Goal: Task Accomplishment & Management: Manage account settings

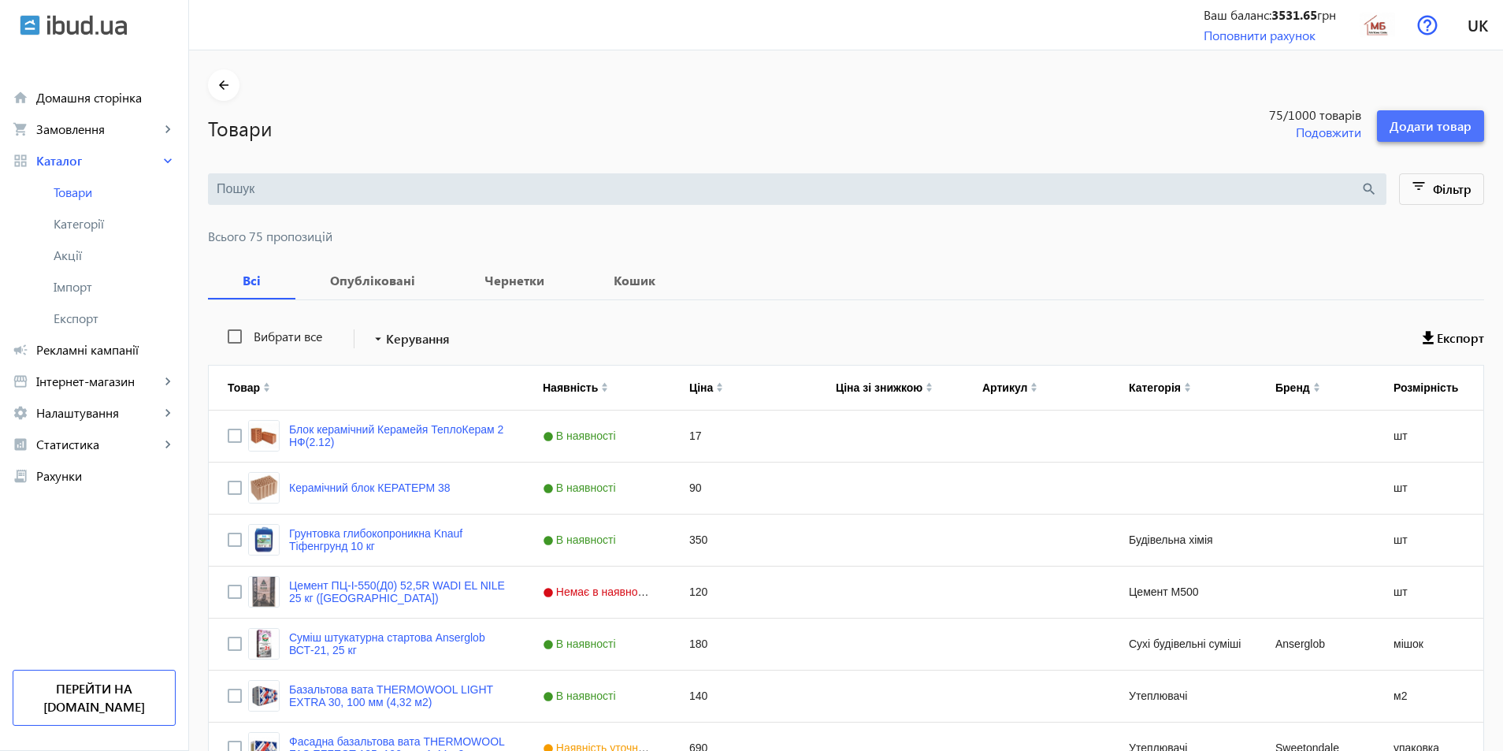
click at [1450, 130] on span "Додати товар" at bounding box center [1430, 125] width 82 height 17
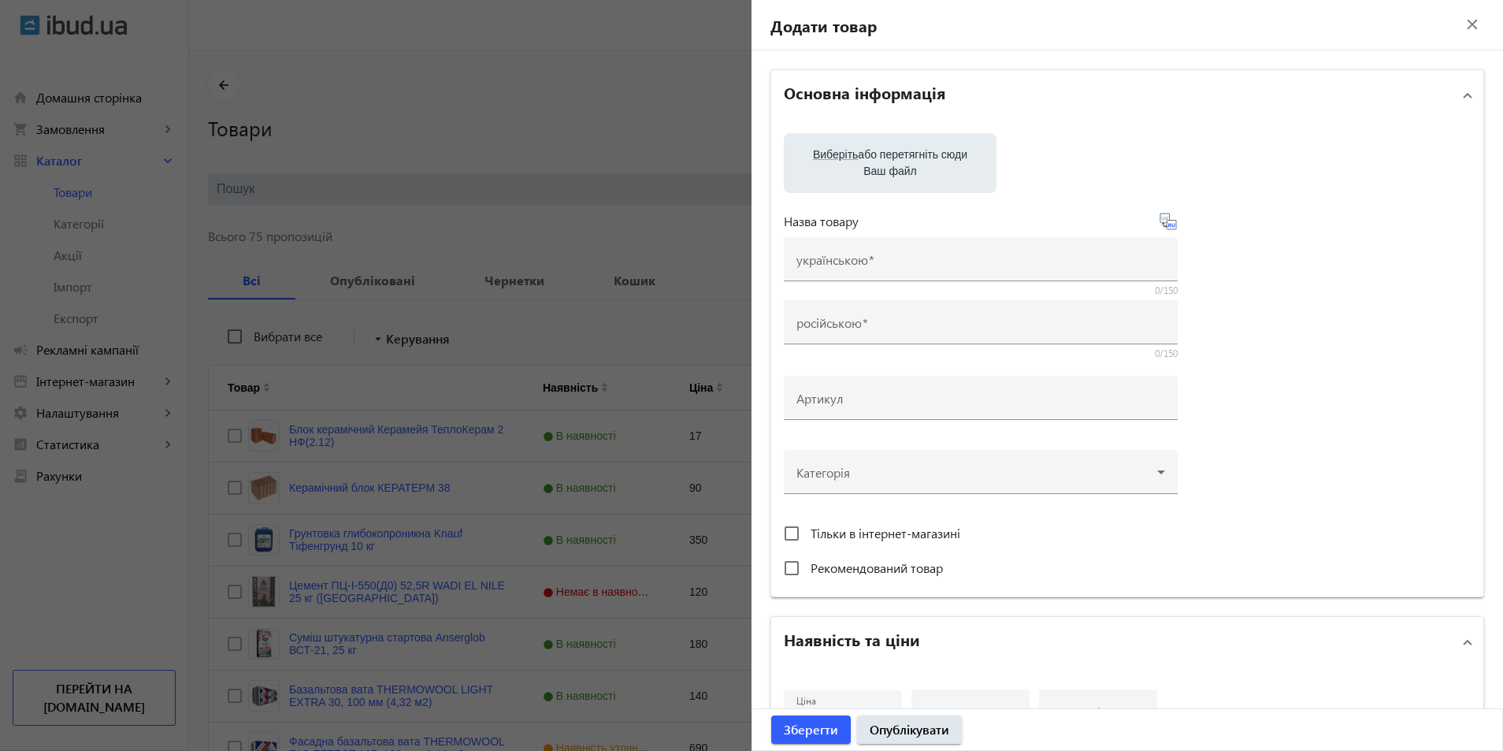
click at [835, 152] on span "Виберіть" at bounding box center [835, 154] width 45 height 13
click at [835, 155] on input "Виберіть або перетягніть сюди Ваш файл" at bounding box center [889, 164] width 187 height 19
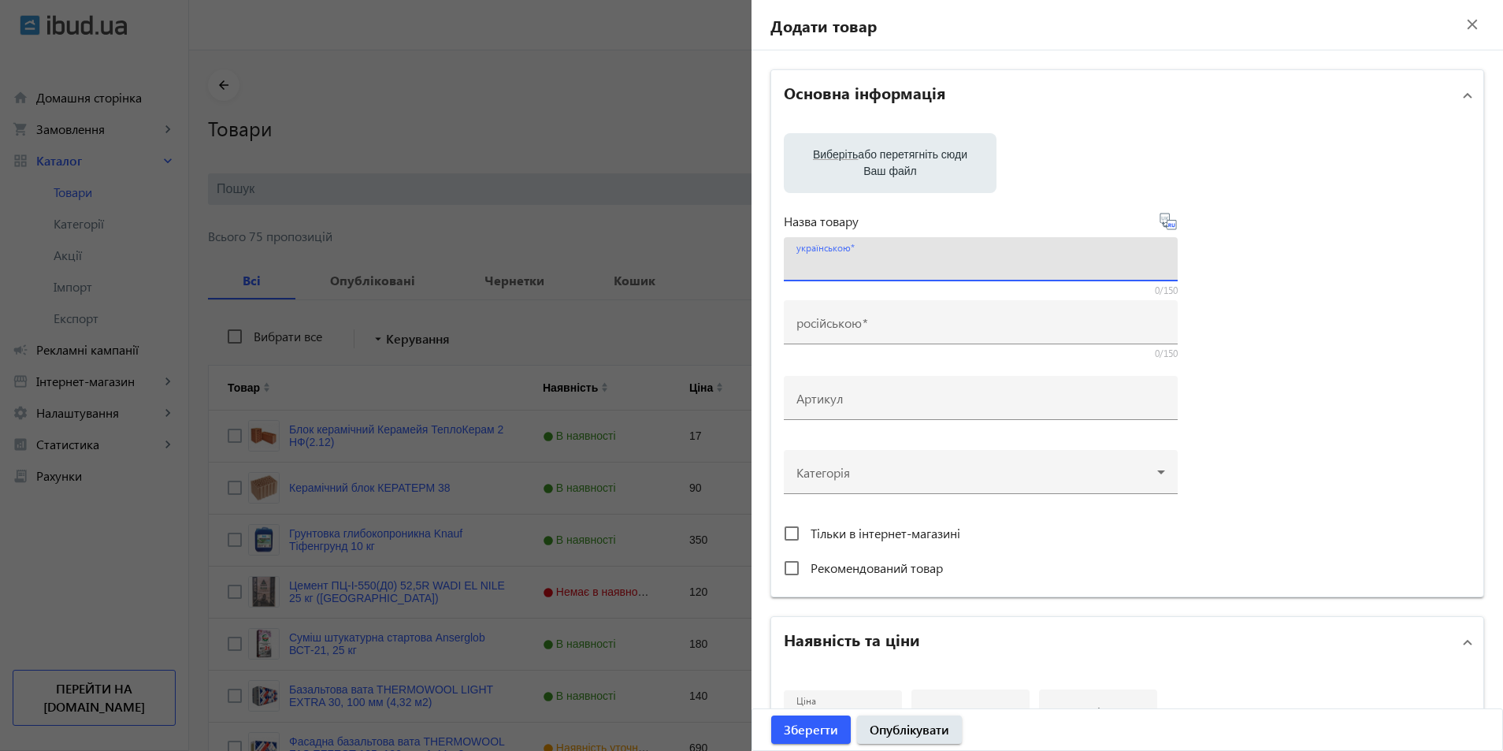
paste input "Блок 20 незнімної опалубки"
drag, startPoint x: 835, startPoint y: 266, endPoint x: 842, endPoint y: 289, distance: 23.9
click at [835, 268] on input "Блок 20 незнімної опалубки" at bounding box center [980, 264] width 369 height 17
click at [969, 266] on input "Блок незнімної опалубки" at bounding box center [980, 264] width 369 height 17
paste input "510х200х235"
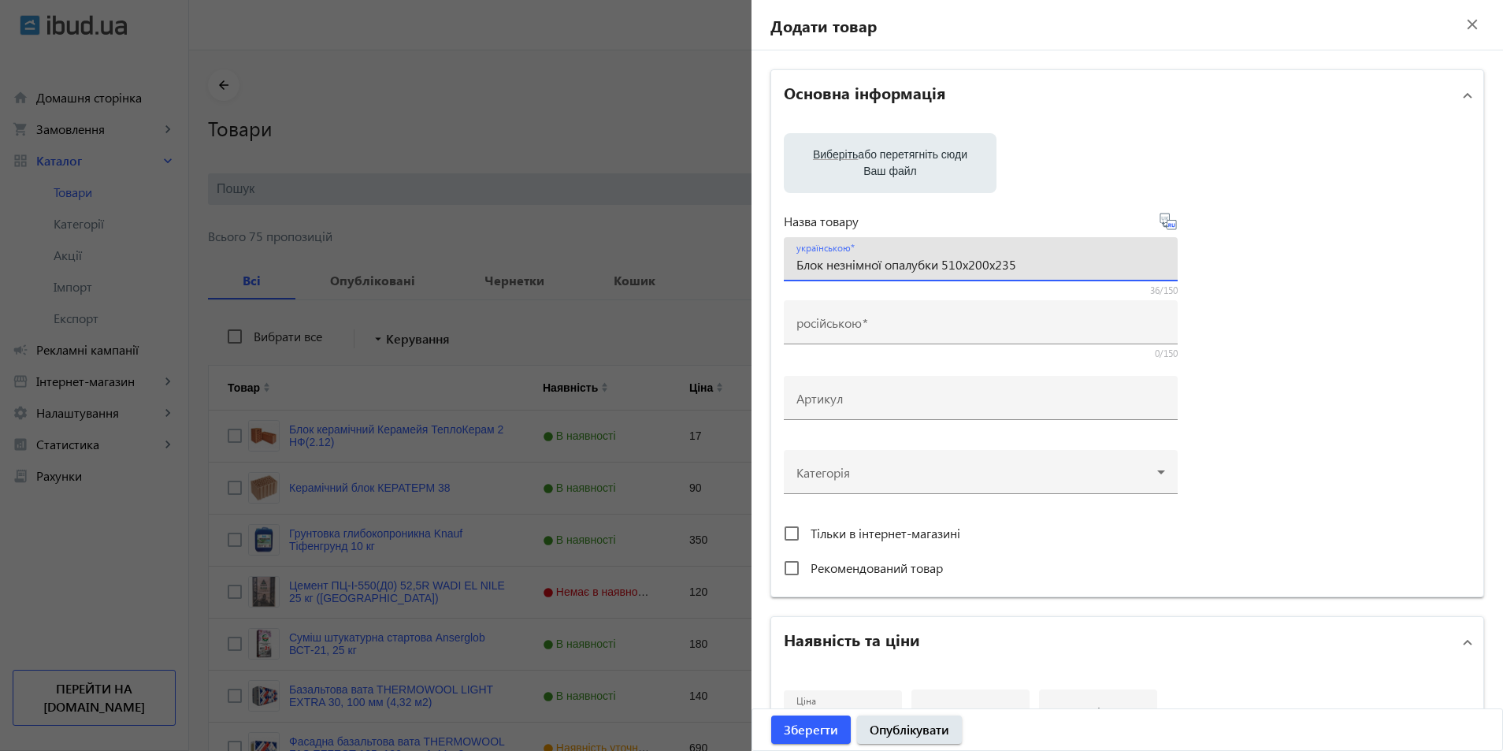
drag, startPoint x: 938, startPoint y: 267, endPoint x: 940, endPoint y: 284, distance: 16.6
click at [938, 269] on input "Блок незнімної опалубки 510х200х235" at bounding box center [980, 264] width 369 height 17
drag, startPoint x: 1066, startPoint y: 259, endPoint x: 1069, endPoint y: 268, distance: 9.2
click at [1066, 262] on input "Блок незнімної опалубки 20 см, 510х200х235" at bounding box center [980, 264] width 369 height 17
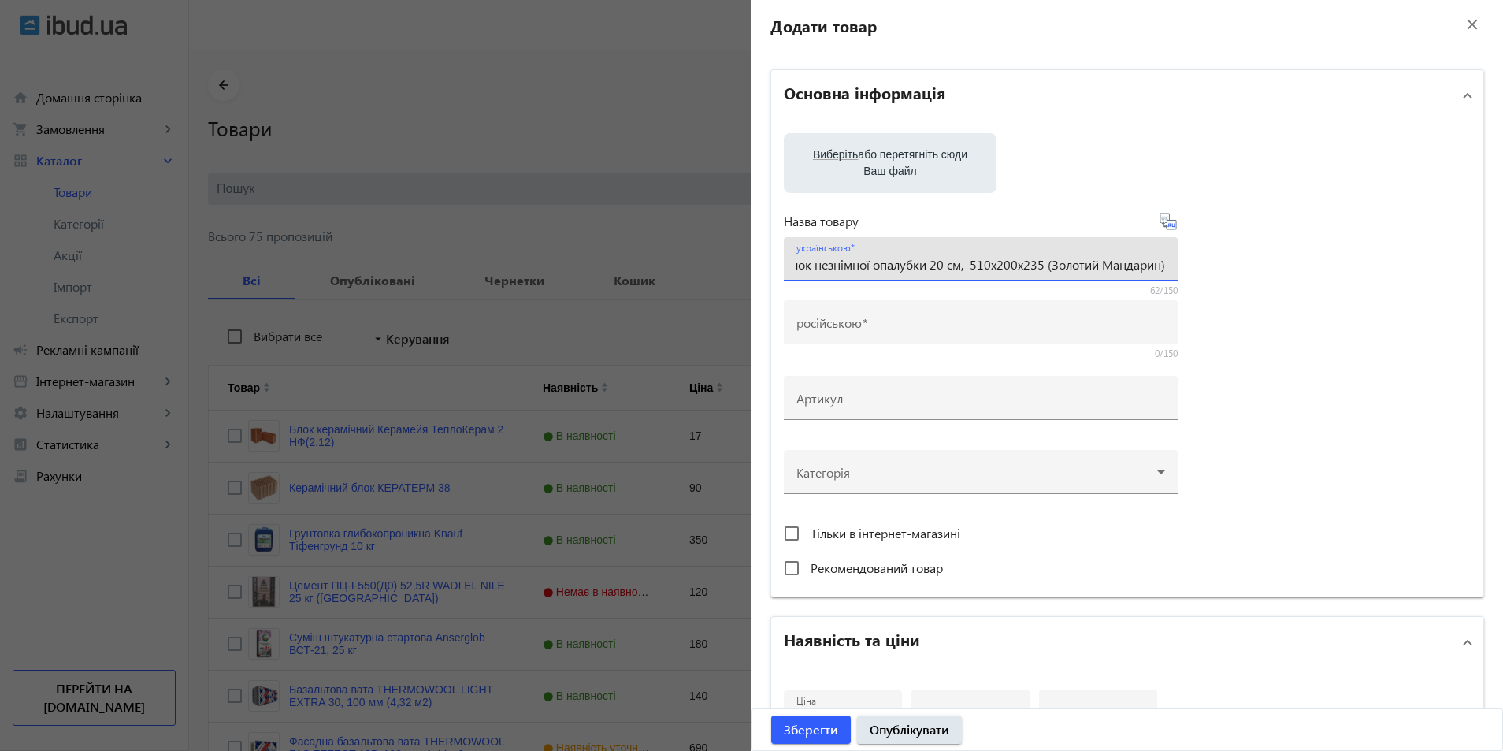
type input "Блок незнімної опалубки 20 см, 510х200х235 (Золотий Мандарин)"
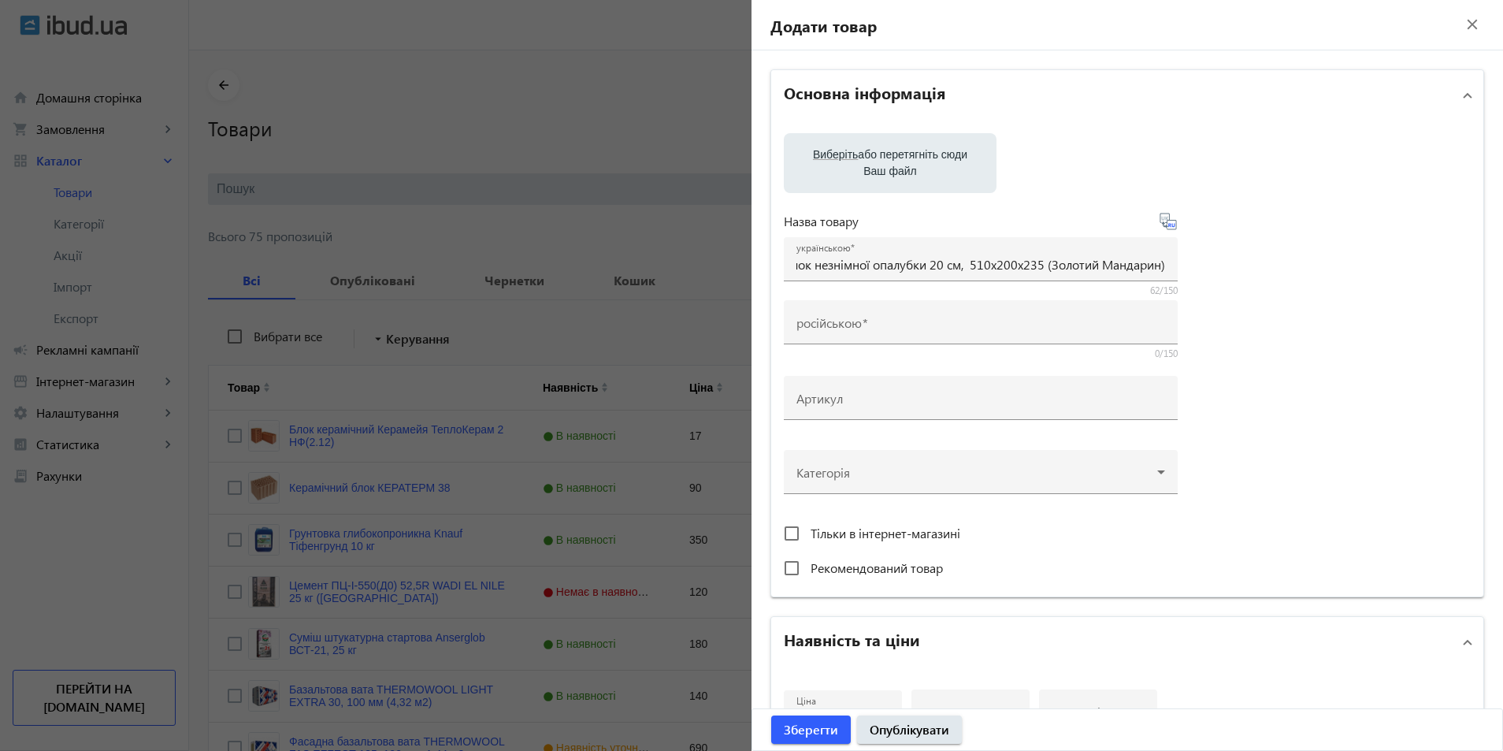
scroll to position [0, 0]
click at [858, 326] on mat-label "російською" at bounding box center [828, 322] width 65 height 17
click at [858, 326] on input "російською" at bounding box center [980, 327] width 369 height 17
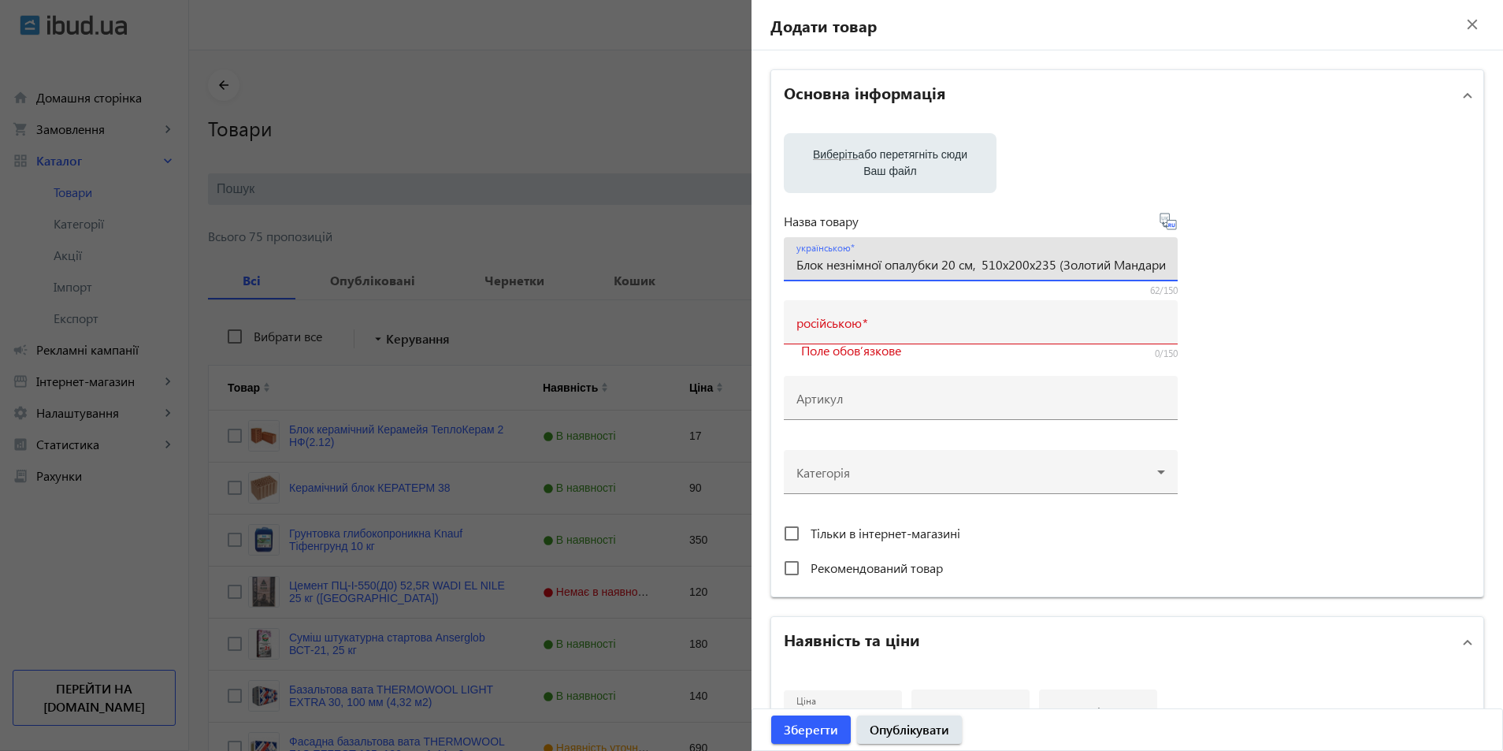
scroll to position [0, 17]
drag, startPoint x: 793, startPoint y: 266, endPoint x: 1251, endPoint y: 265, distance: 457.6
click at [1251, 265] on div "Виберіть або перетягніть сюди Ваш файл Назва товару українською Блок незнімної …" at bounding box center [1127, 358] width 687 height 450
click at [846, 312] on div "російською" at bounding box center [980, 322] width 369 height 44
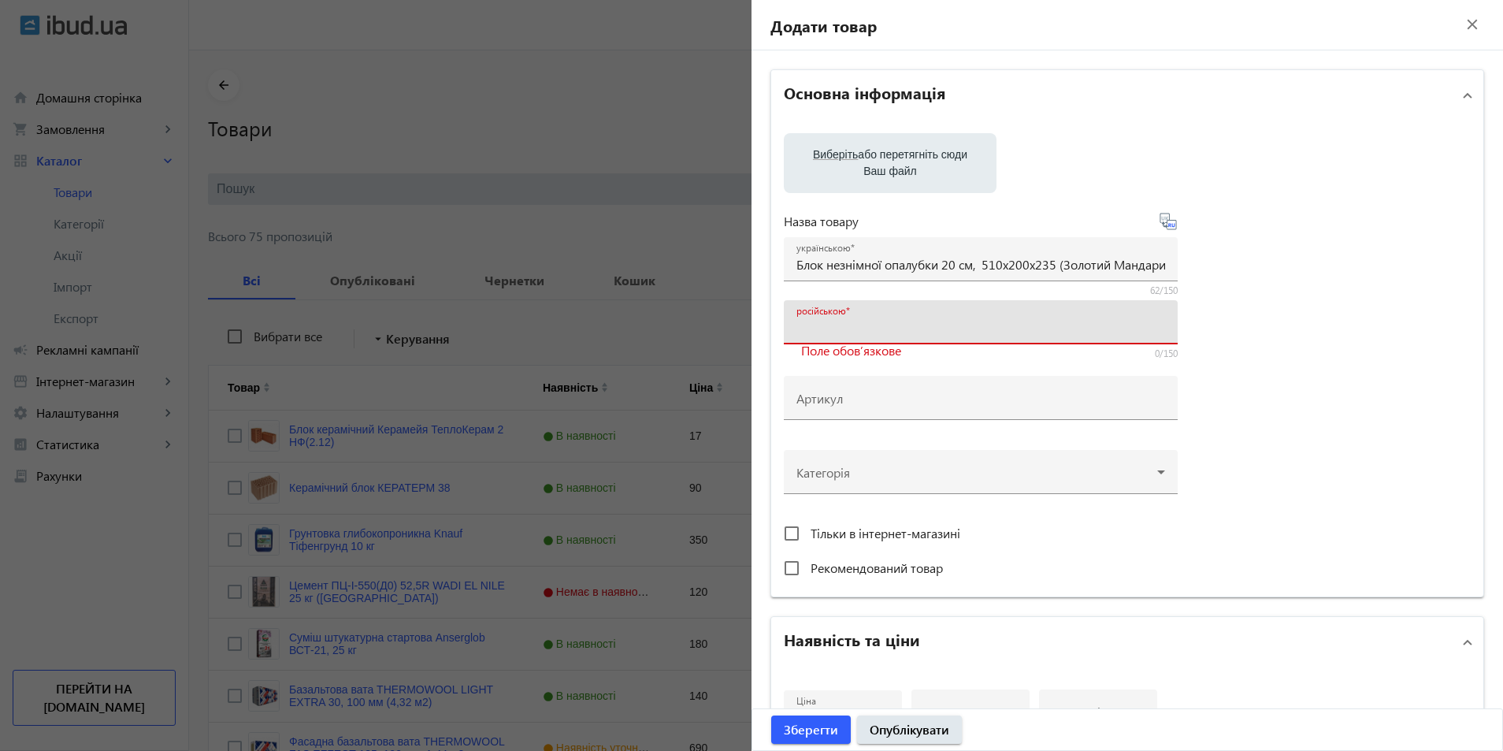
paste input "Блок незнімної опалубки 20 см, 510х200х235 (Золотий Мандарин)"
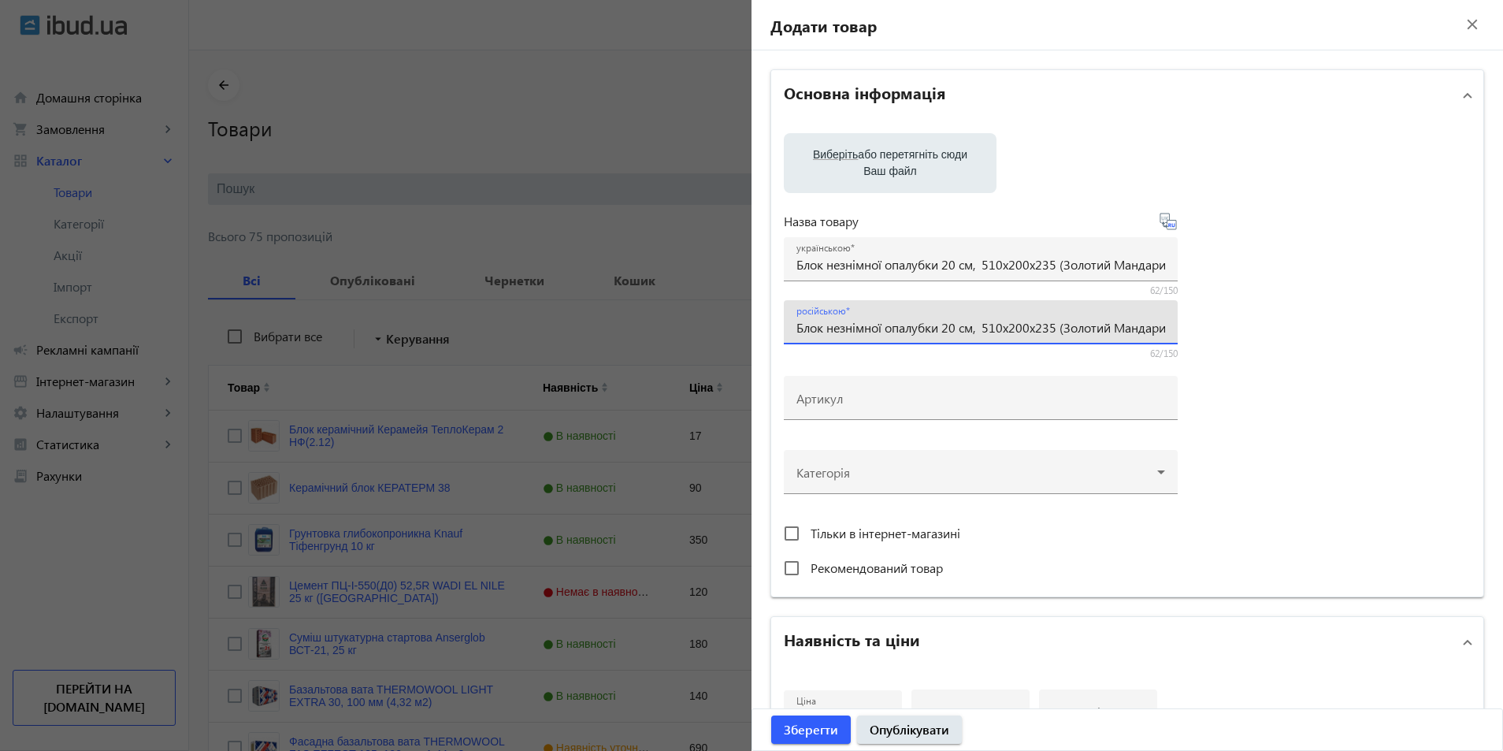
scroll to position [0, 17]
type input "Блок незнімної опалубки 20 см, 510х200х235 (Золотий Мандарин)"
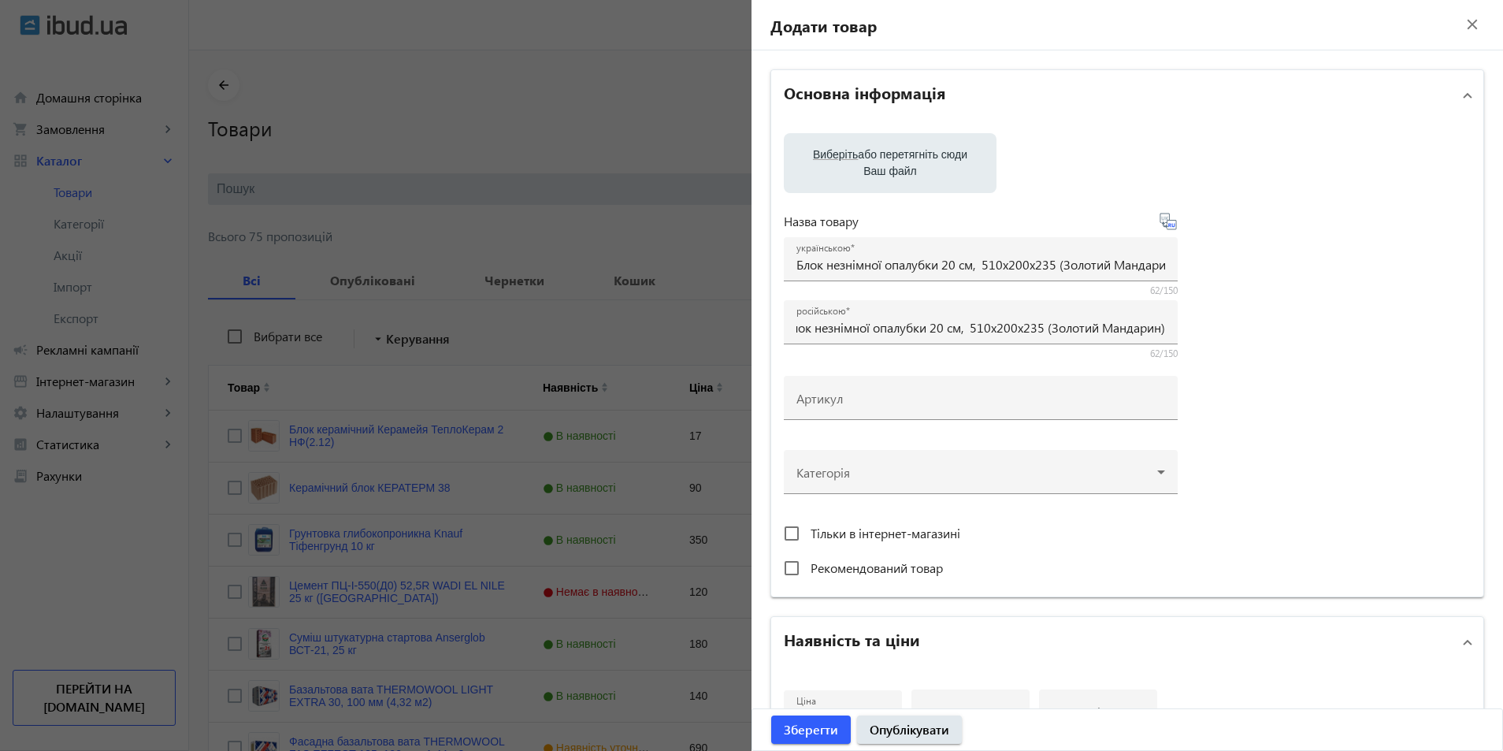
scroll to position [0, 0]
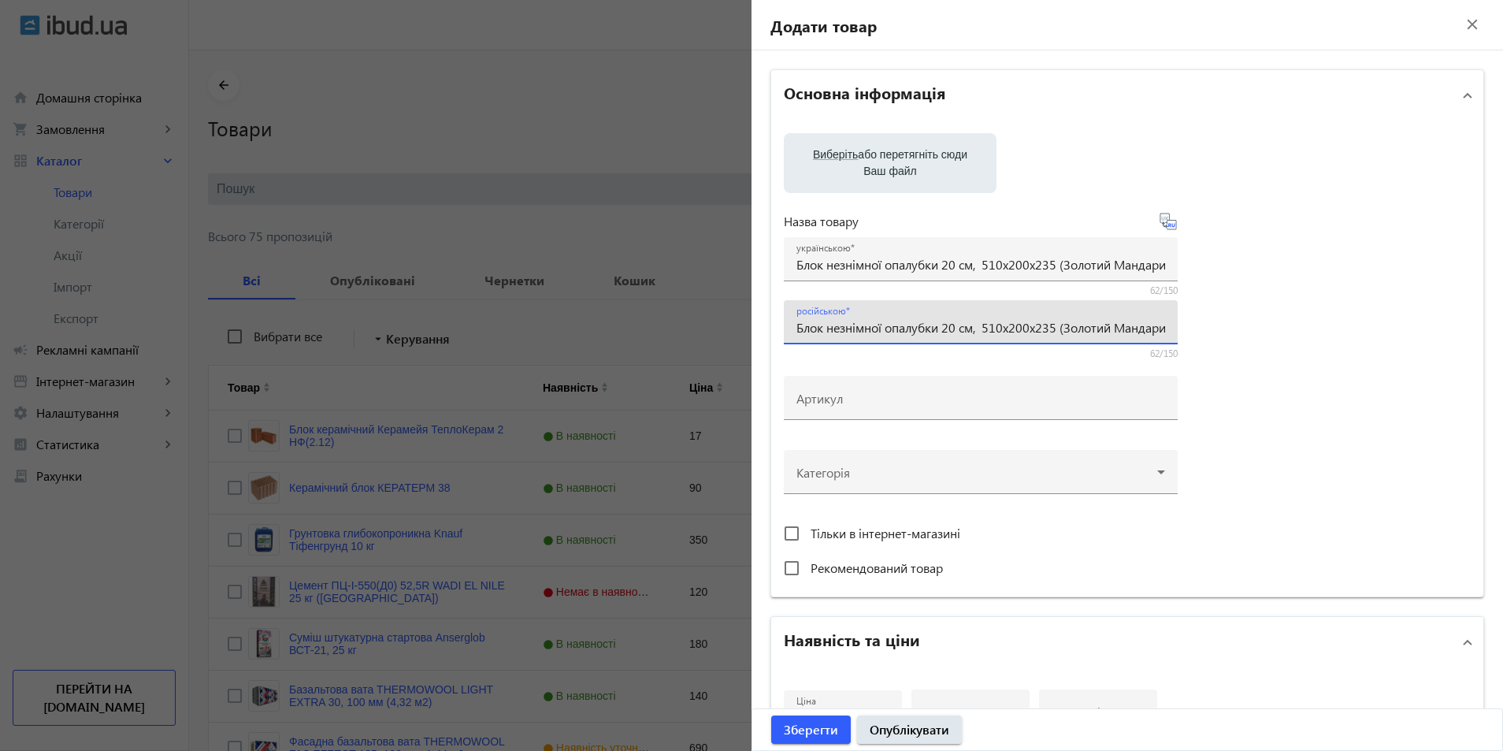
click at [836, 158] on span "Виберіть" at bounding box center [835, 154] width 45 height 13
click at [836, 158] on input "Виберіть або перетягніть сюди Ваш файл" at bounding box center [889, 164] width 187 height 19
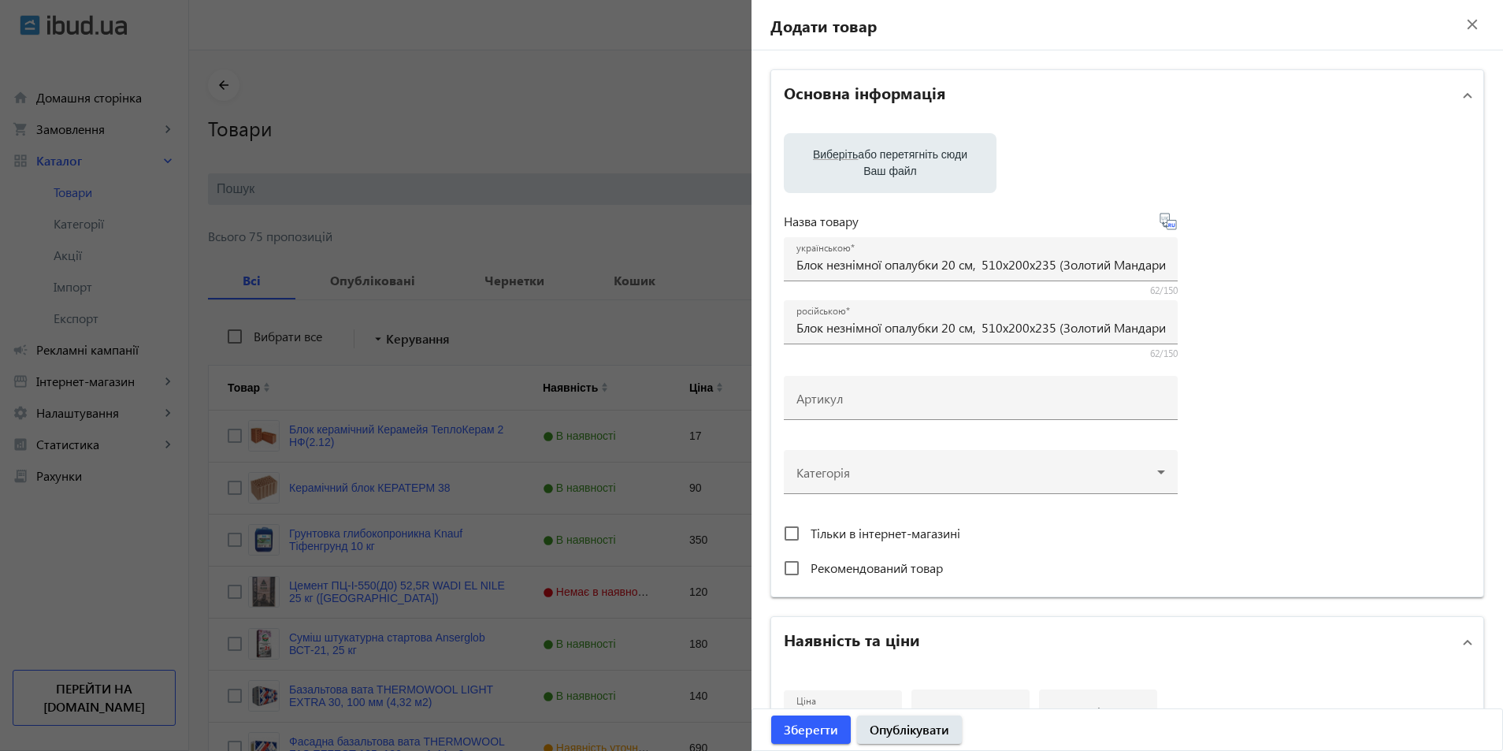
type input "C:\fakepath\510h250h235-180x180.png"
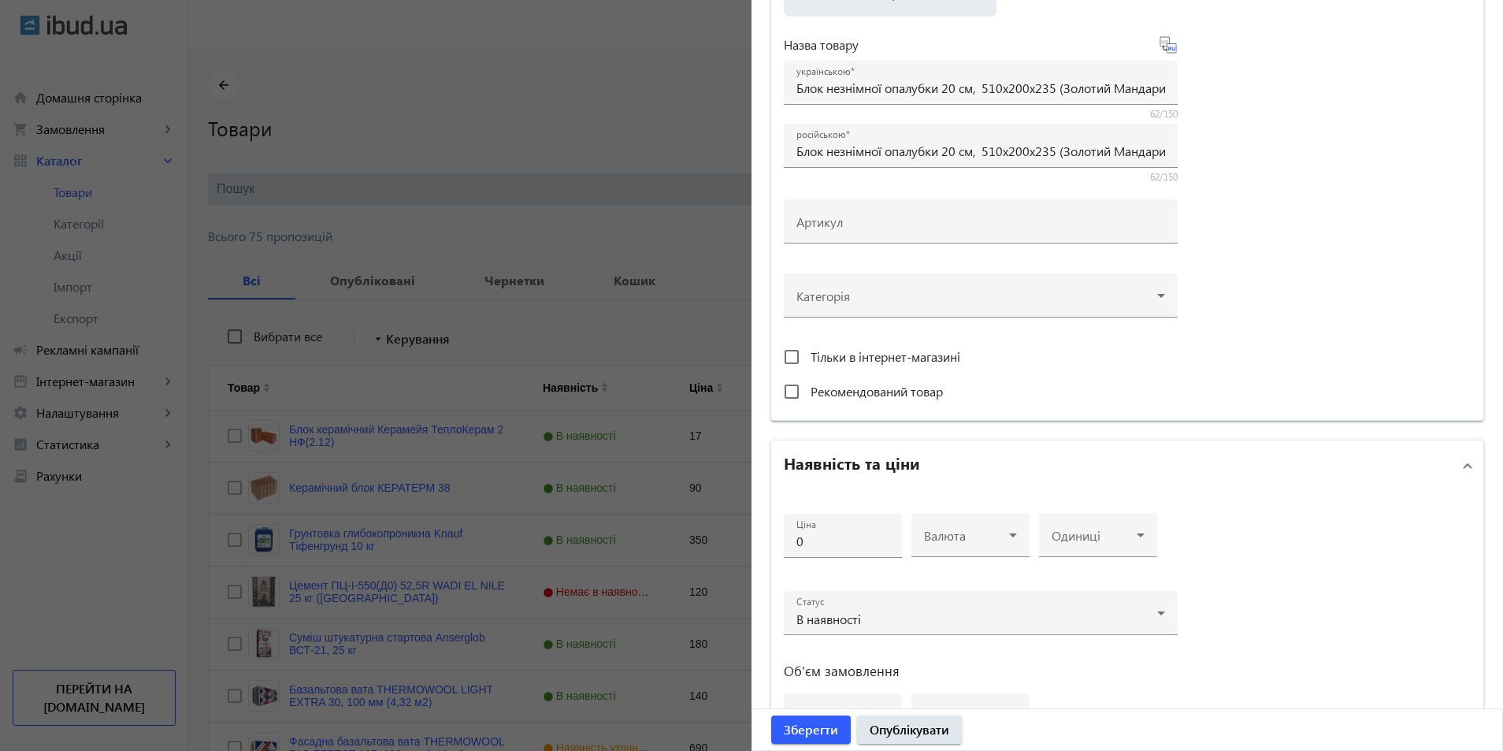
scroll to position [473, 0]
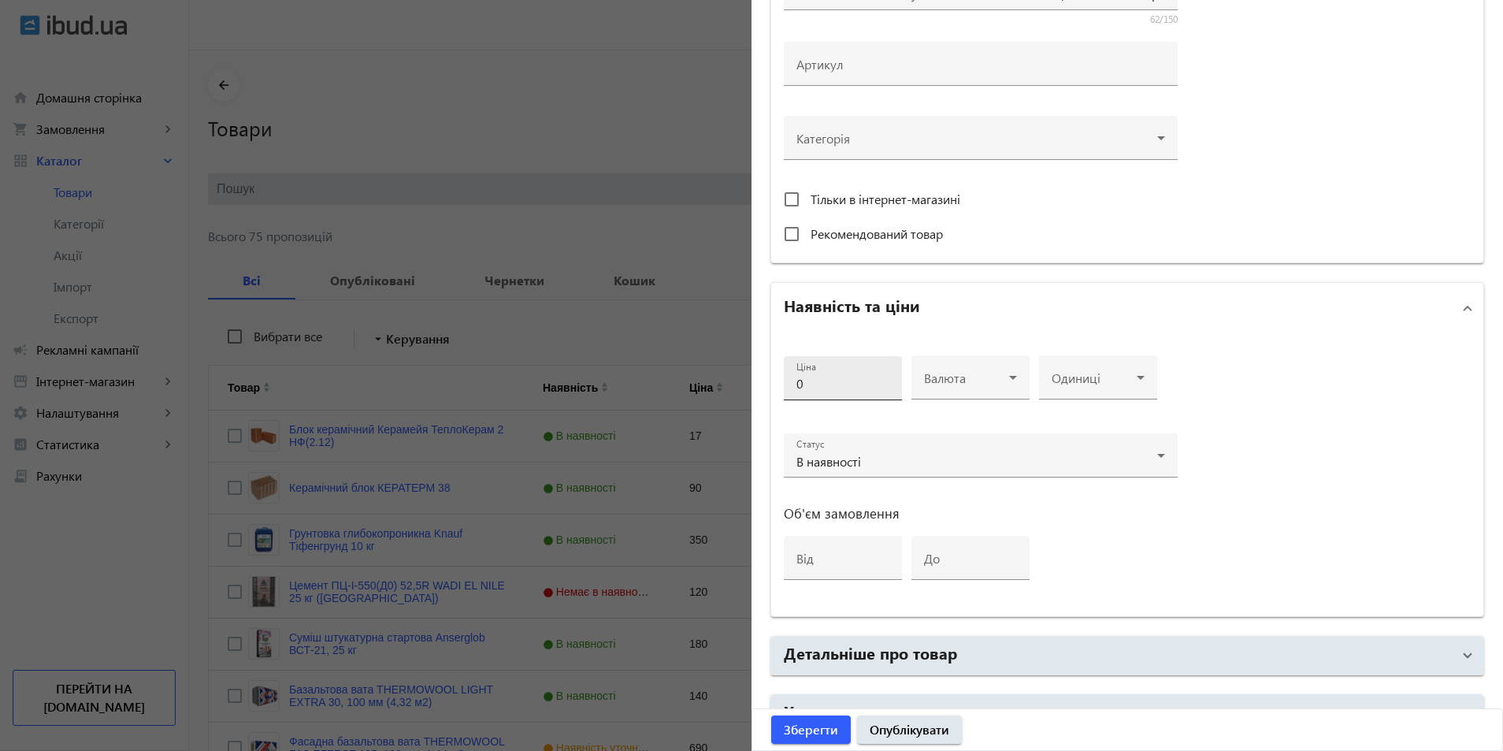
click at [844, 395] on div "Ціна 0" at bounding box center [842, 378] width 93 height 44
type input "115"
click at [970, 378] on span at bounding box center [966, 383] width 85 height 13
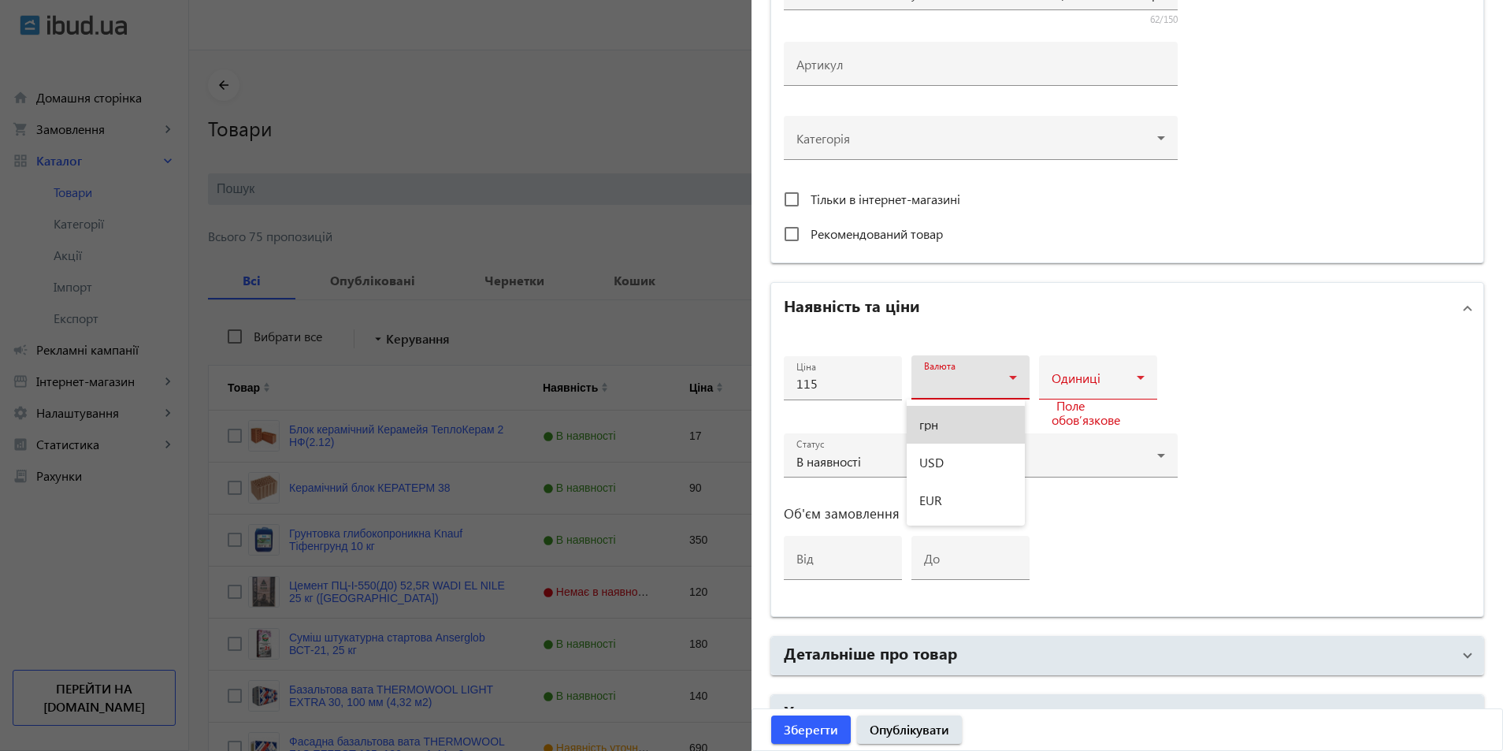
click at [942, 432] on mat-option "грн" at bounding box center [965, 425] width 118 height 38
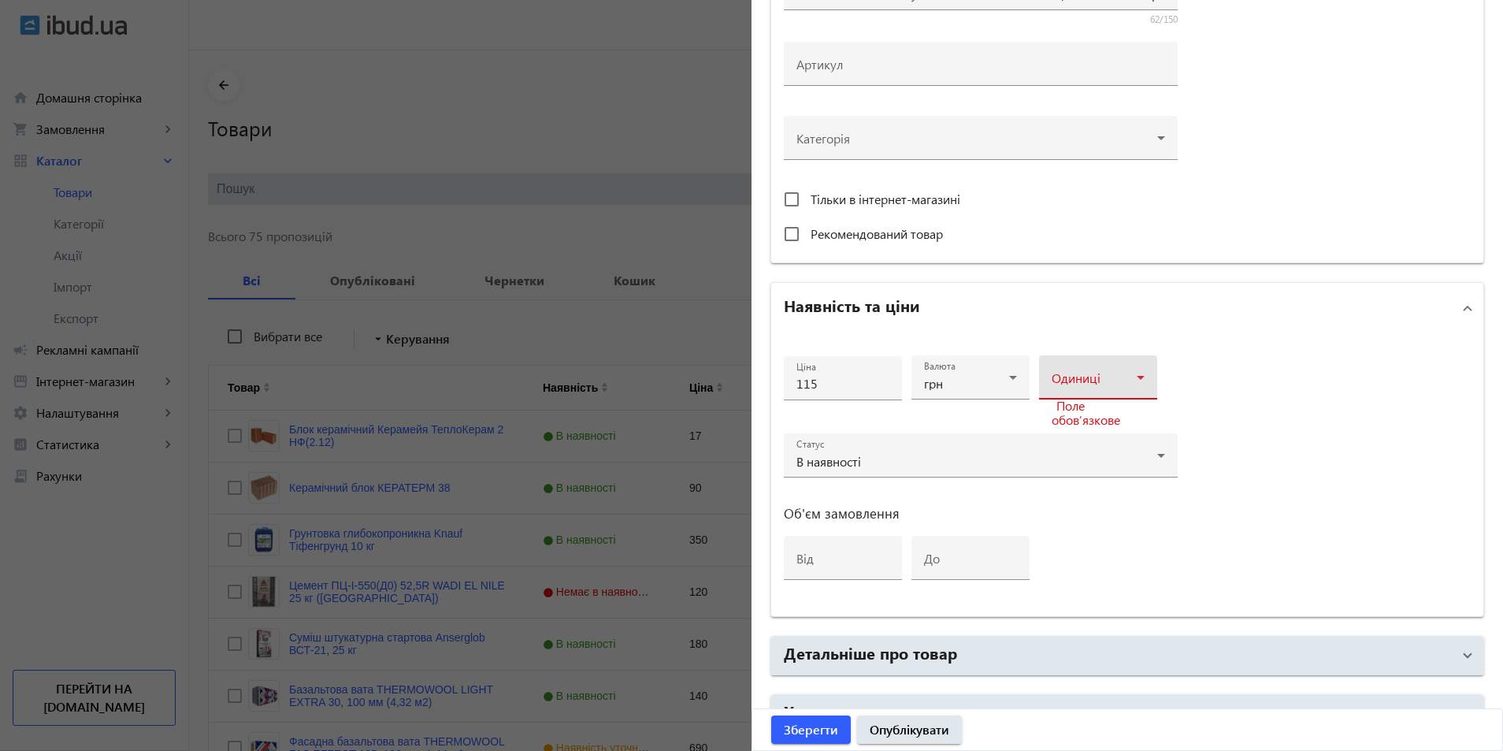
click at [1080, 378] on span at bounding box center [1093, 383] width 85 height 13
click at [1074, 501] on mat-option "шт" at bounding box center [1093, 500] width 118 height 38
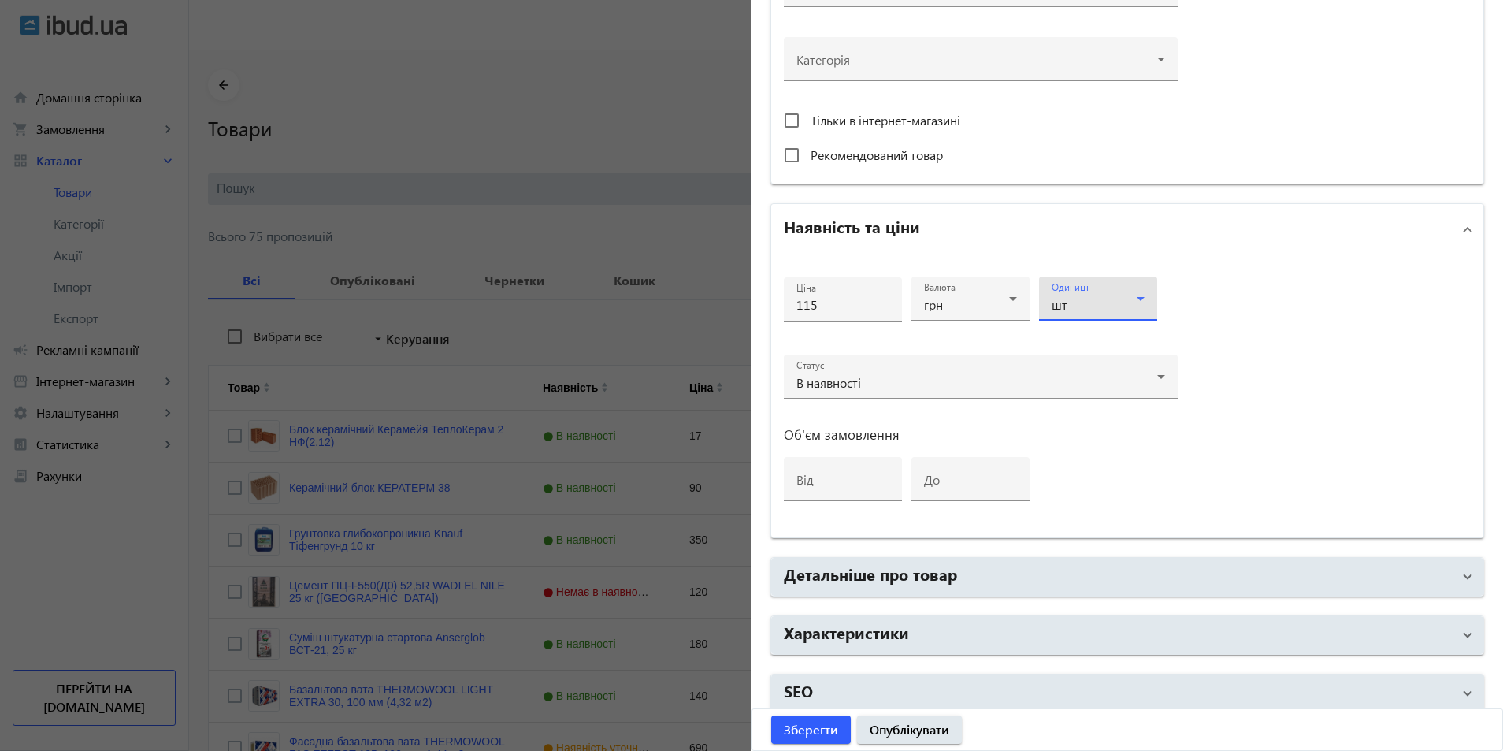
scroll to position [158, 0]
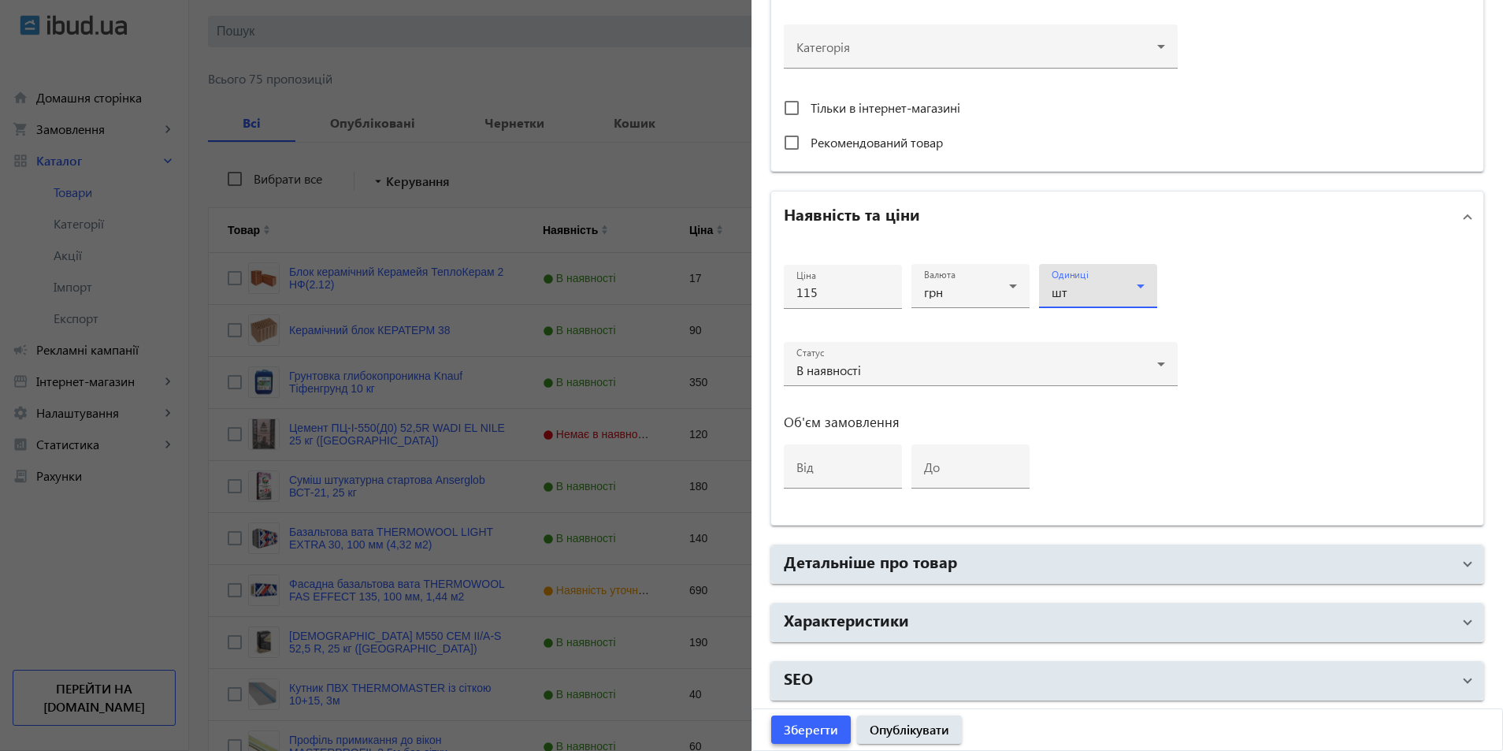
click at [799, 727] on span "Зберегти" at bounding box center [811, 729] width 54 height 17
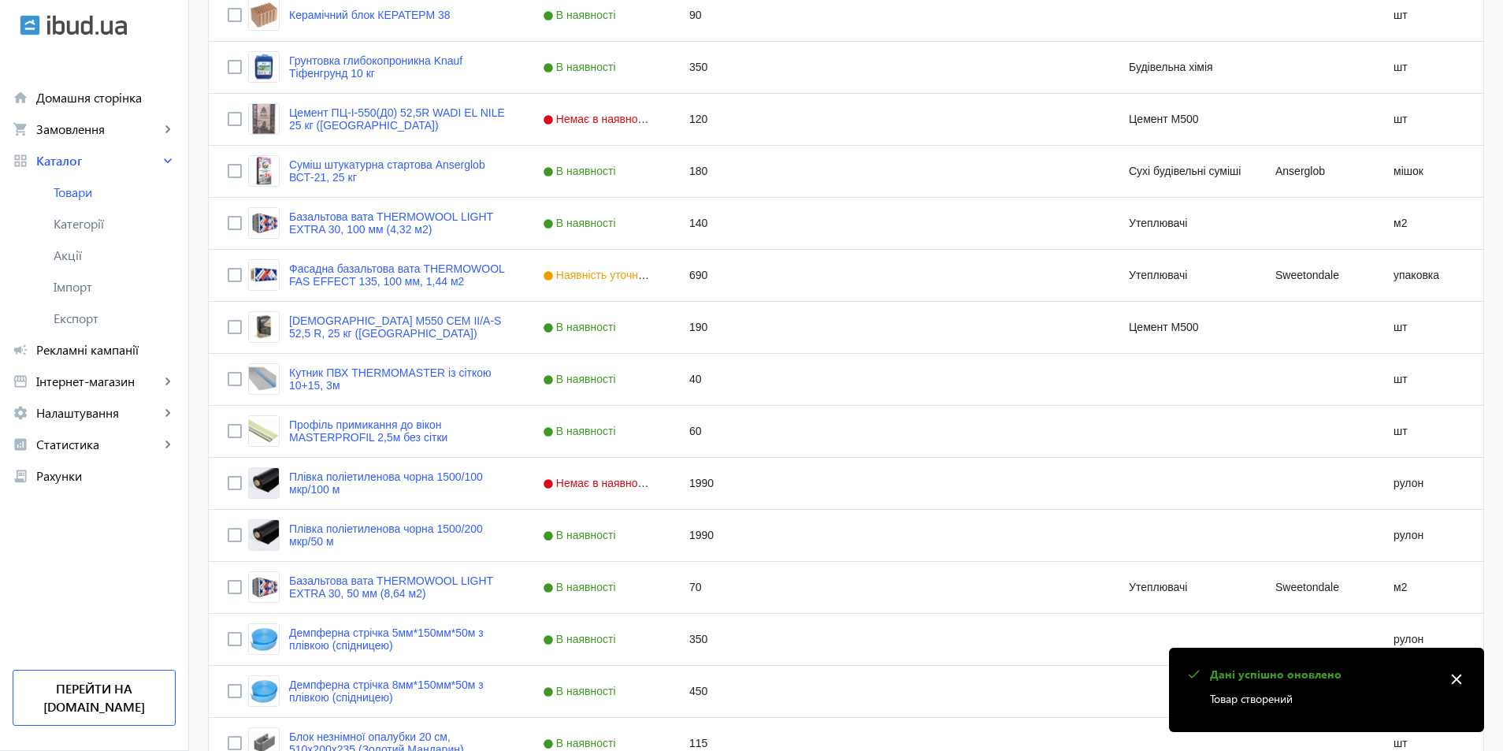
scroll to position [632, 0]
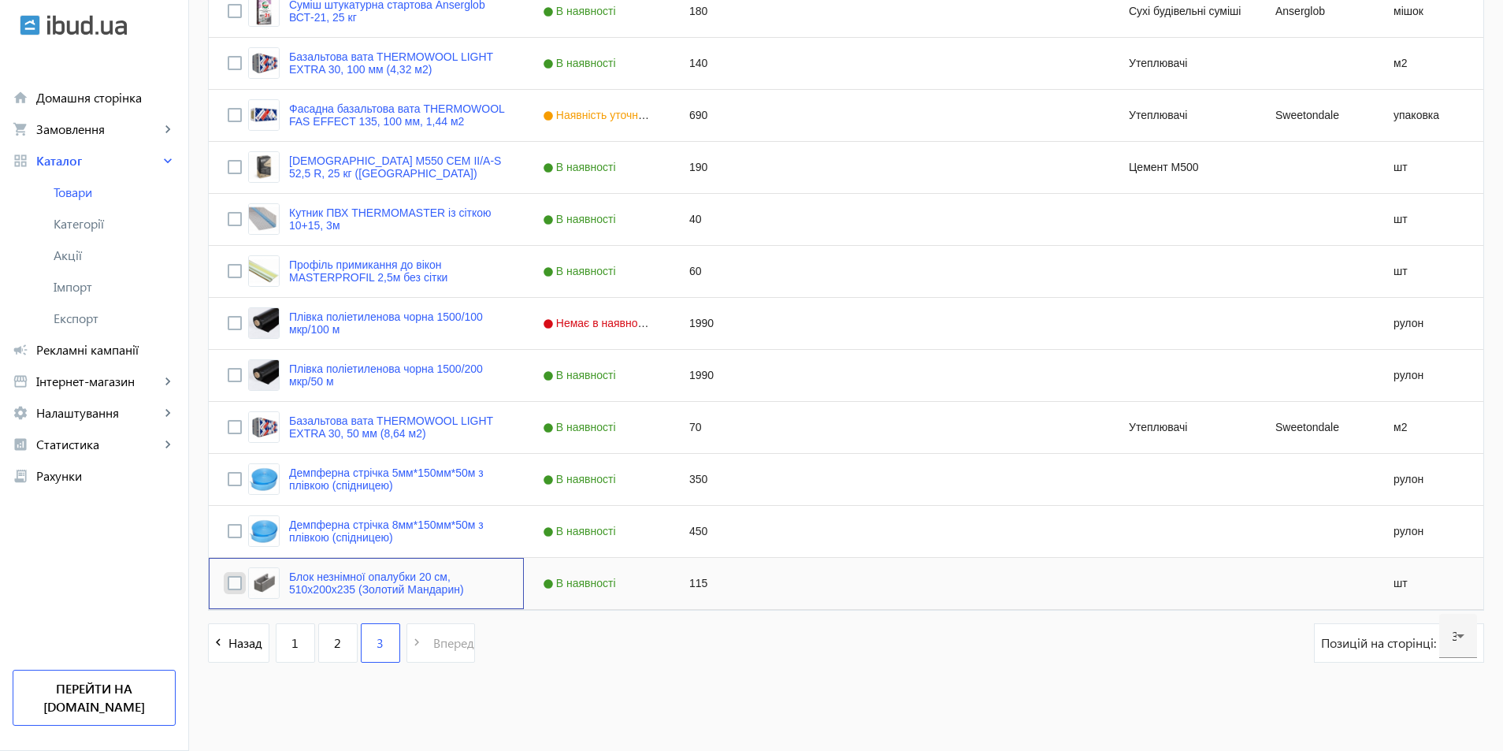
click at [228, 586] on input "Press Space to toggle row selection (unchecked)" at bounding box center [235, 583] width 14 height 14
checkbox input "true"
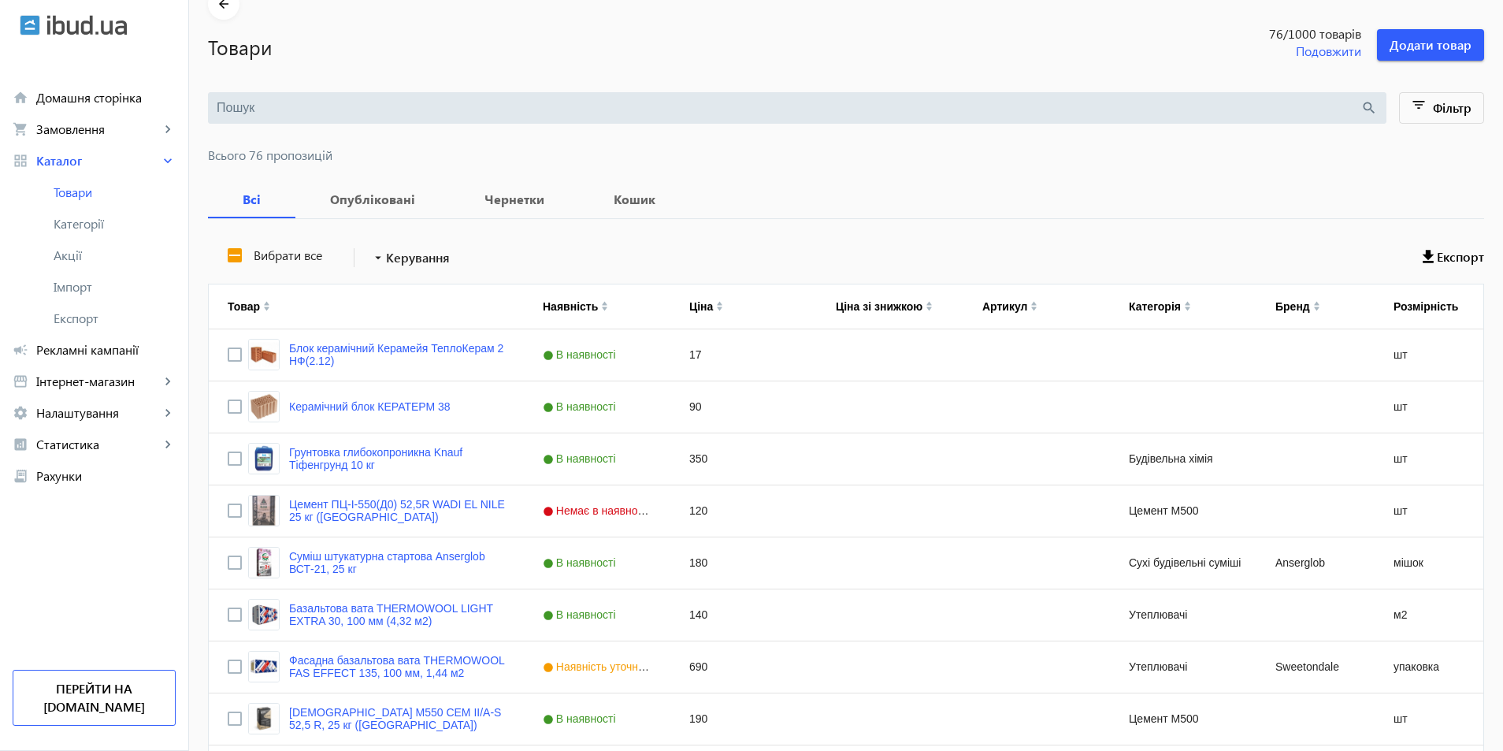
scroll to position [0, 0]
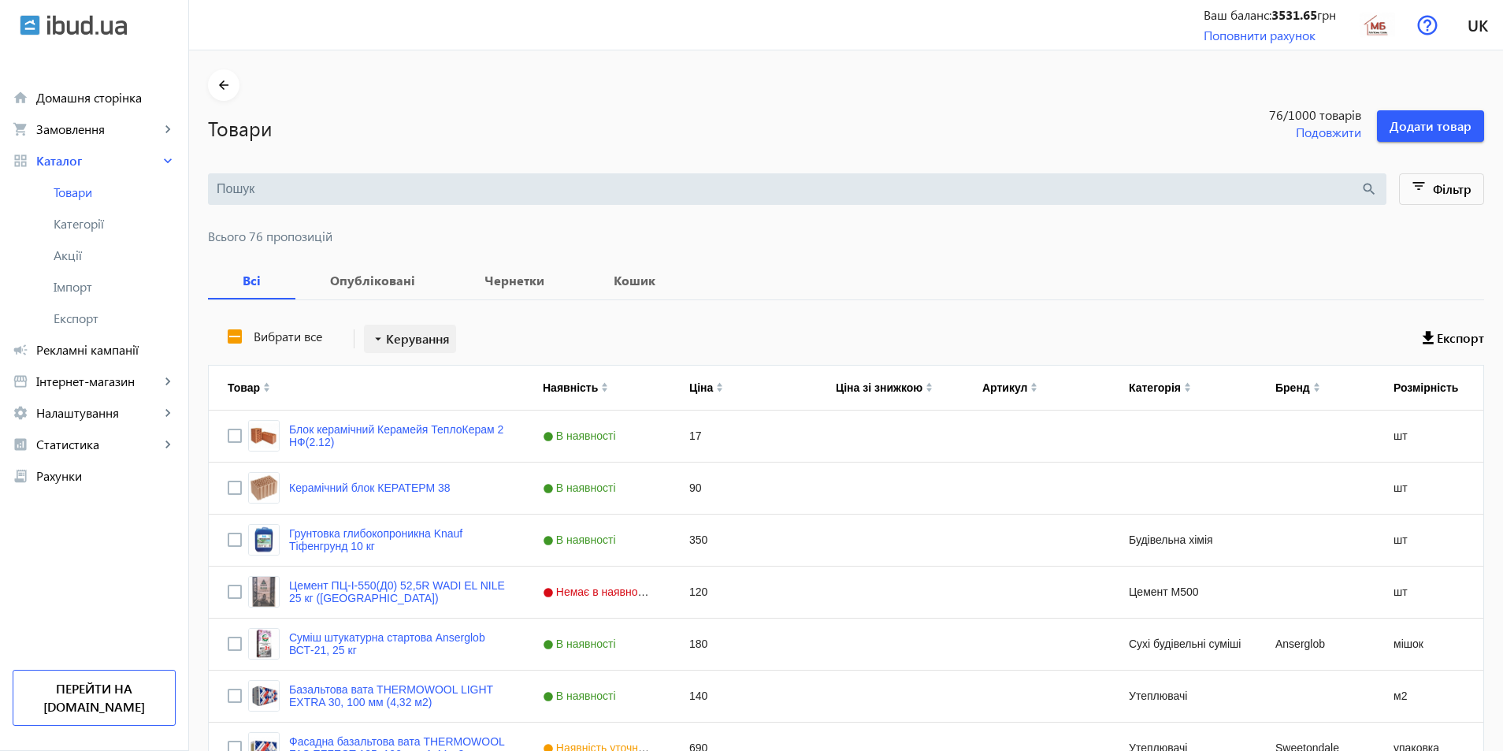
click at [386, 342] on span "Керування" at bounding box center [418, 338] width 64 height 19
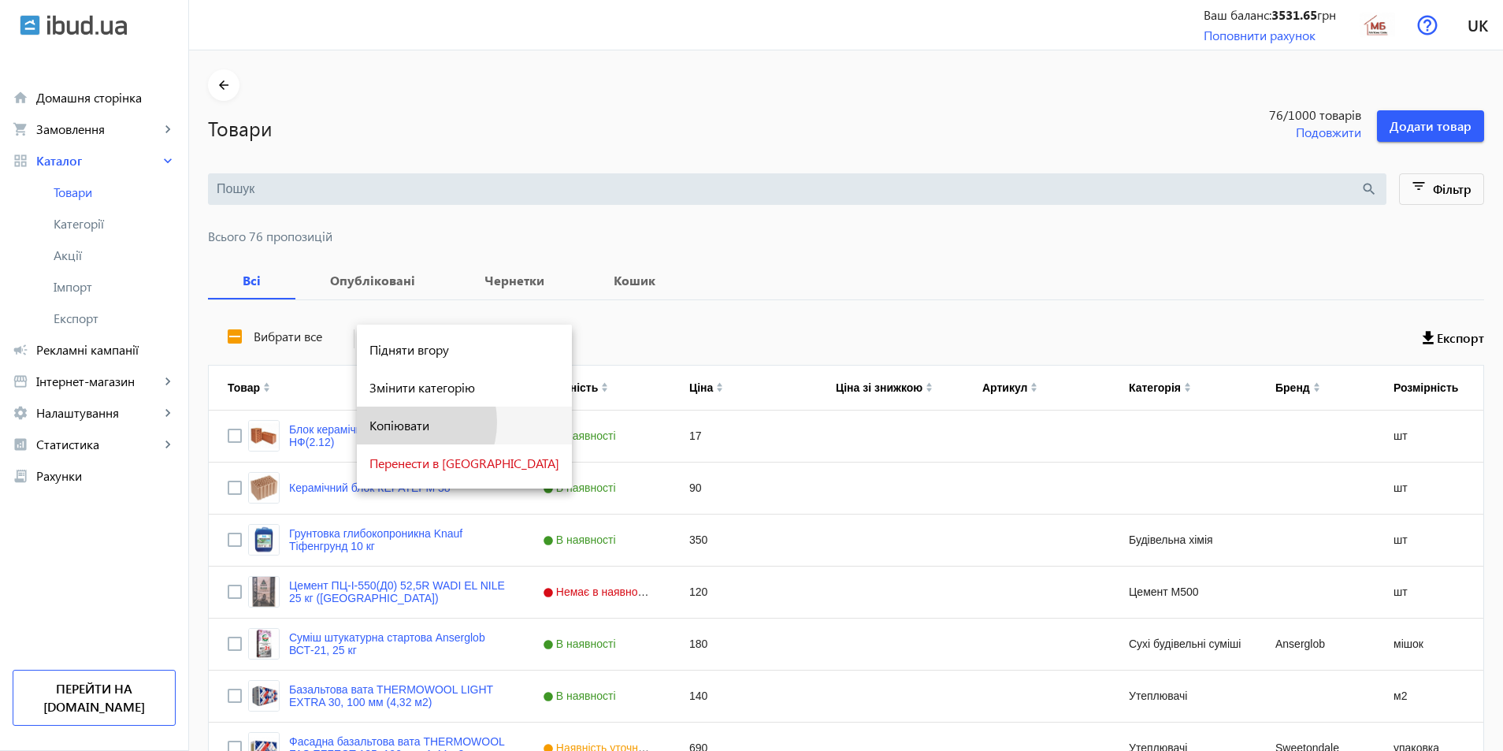
click at [399, 421] on span "Копіювати" at bounding box center [464, 425] width 190 height 13
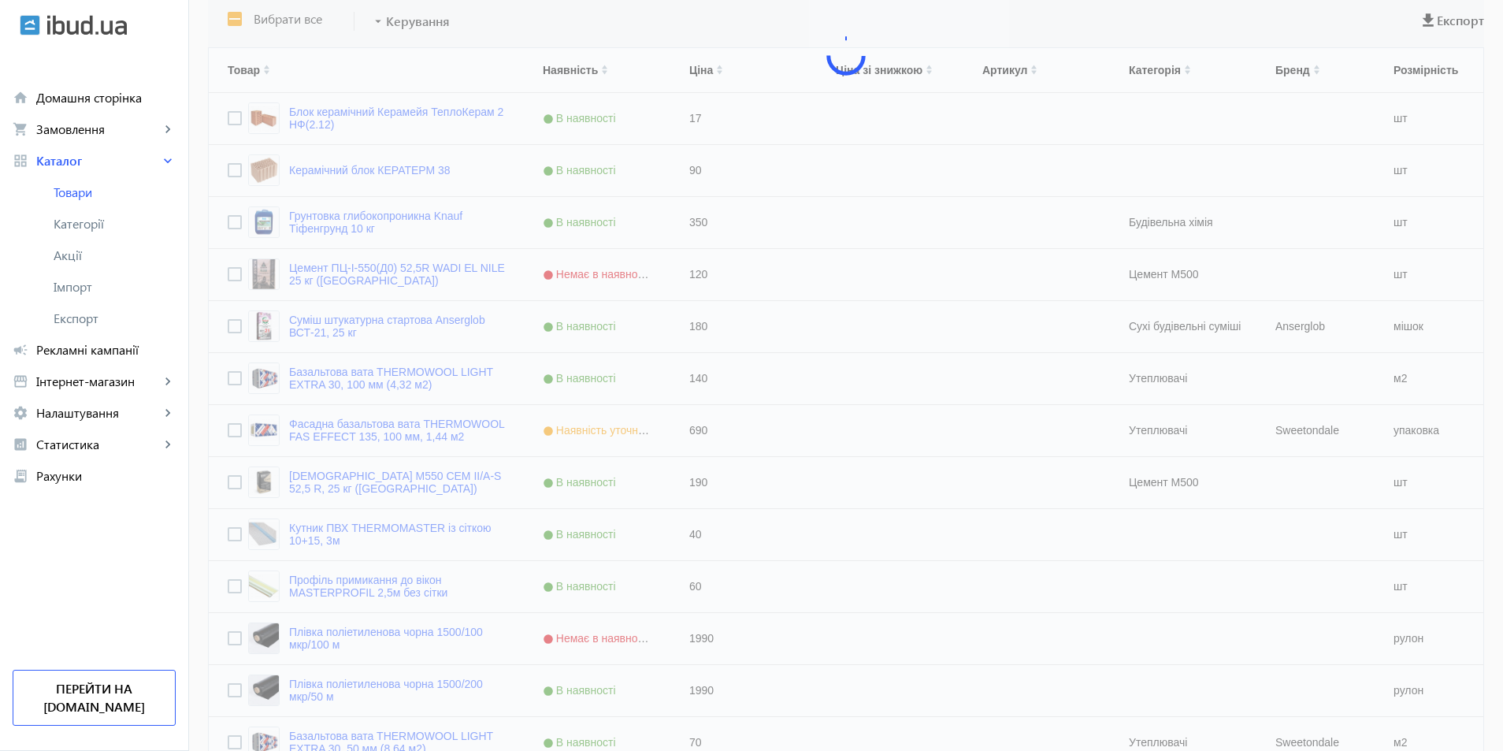
scroll to position [632, 0]
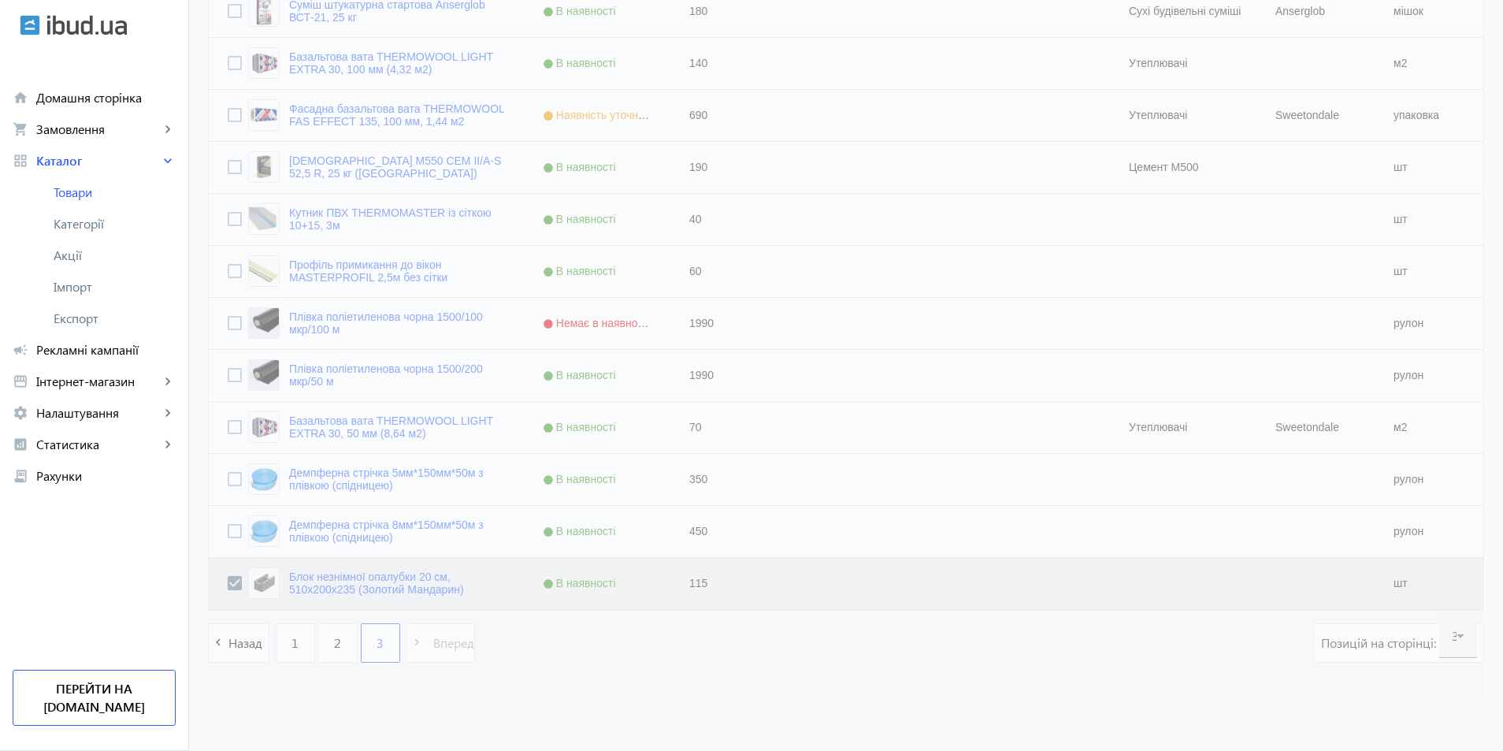
click at [754, 461] on div at bounding box center [846, 182] width 1276 height 1029
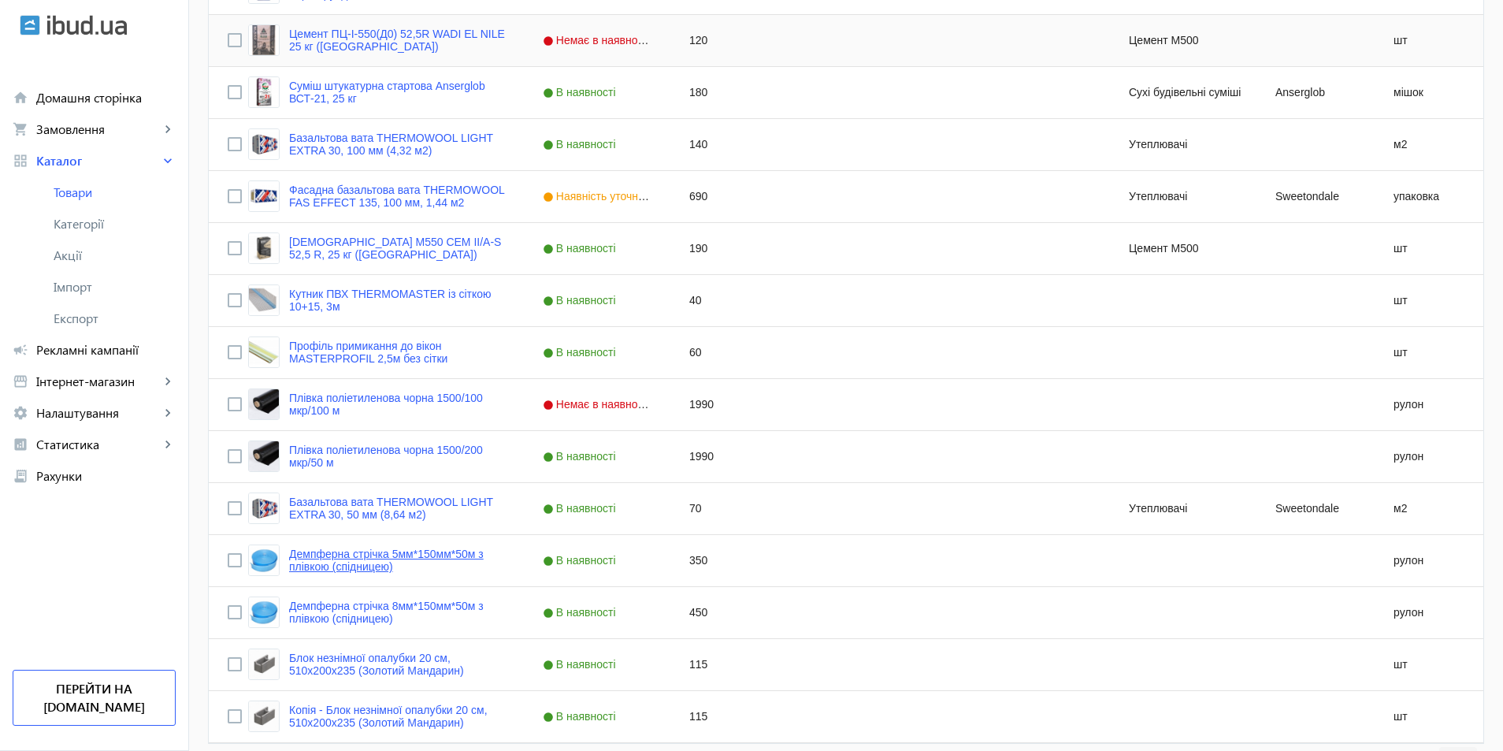
scroll to position [684, 0]
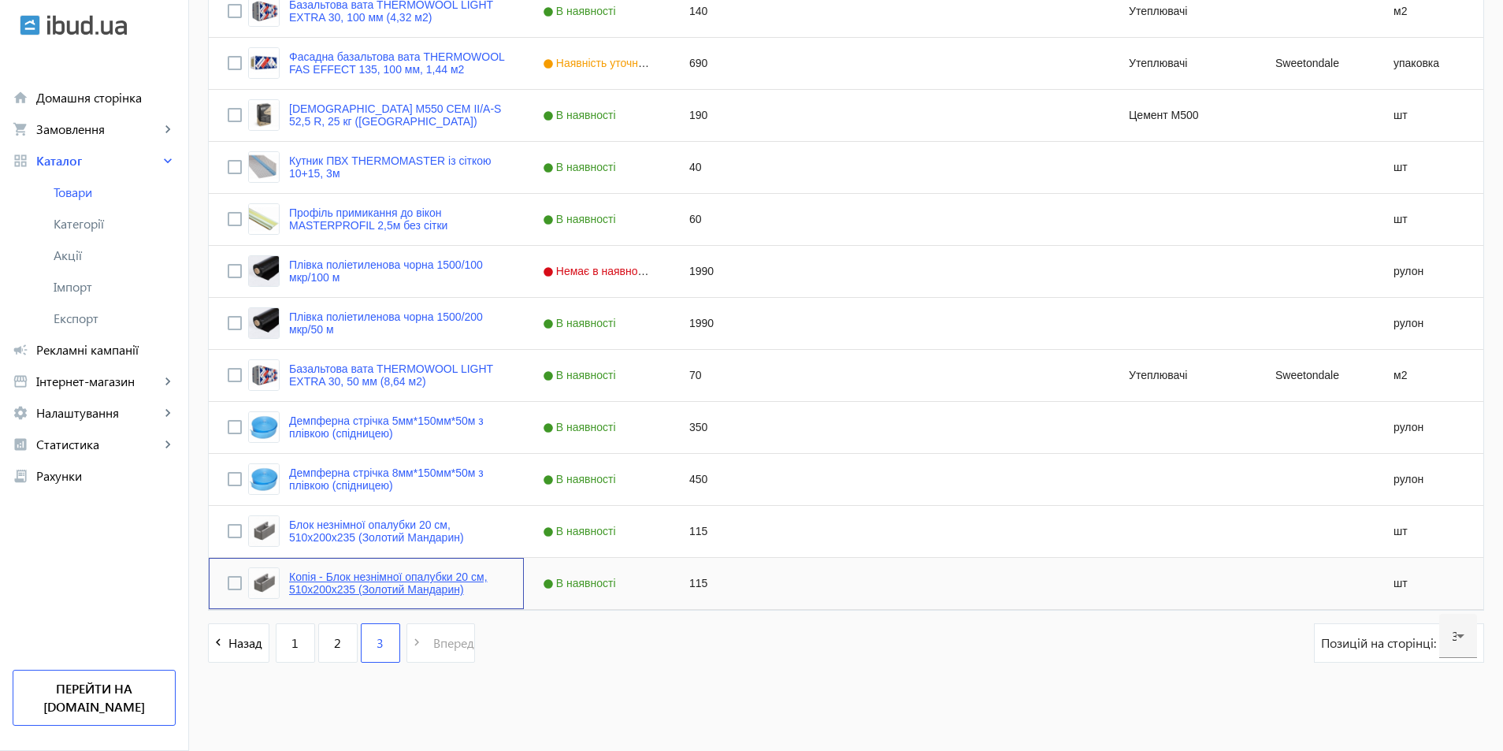
click at [339, 584] on link "Копія - Блок незнімної опалубки 20 см, 510х200х235 (Золотий Мандарин)" at bounding box center [397, 582] width 216 height 25
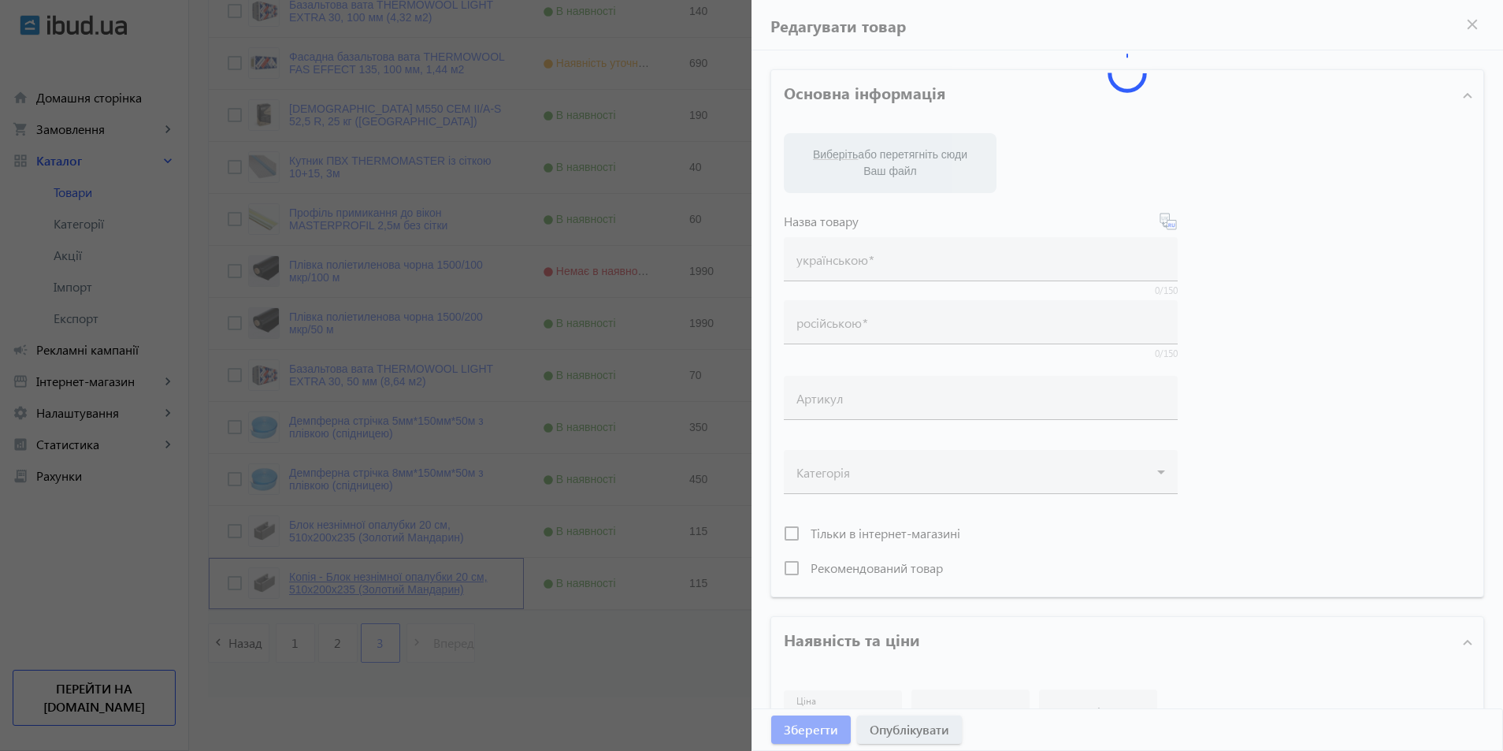
type input "Копія - Блок незнімної опалубки 20 см, 510х200х235 (Золотий Мандарин)"
type input "Копия - Блок незнімної опалубки 20 см, 510х200х235 (Золотий Мандарин)"
type input "115"
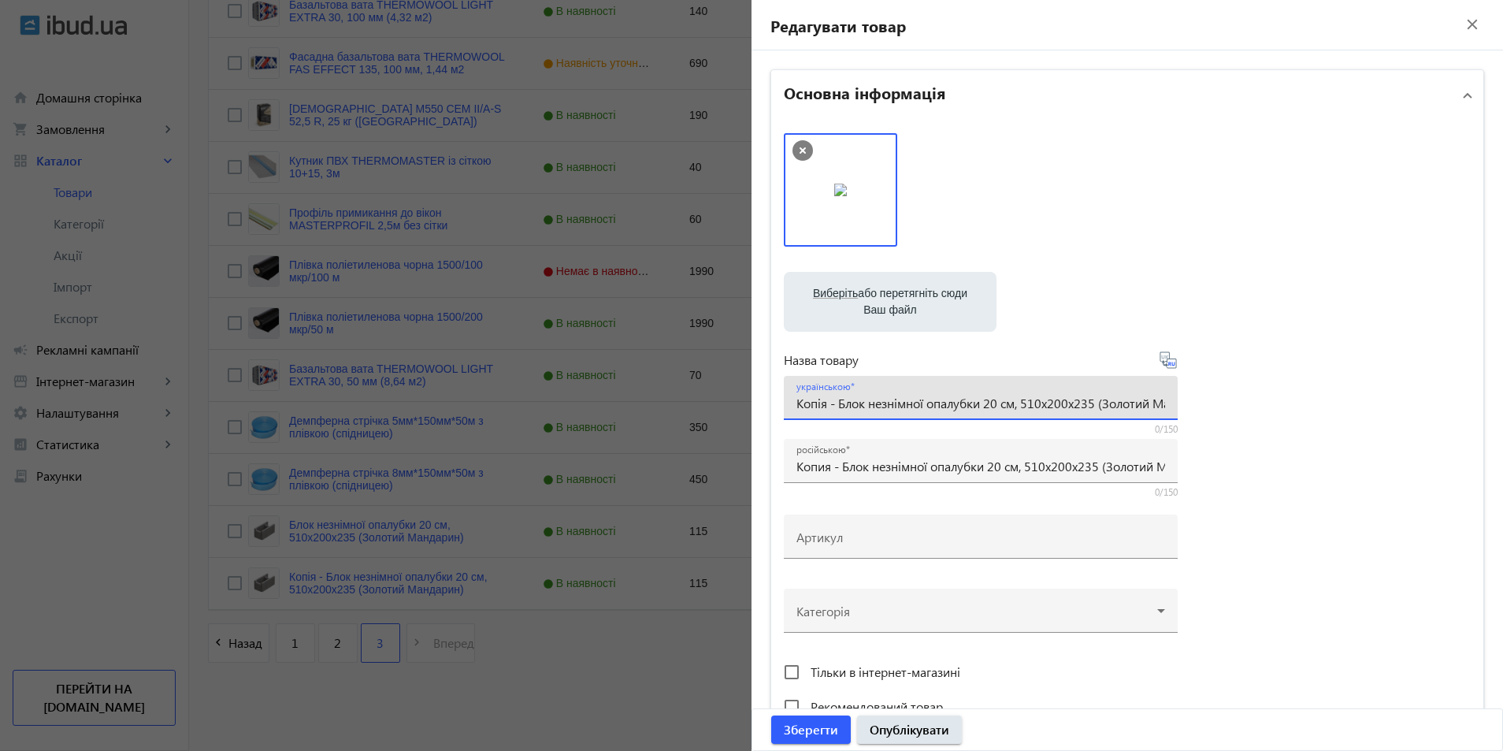
drag, startPoint x: 830, startPoint y: 403, endPoint x: 747, endPoint y: 406, distance: 82.7
click at [751, 406] on div "Основна інформація Виберіть або перетягніть сюди Ваш файл 1907468dfc2c550671877…" at bounding box center [1126, 682] width 751 height 1264
click at [797, 406] on input "Блок незнімної опалубки 20 см, 510х200х235 (Золотий Мандарин)" at bounding box center [980, 403] width 369 height 17
click at [953, 405] on input "Блок незнімної опалубки 20 см, 510х200х235 (Золотий Мандарин)" at bounding box center [980, 403] width 369 height 17
click at [1010, 402] on input "Блок незнімної опалубки 40 см, 510х200х235 (Золотий Мандарин)" at bounding box center [980, 403] width 369 height 17
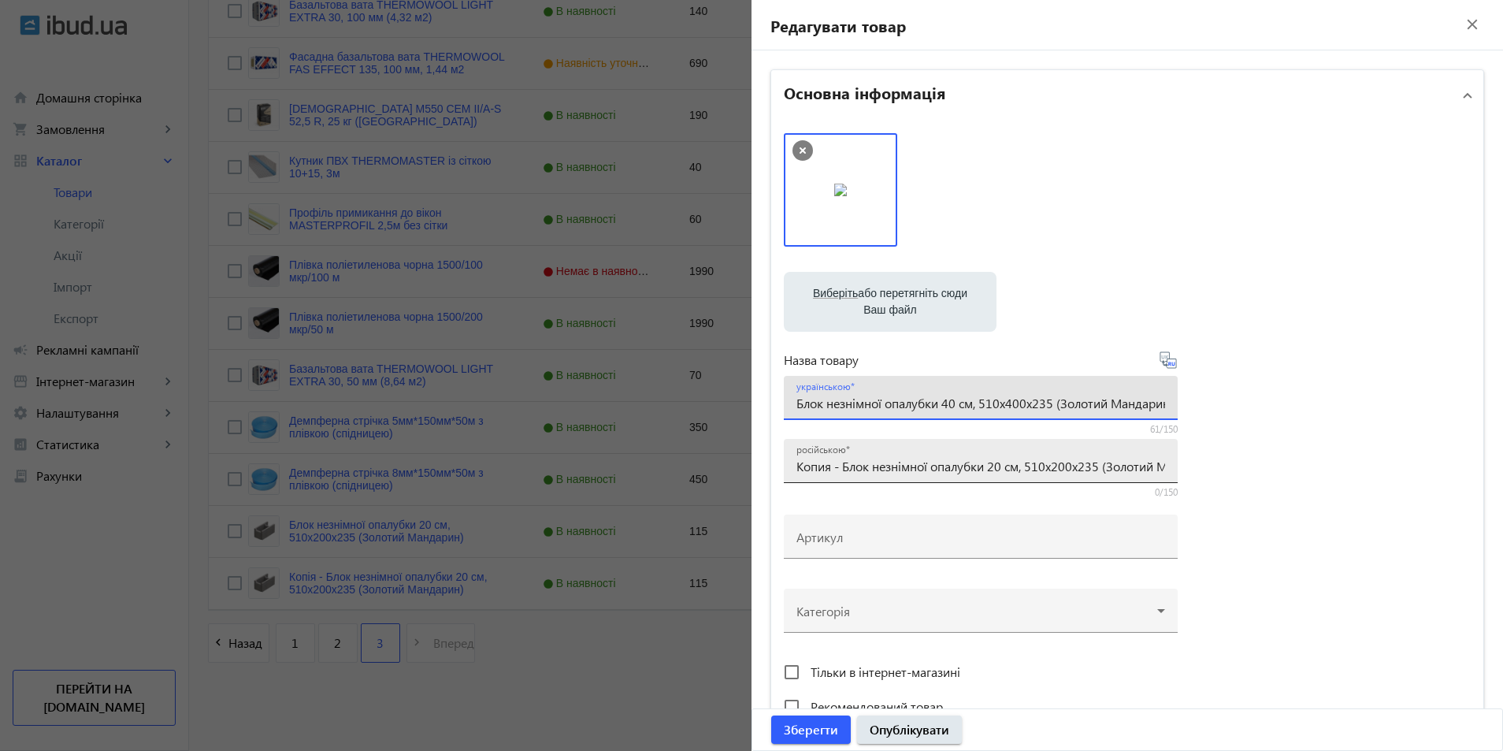
type input "Блок незнімної опалубки 40 см, 510х400х235 (Золотий Мандарин)"
click at [993, 465] on input "Копия - Блок незнімної опалубки 20 см, 510х200х235 (Золотий Мандарин)" at bounding box center [980, 466] width 369 height 17
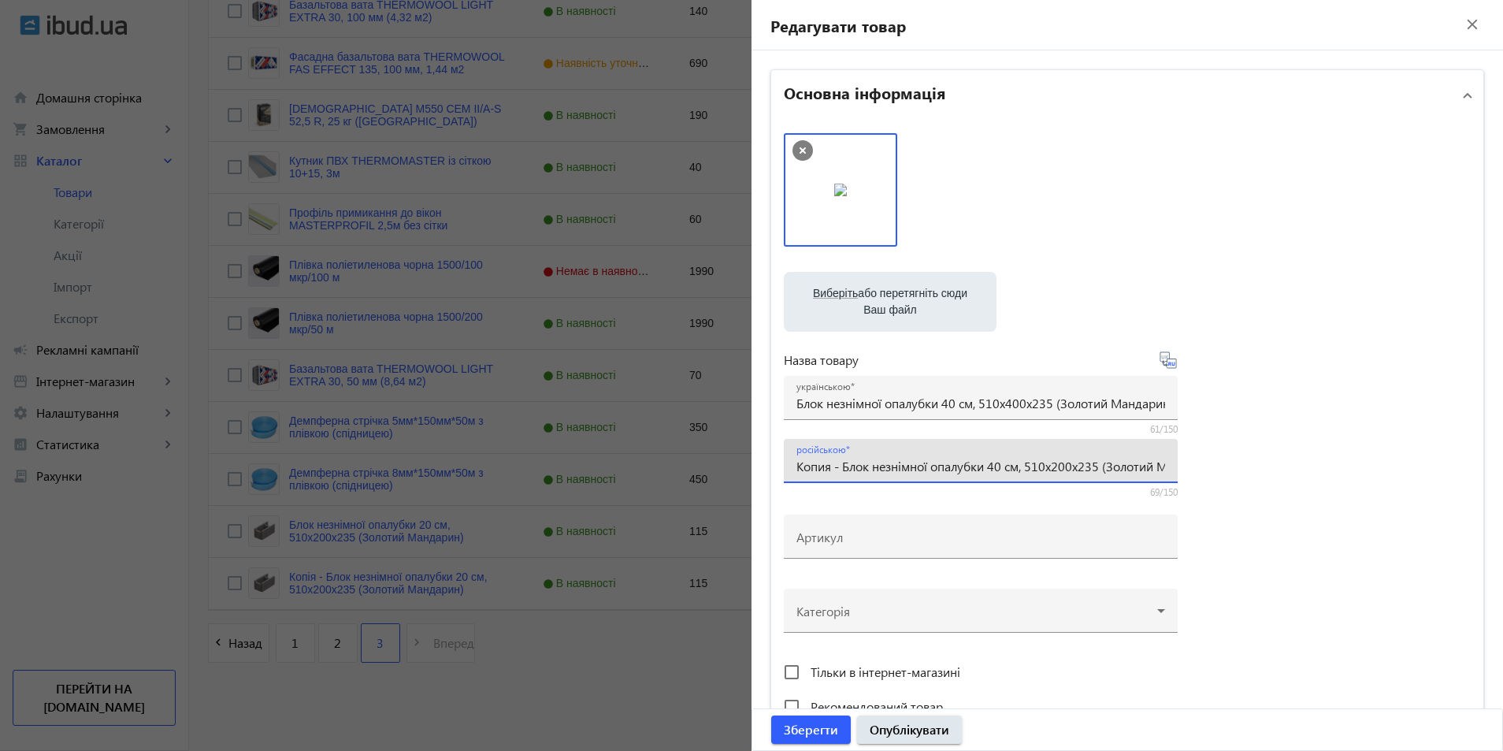
click at [1058, 466] on input "Копия - Блок незнімної опалубки 40 см, 510х200х235 (Золотий Мандарин)" at bounding box center [980, 466] width 369 height 17
drag, startPoint x: 840, startPoint y: 467, endPoint x: 693, endPoint y: 460, distance: 147.4
click at [693, 460] on mat-sidenav-container "arrow_back Товари 77 /1000 товарів Подовжити Додати товар search filter_list Фі…" at bounding box center [846, 58] width 1314 height 1384
type input "Блок незнімної опалубки 40 см, 510х400х235 (Золотий Мандарин)"
click at [797, 154] on icon at bounding box center [802, 150] width 20 height 20
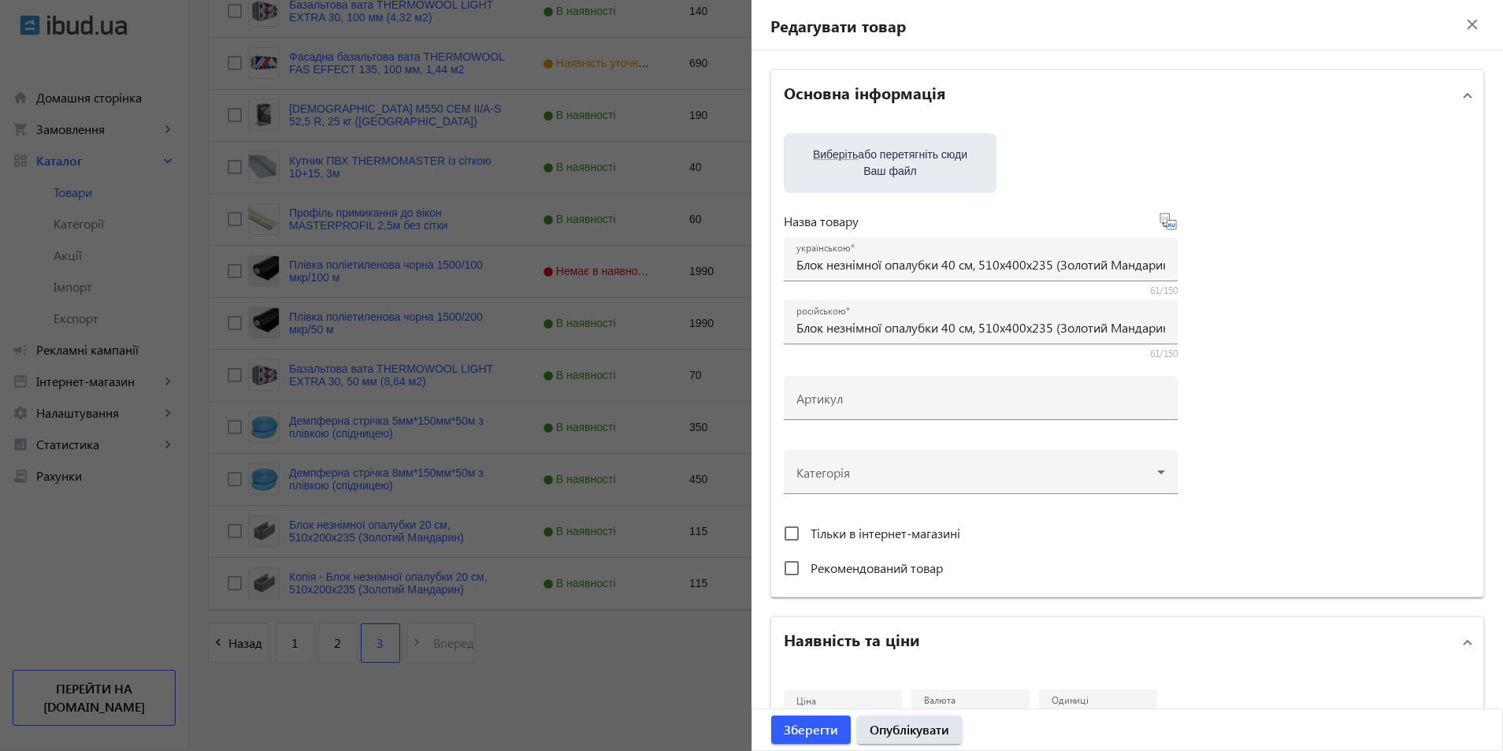
click at [835, 160] on span "Виберіть" at bounding box center [835, 154] width 45 height 13
click at [835, 160] on input "Виберіть або перетягніть сюди Ваш файл" at bounding box center [889, 164] width 187 height 19
type input "C:\fakepath\Блок 51х40х23,5см 800на600.jpg"
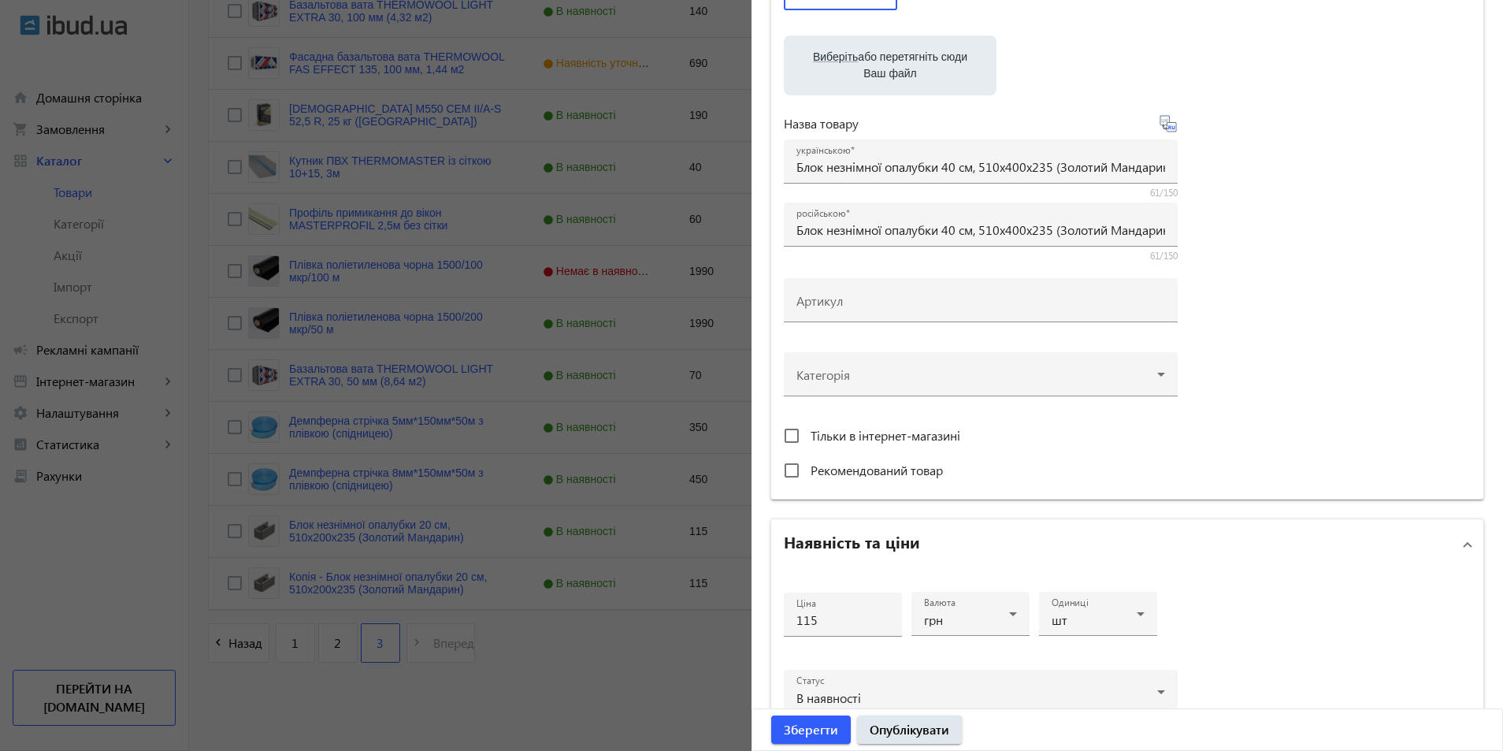
scroll to position [315, 0]
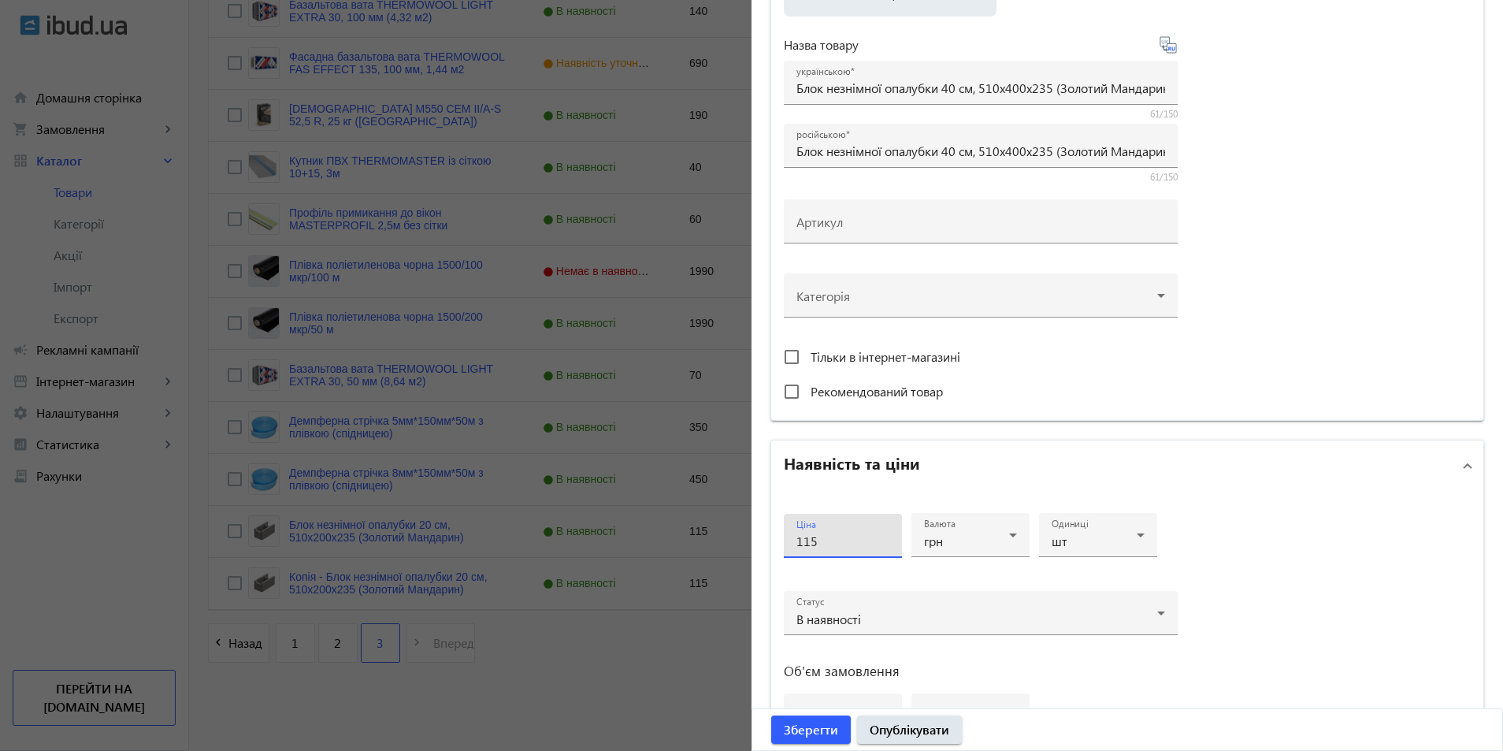
drag, startPoint x: 814, startPoint y: 541, endPoint x: 743, endPoint y: 552, distance: 72.5
click at [743, 550] on mat-sidenav-container "arrow_back Товари 77 /1000 товарів Подовжити Додати товар search filter_list Фі…" at bounding box center [846, 58] width 1314 height 1384
type input "130"
click at [793, 723] on span "Зберегти" at bounding box center [811, 729] width 54 height 17
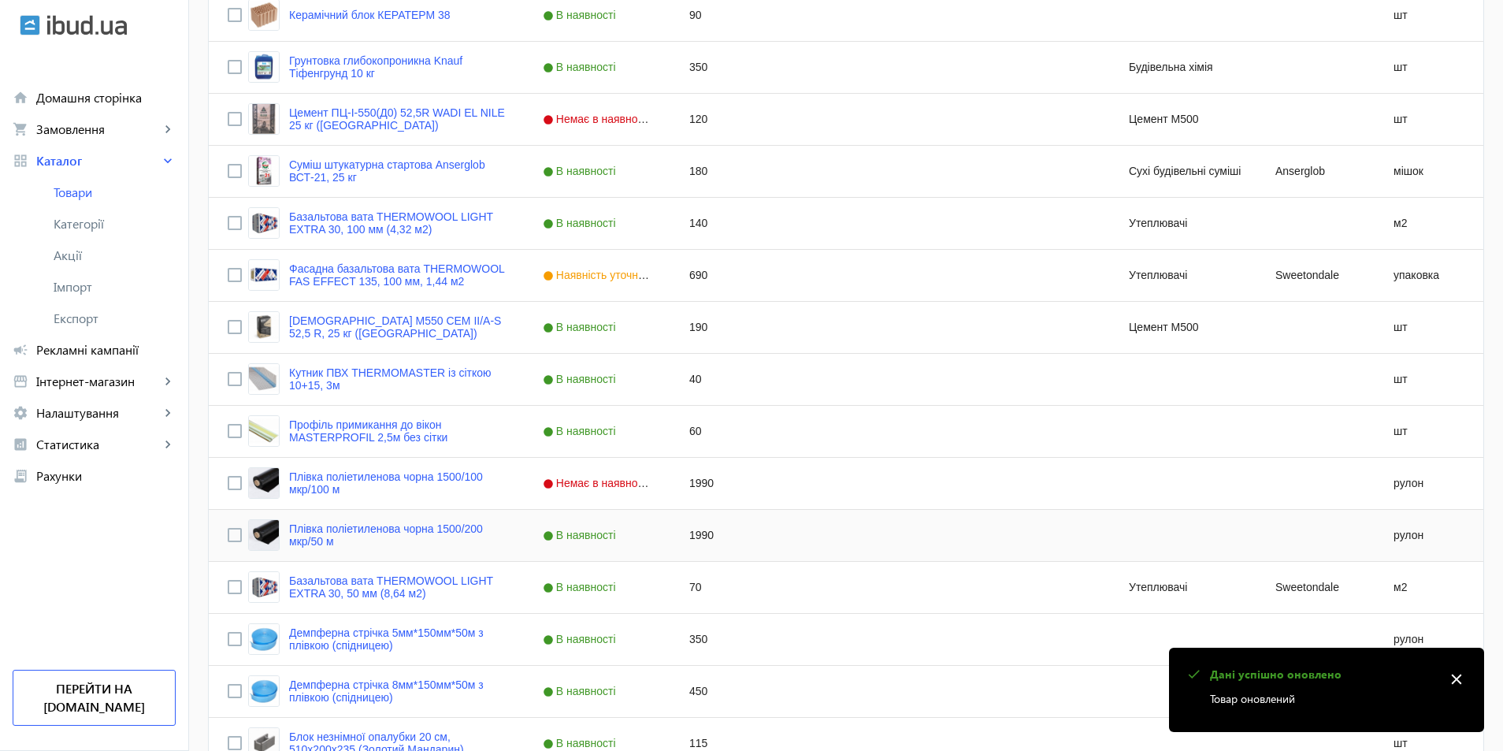
scroll to position [684, 0]
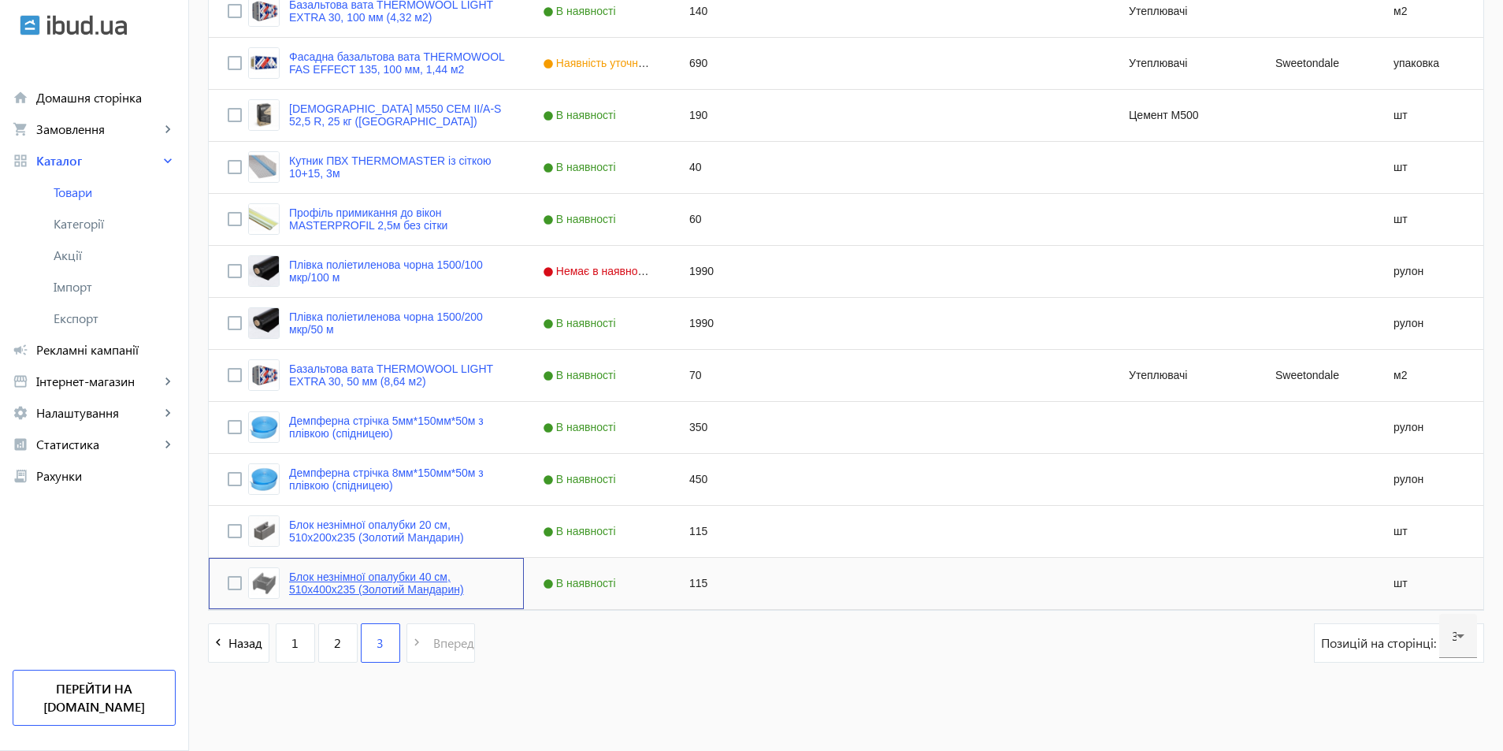
click at [399, 586] on link "Блок незнімної опалубки 40 см, 510х400х235 (Золотий Мандарин)" at bounding box center [397, 582] width 216 height 25
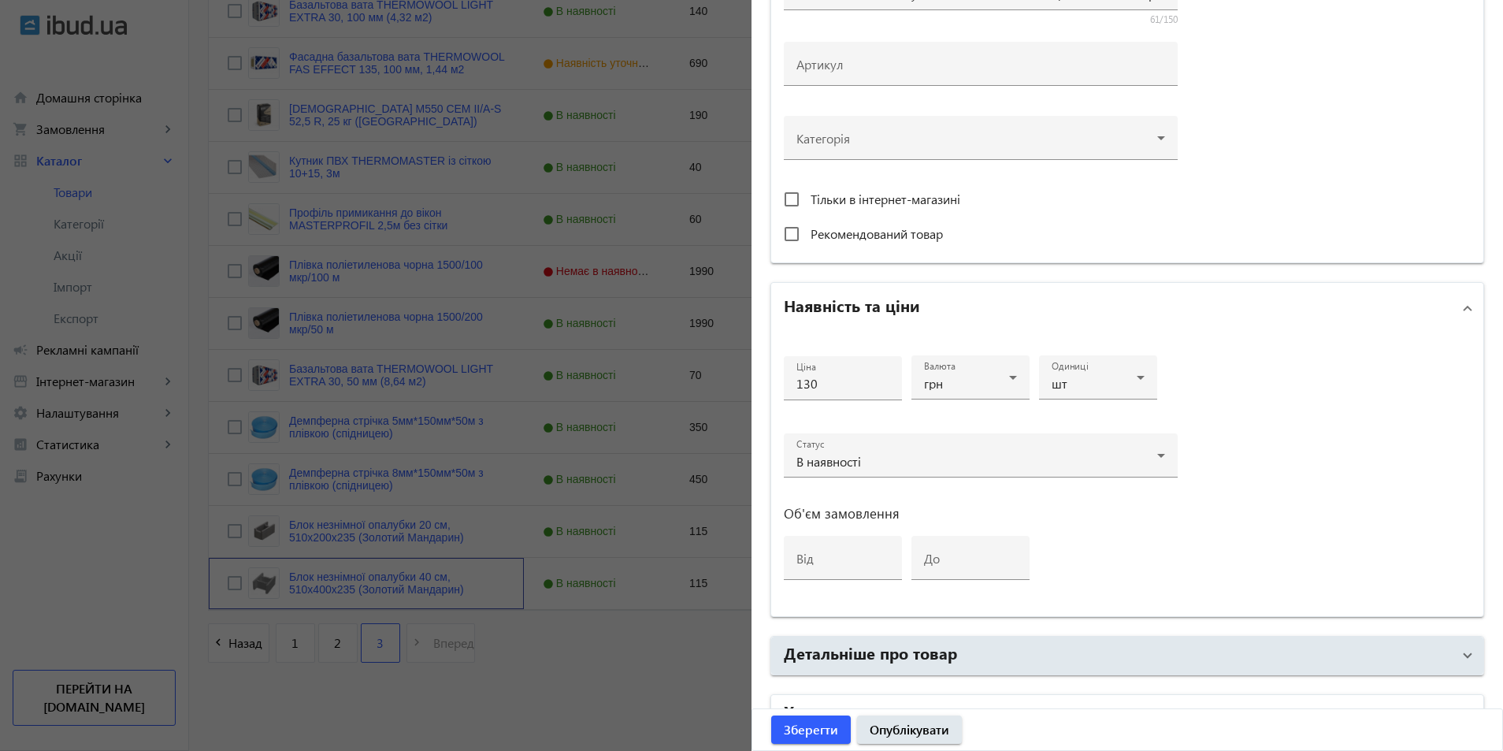
scroll to position [564, 0]
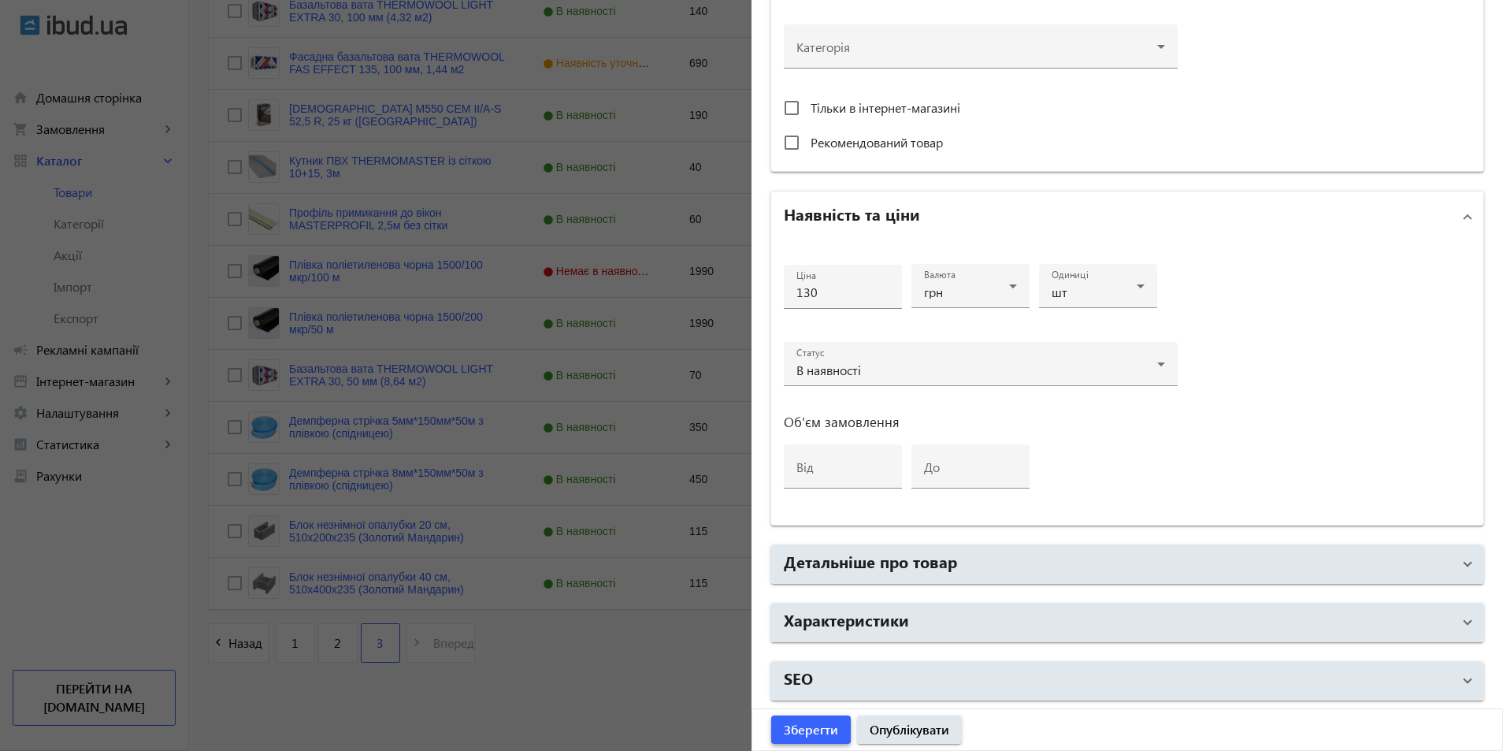
click at [811, 728] on span "Зберегти" at bounding box center [811, 729] width 54 height 17
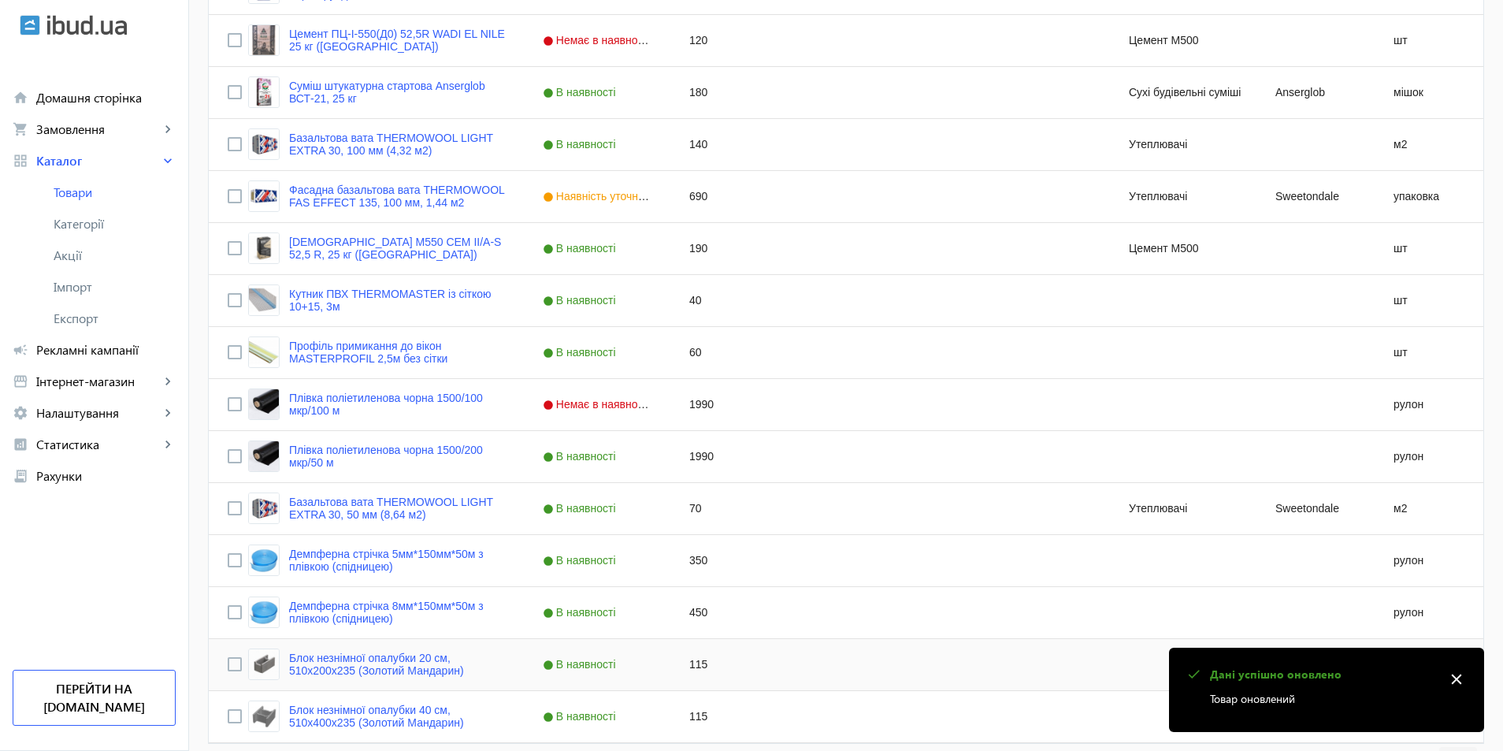
scroll to position [684, 0]
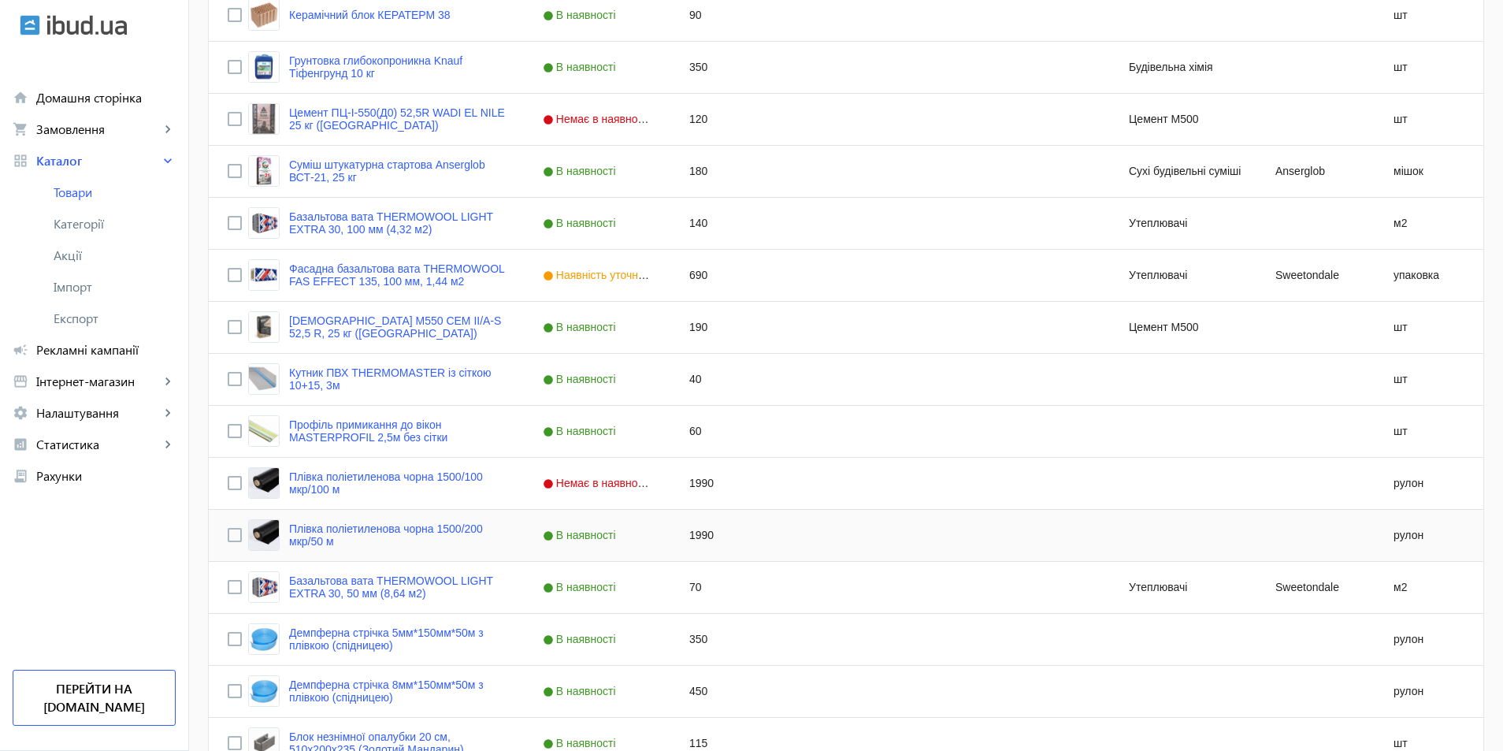
scroll to position [684, 0]
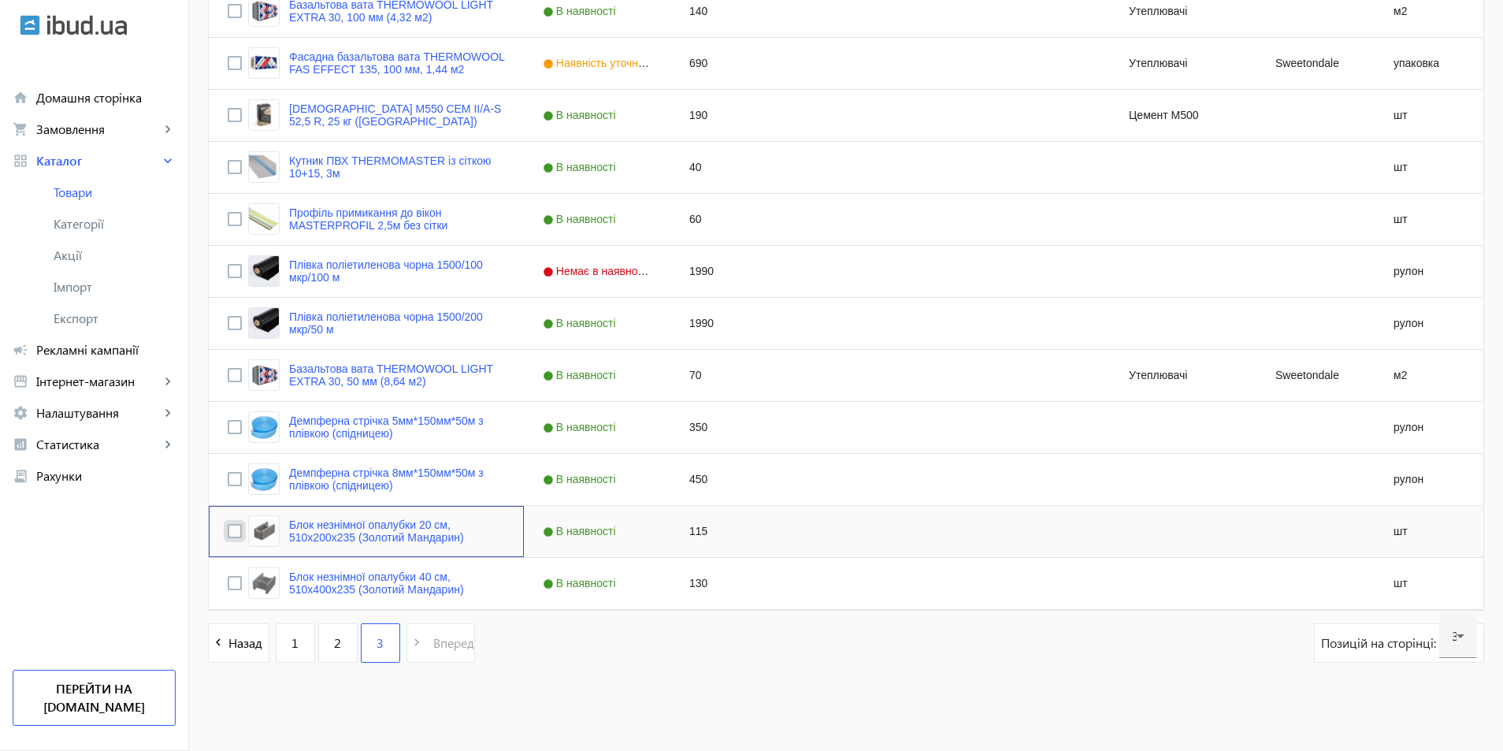
click at [228, 534] on input "Press Space to toggle row selection (unchecked)" at bounding box center [235, 531] width 14 height 14
checkbox input "true"
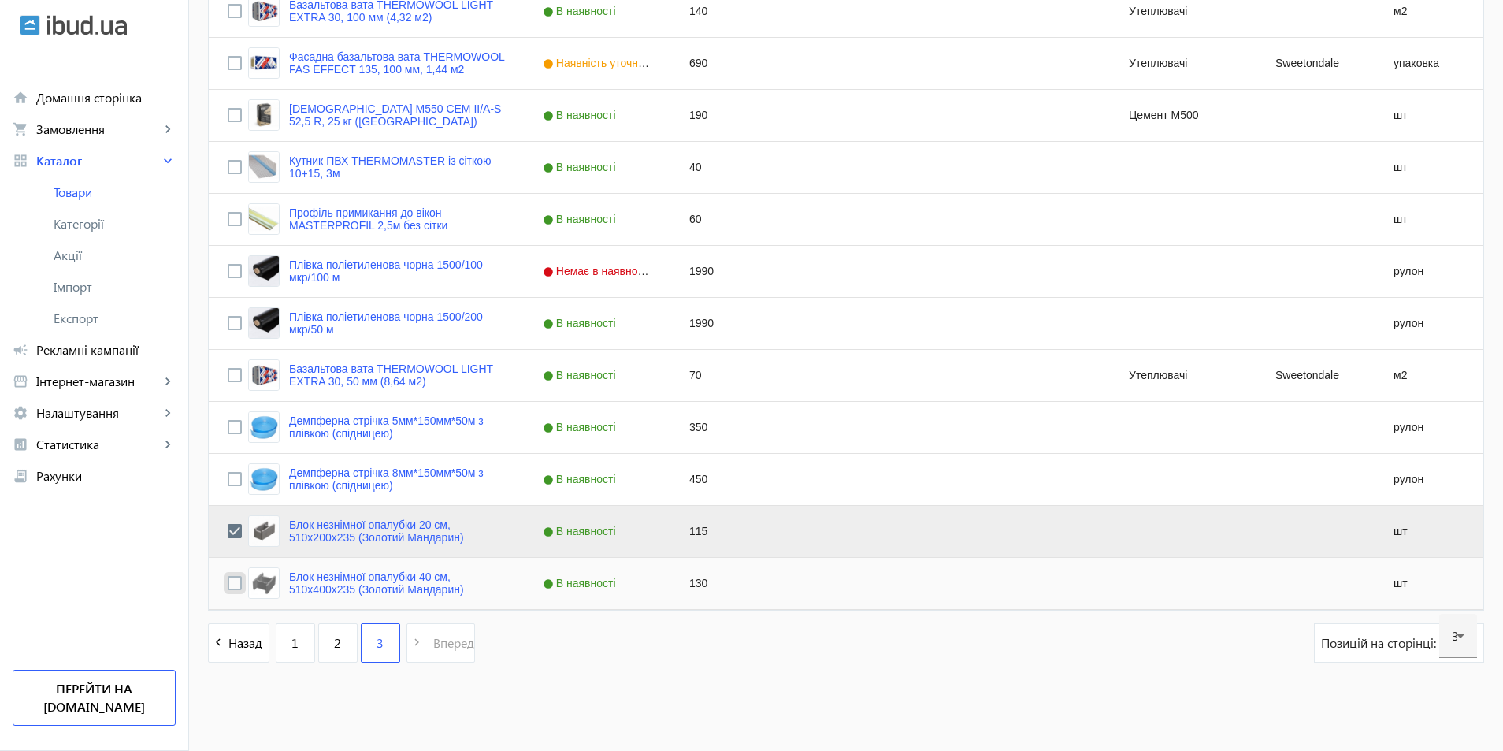
click at [228, 581] on input "Press Space to toggle row selection (unchecked)" at bounding box center [235, 583] width 14 height 14
checkbox input "true"
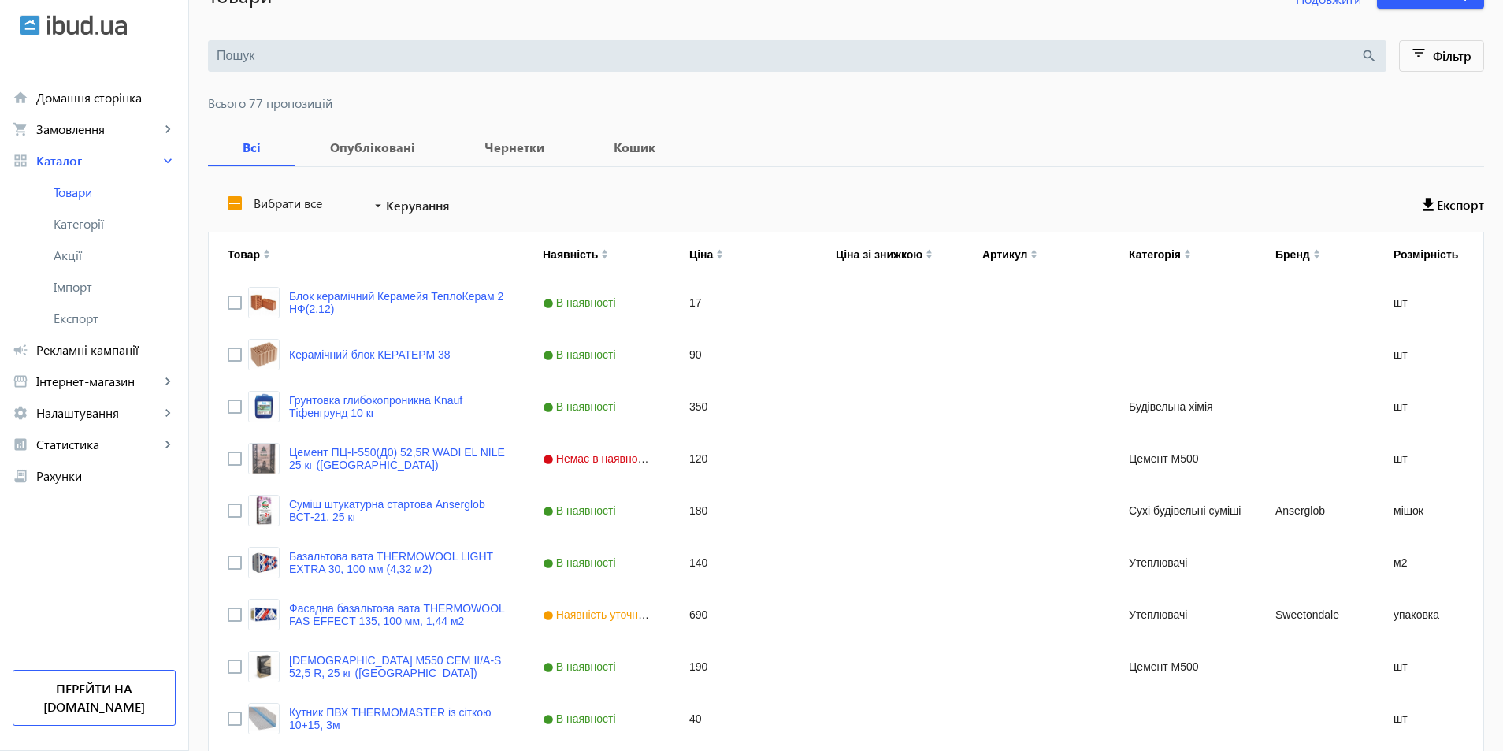
scroll to position [0, 0]
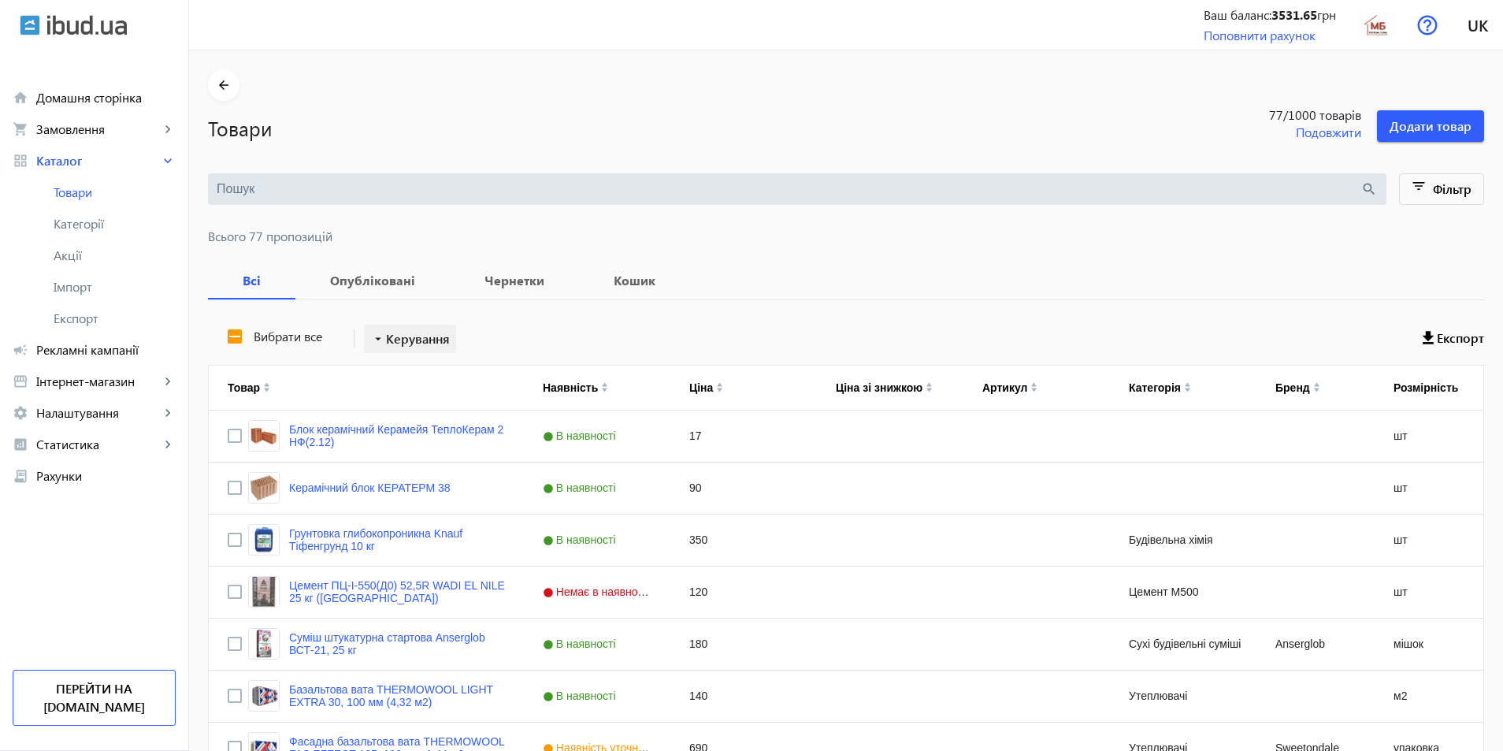
click at [414, 334] on span "Керування" at bounding box center [418, 338] width 64 height 19
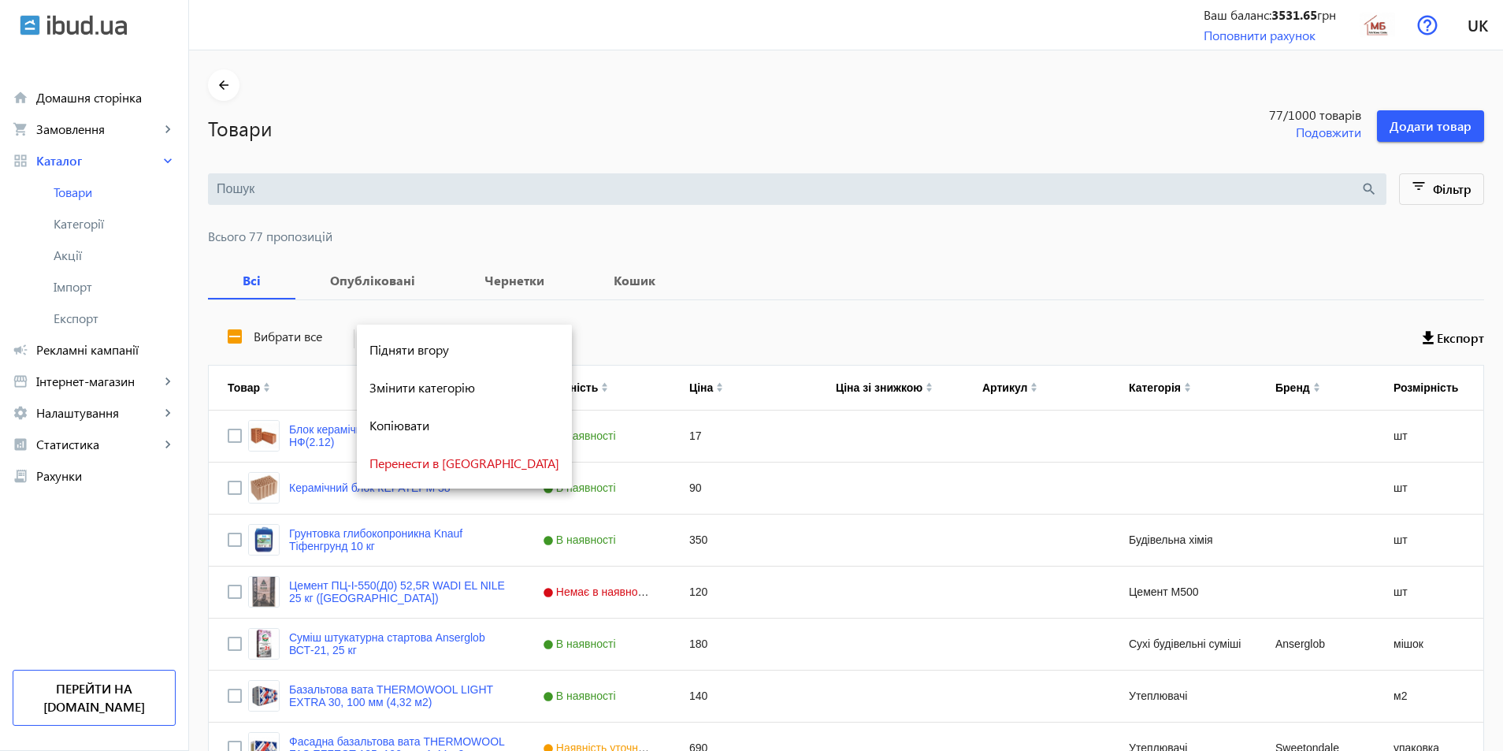
click at [358, 283] on div at bounding box center [751, 375] width 1503 height 751
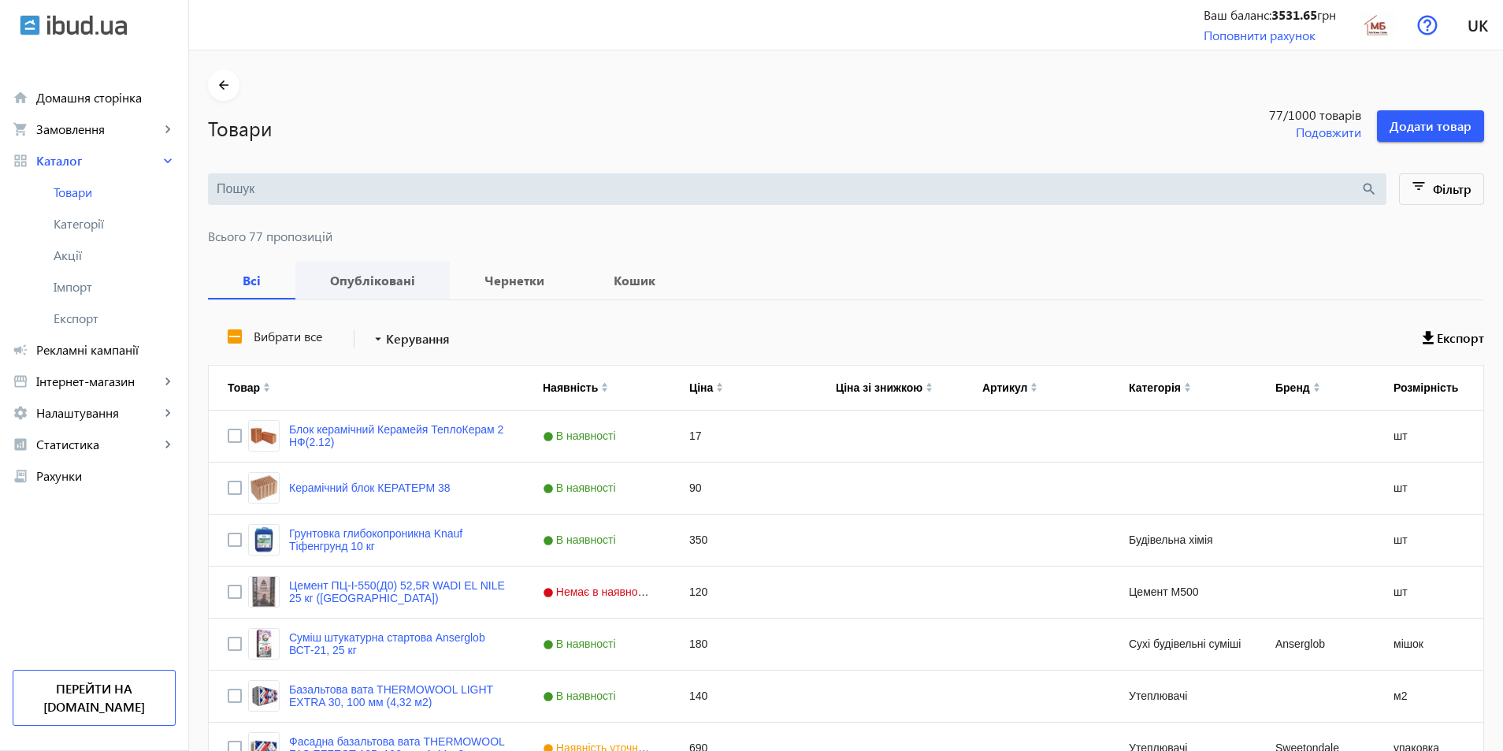
click at [363, 279] on b "Опубліковані" at bounding box center [372, 280] width 117 height 13
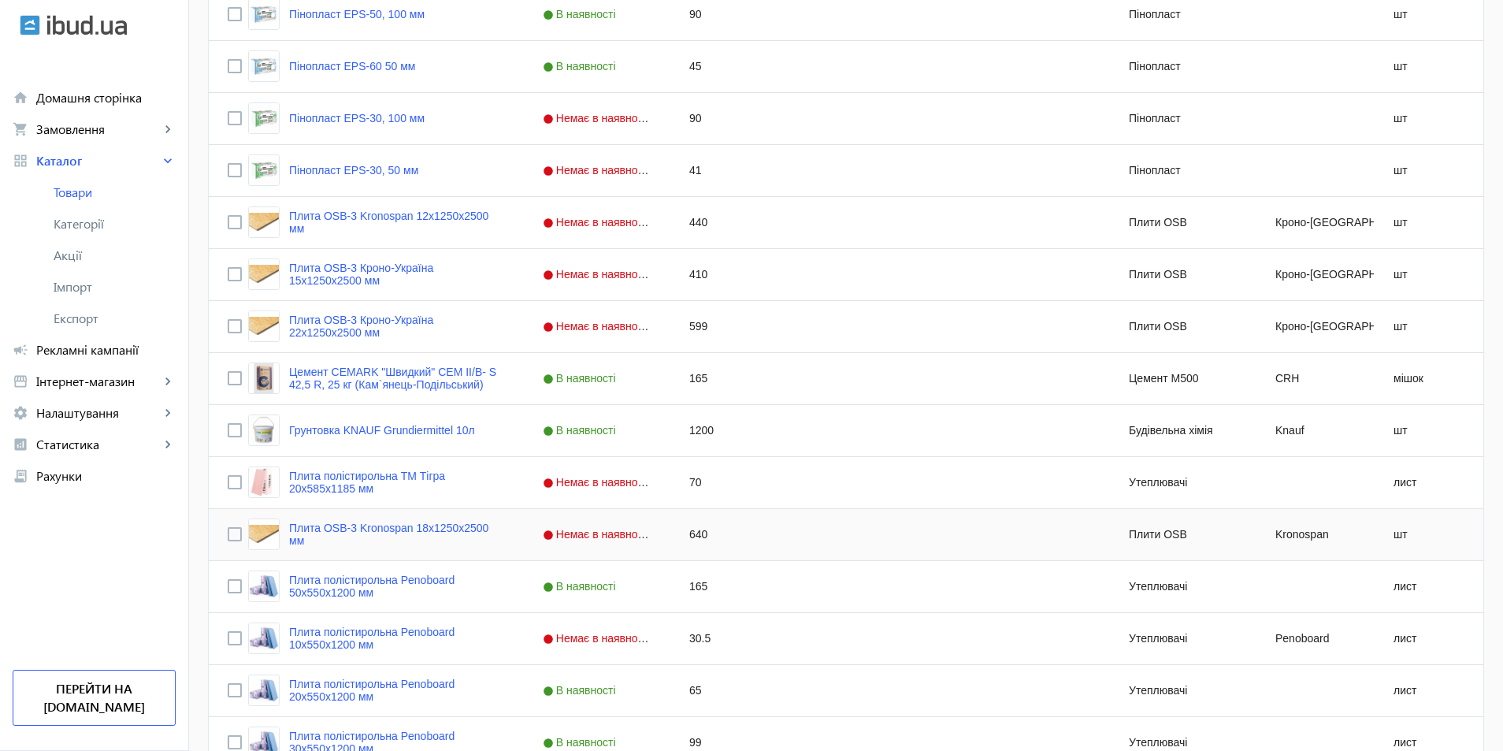
scroll to position [1360, 0]
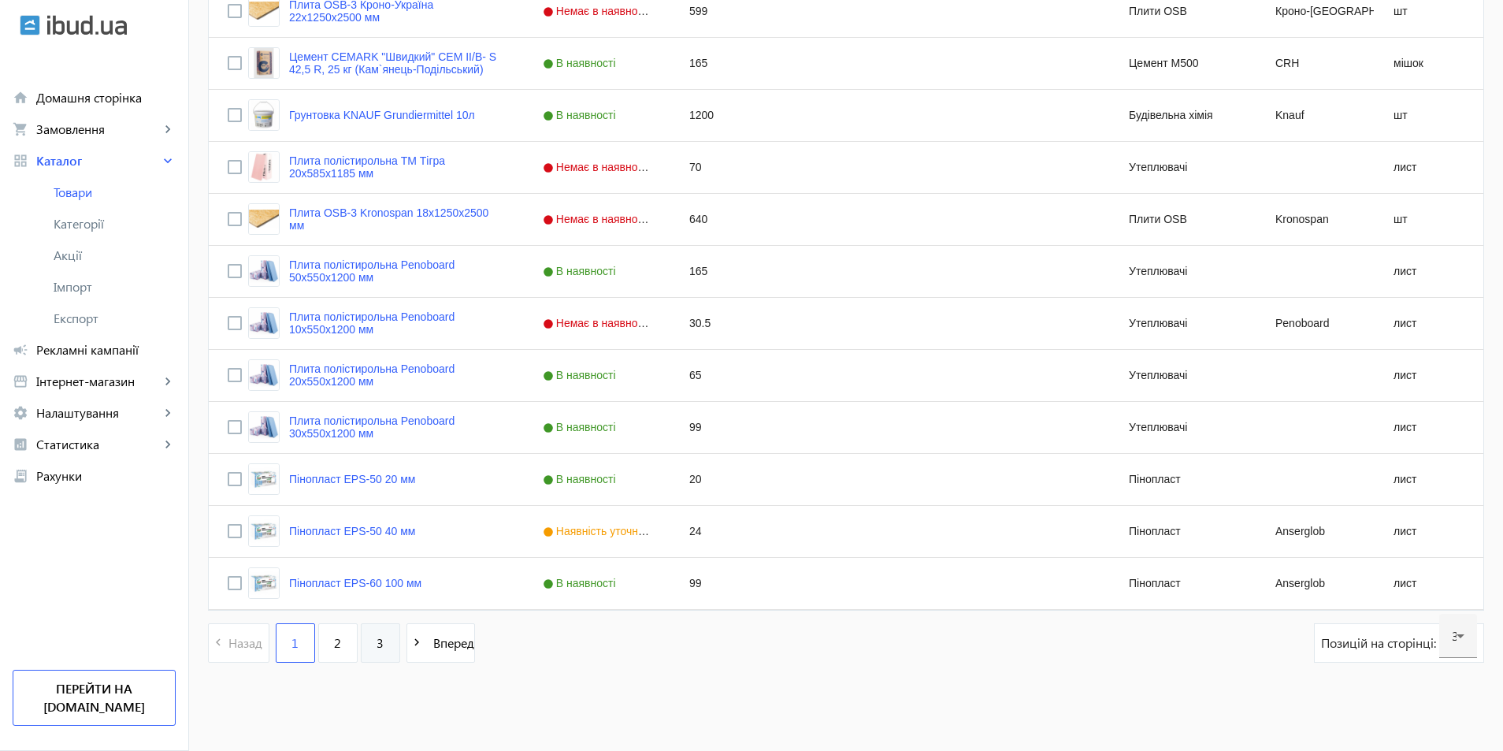
click at [361, 647] on link "3" at bounding box center [380, 642] width 39 height 39
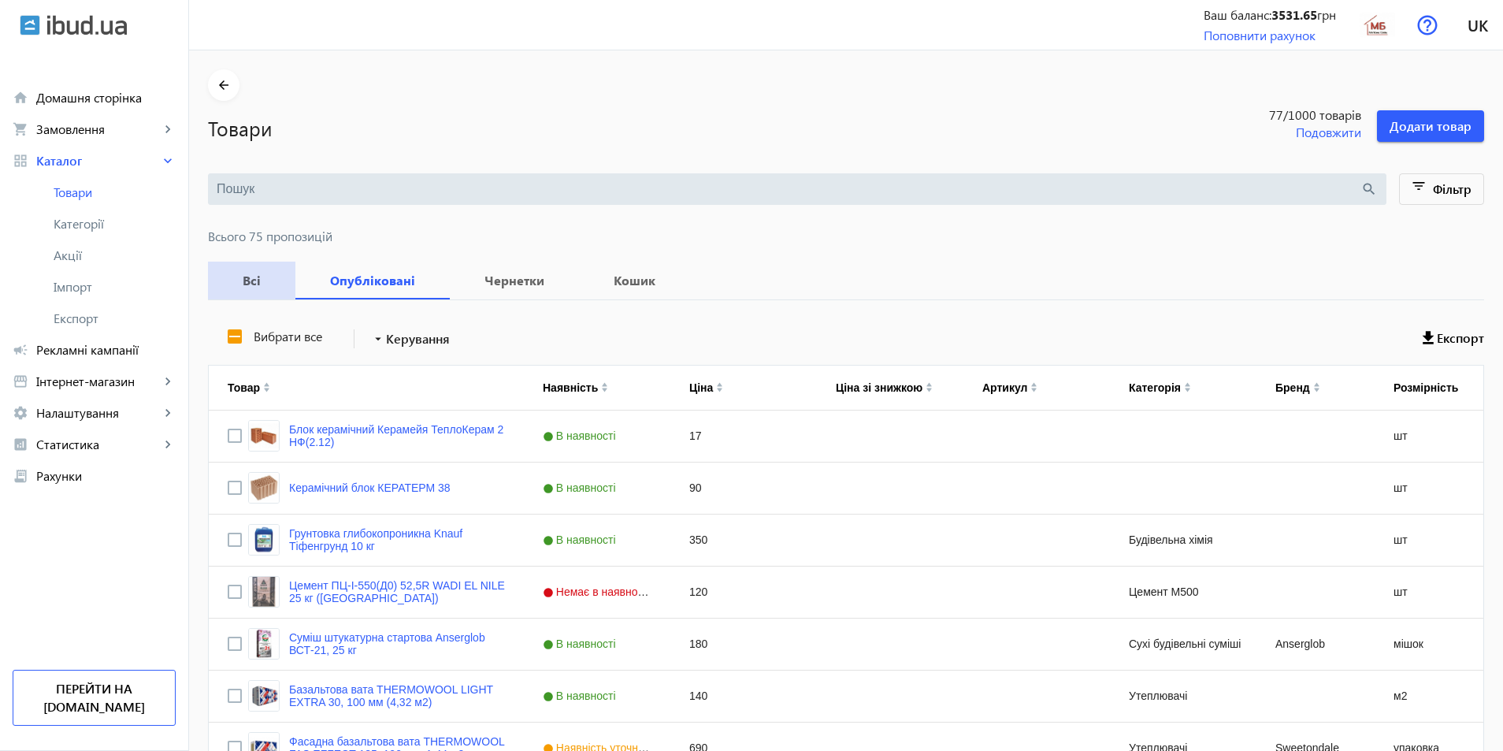
click at [242, 280] on b "Всі" at bounding box center [252, 280] width 50 height 13
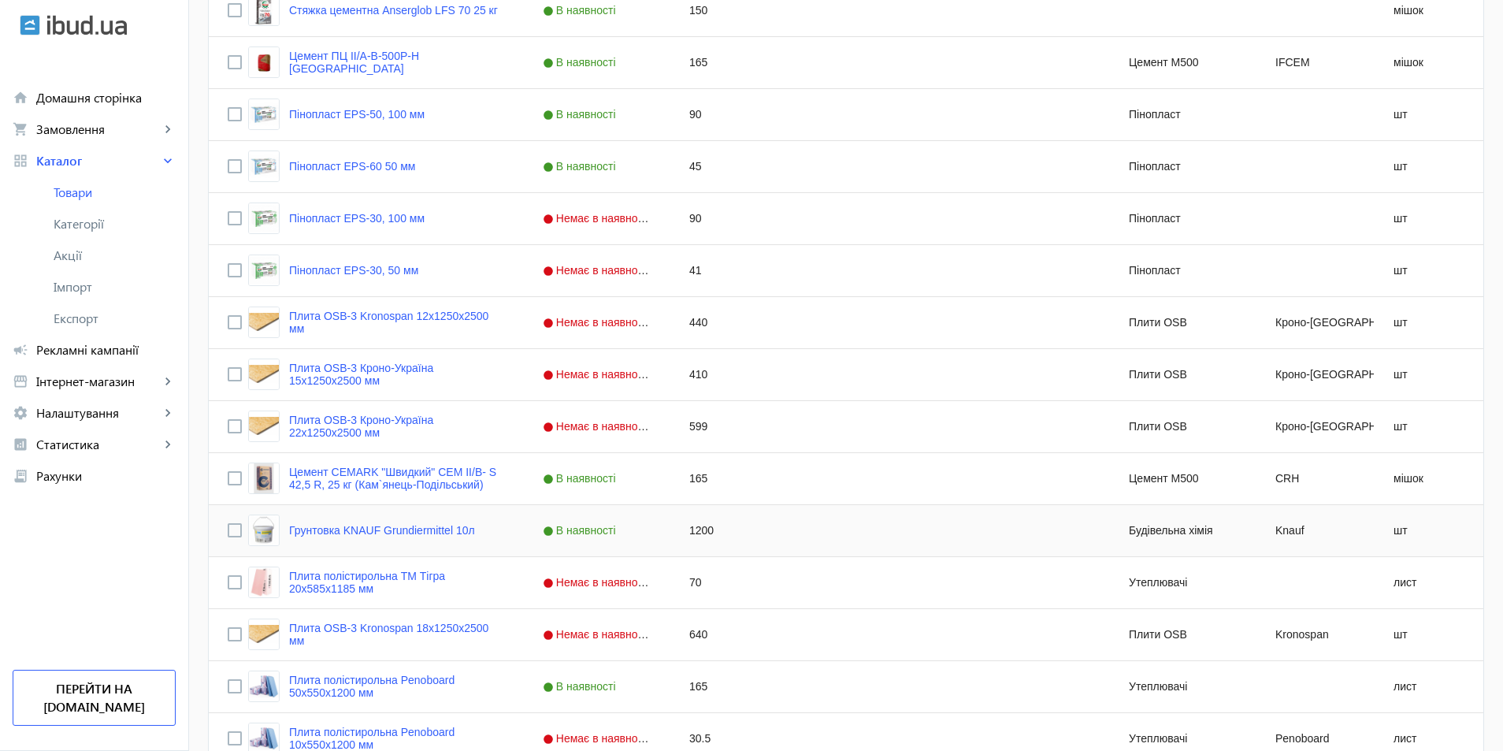
scroll to position [1360, 0]
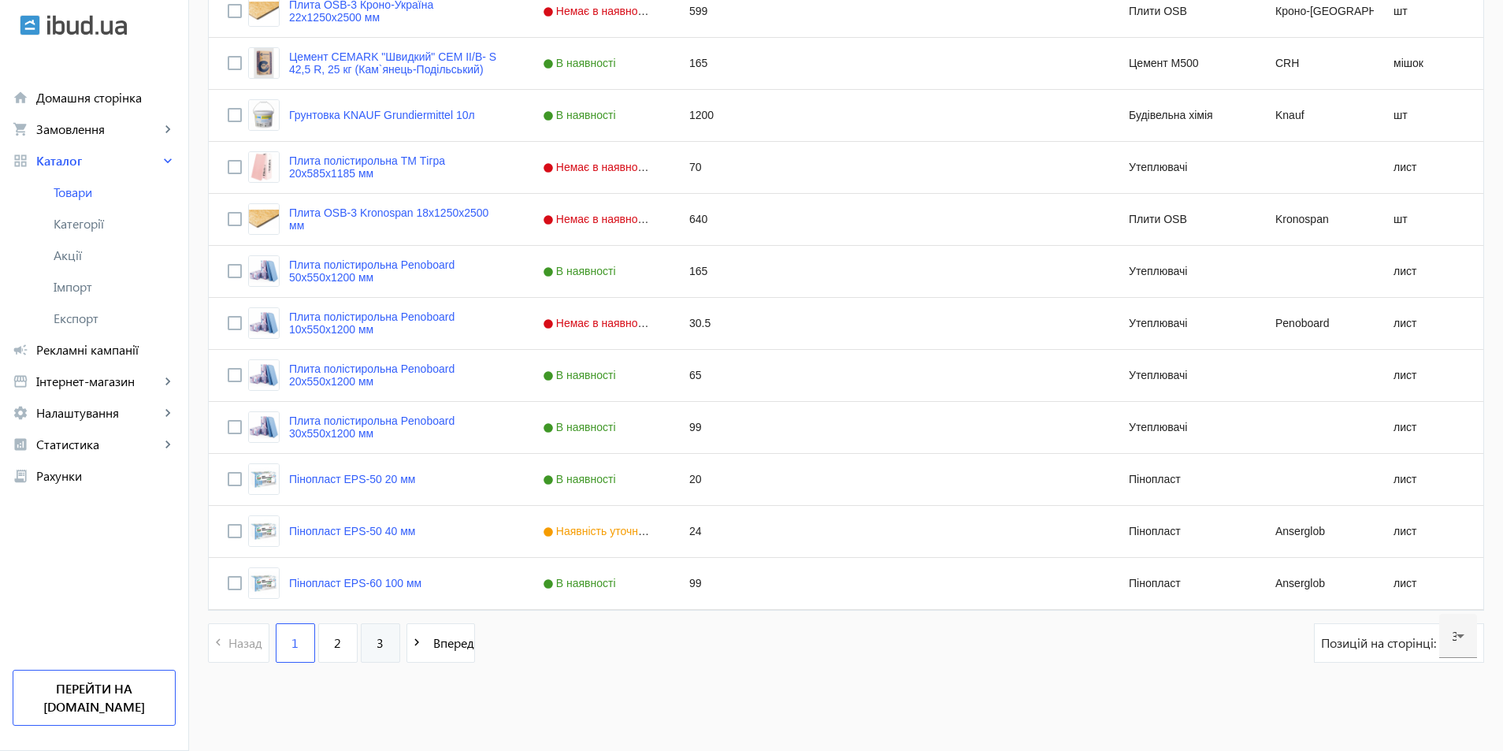
click at [377, 647] on link "3" at bounding box center [380, 642] width 39 height 39
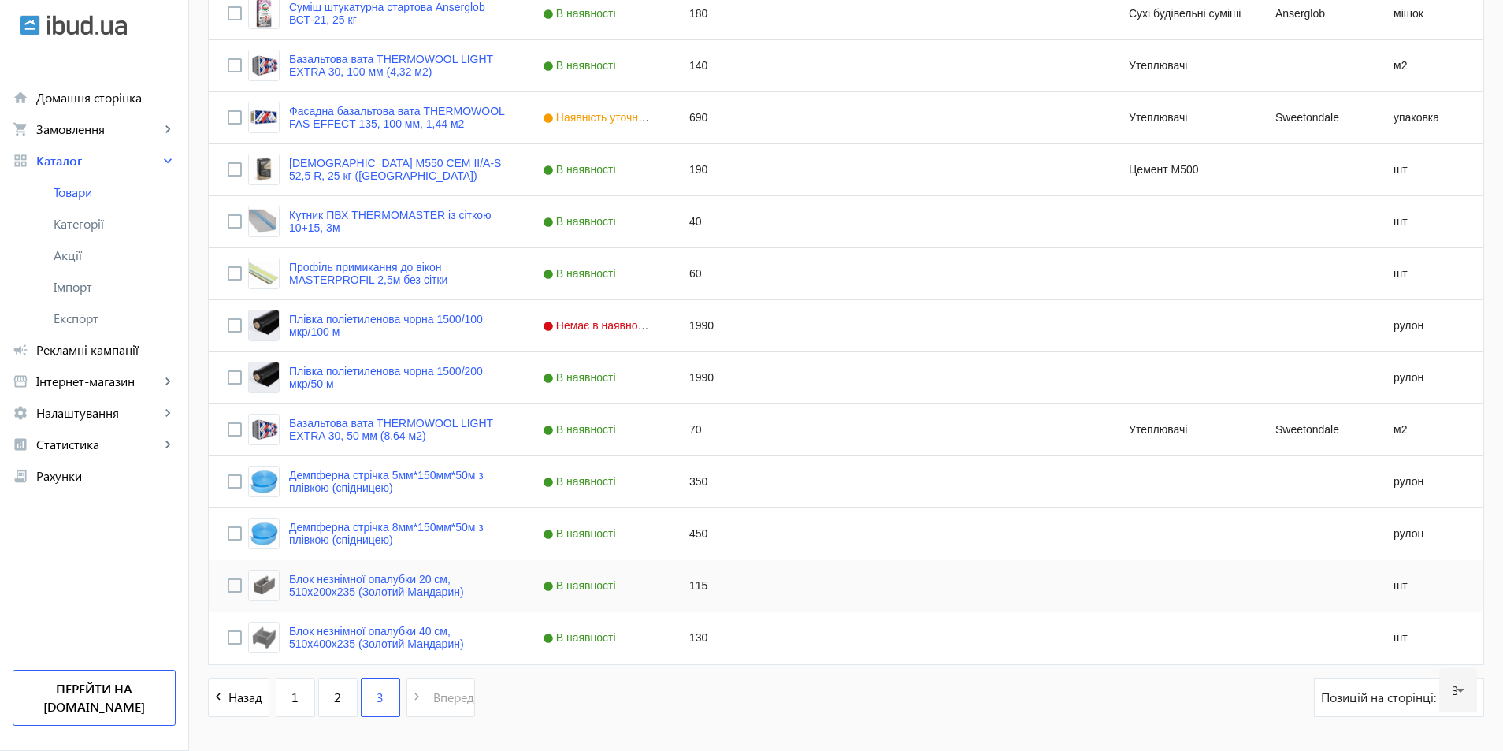
scroll to position [684, 0]
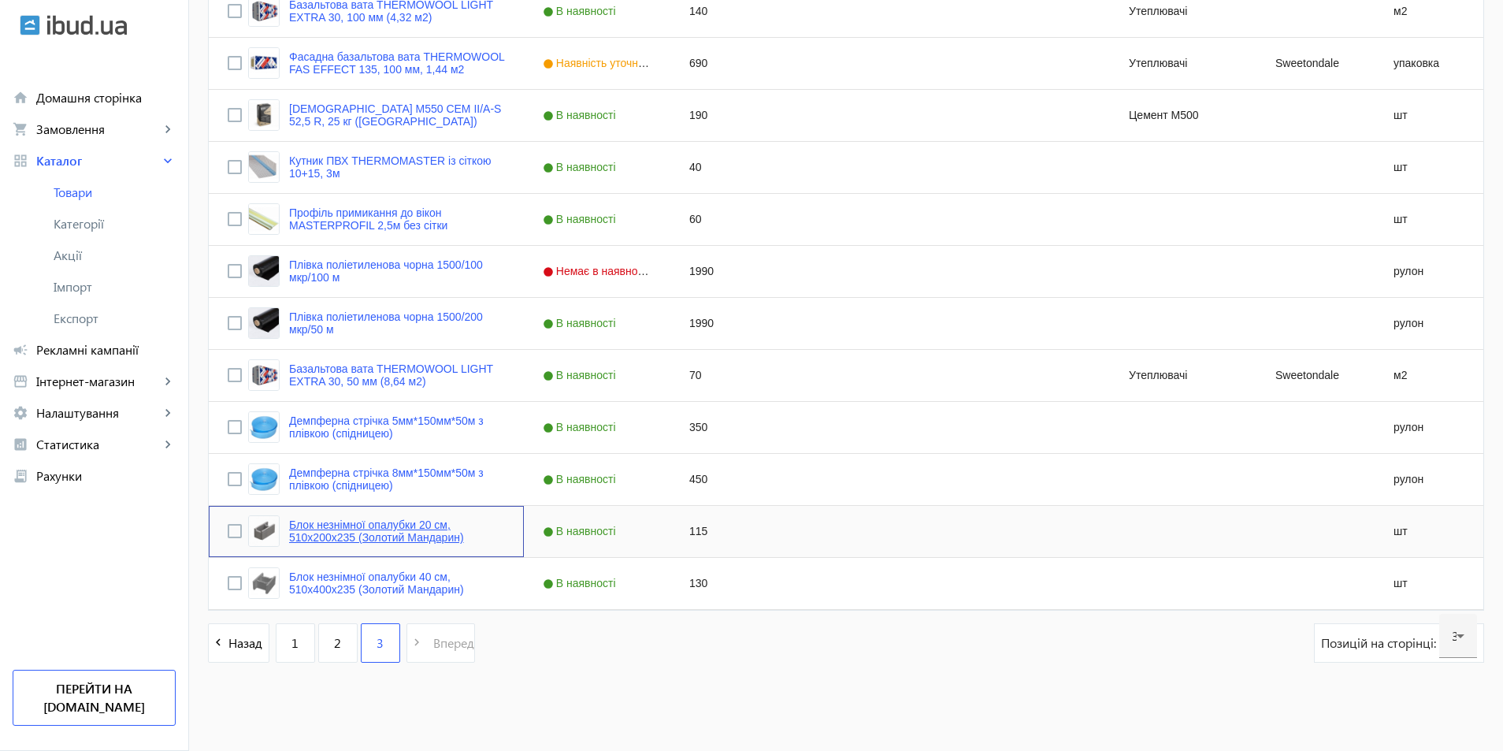
click at [387, 528] on link "Блок незнімної опалубки 20 см, 510х200х235 (Золотий Мандарин)" at bounding box center [397, 530] width 216 height 25
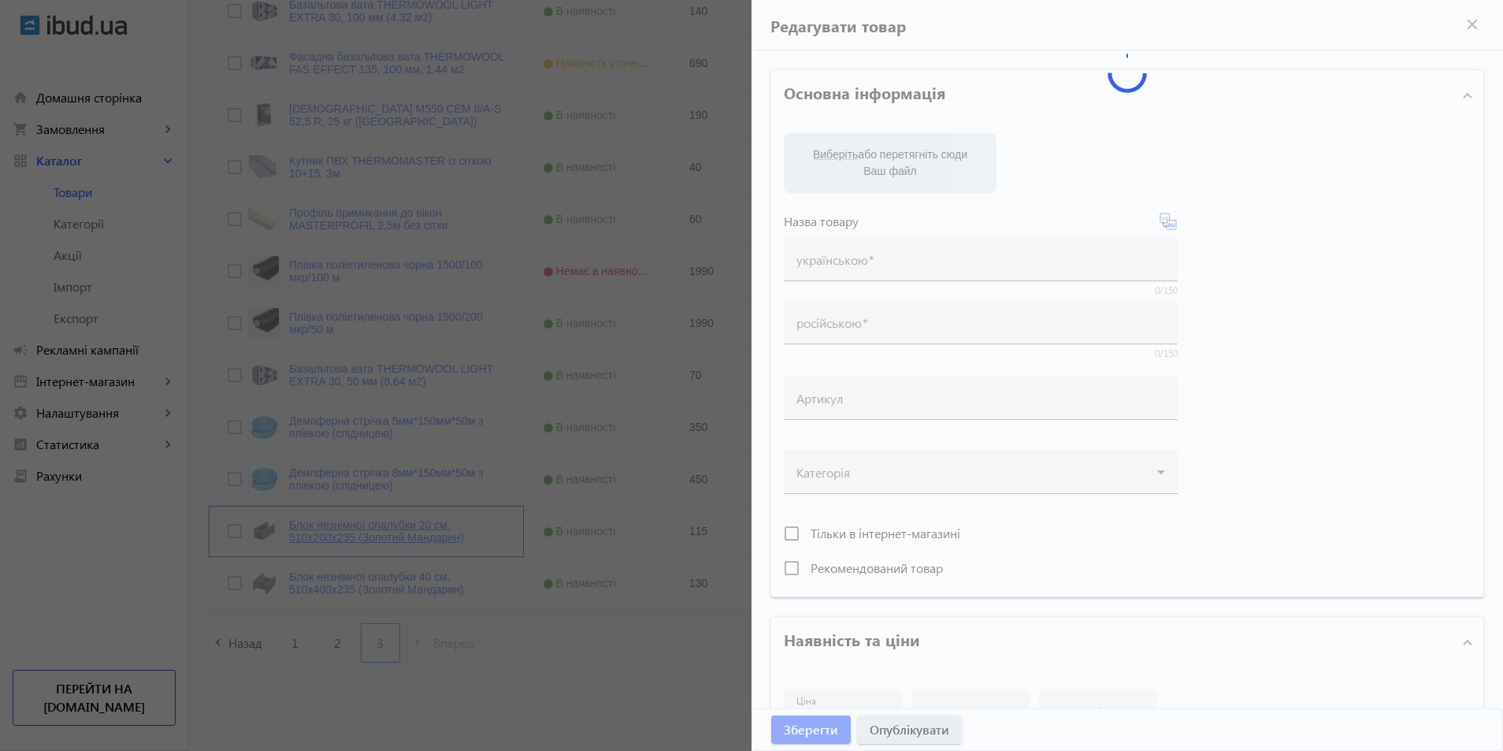
type input "Блок незнімної опалубки 20 см, 510х200х235 (Золотий Мандарин)"
type input "115"
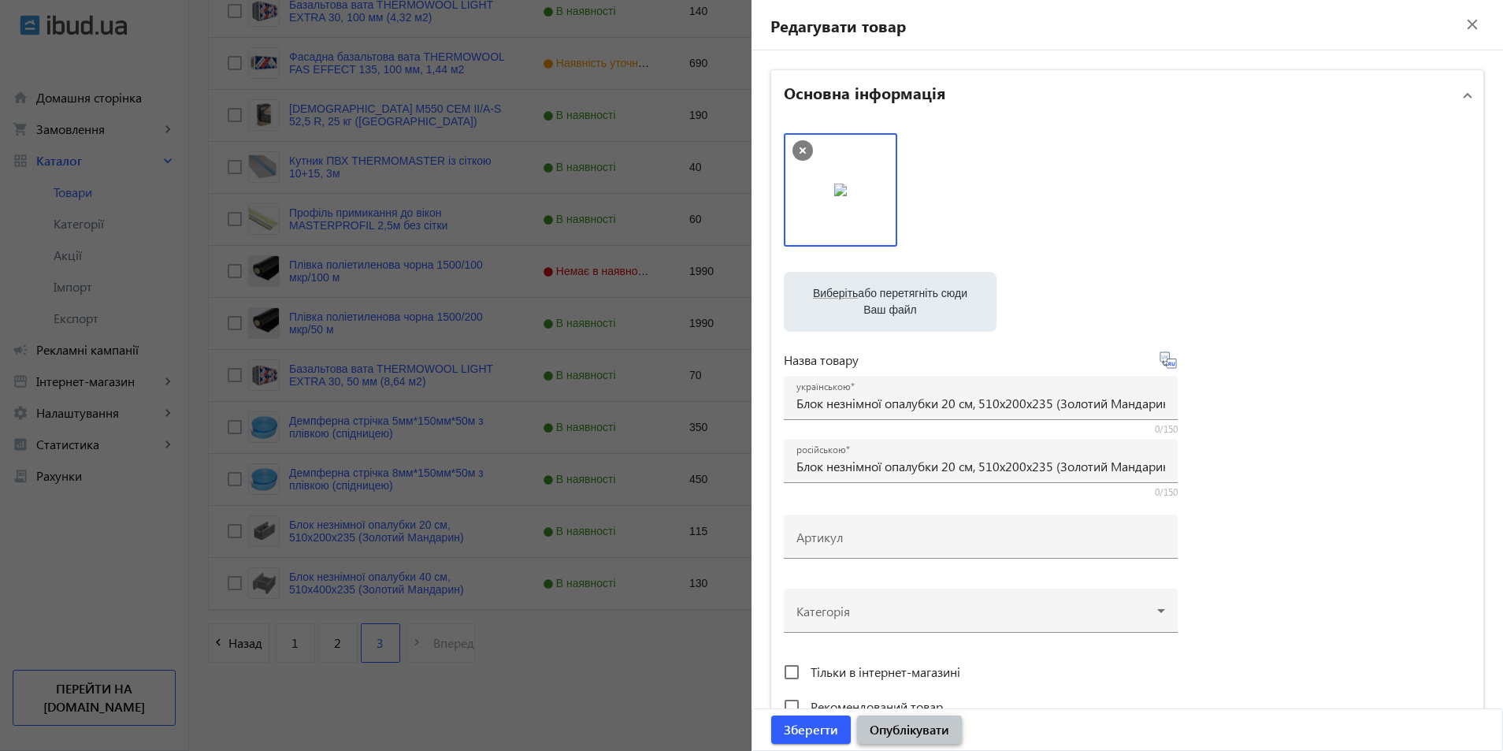
click at [927, 723] on span "Опублікувати" at bounding box center [909, 729] width 80 height 17
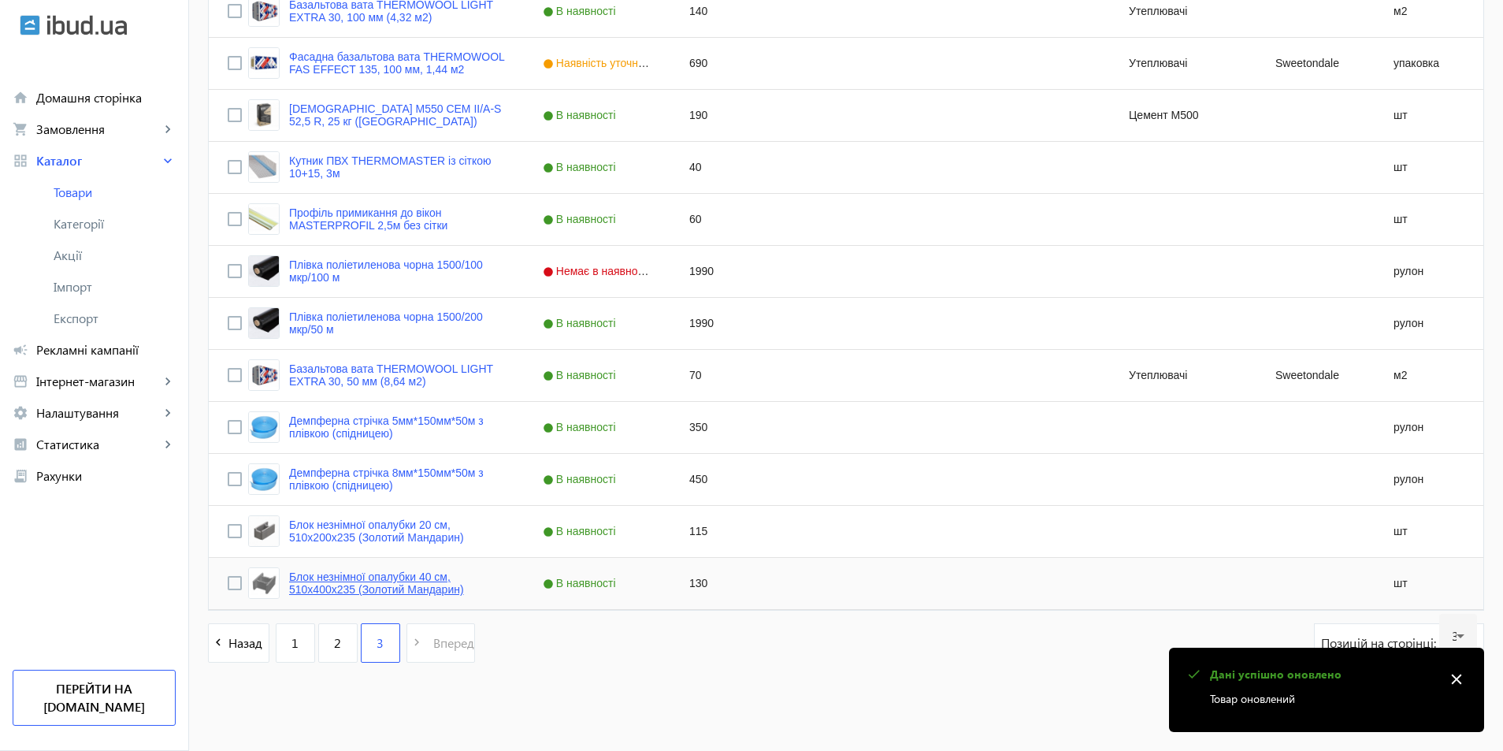
click at [413, 586] on link "Блок незнімної опалубки 40 см, 510х400х235 (Золотий Мандарин)" at bounding box center [397, 582] width 216 height 25
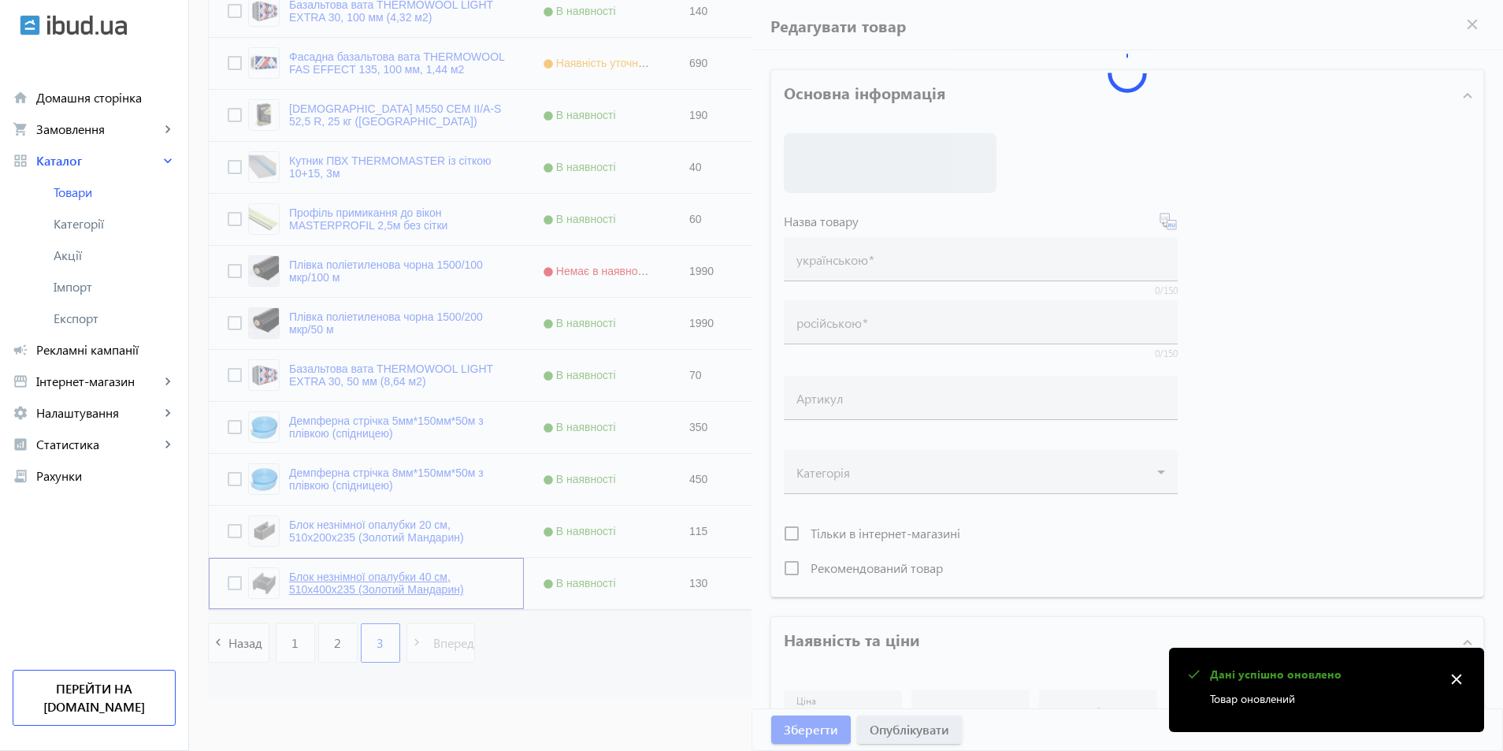
type input "Блок незнімної опалубки 40 см, 510х400х235 (Золотий Мандарин)"
type input "130"
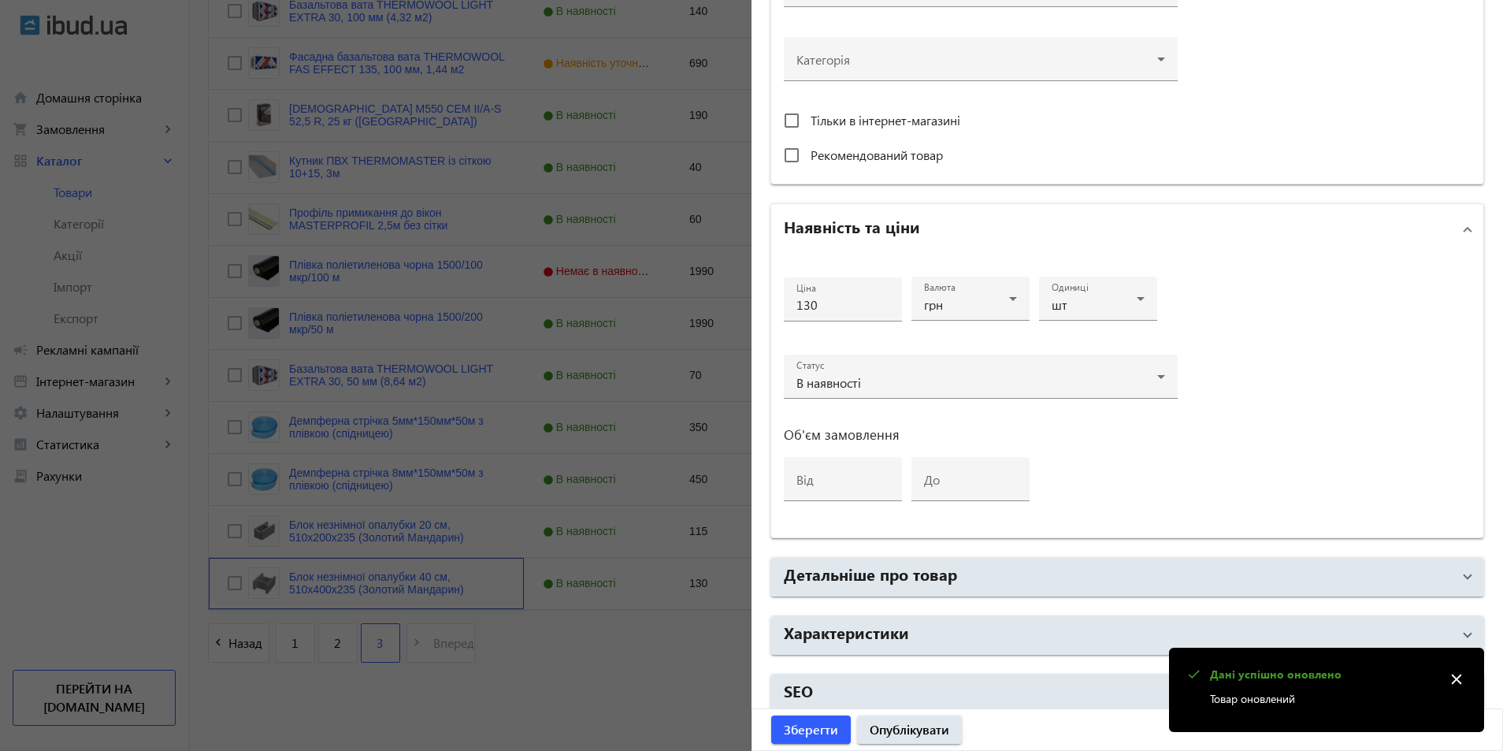
scroll to position [564, 0]
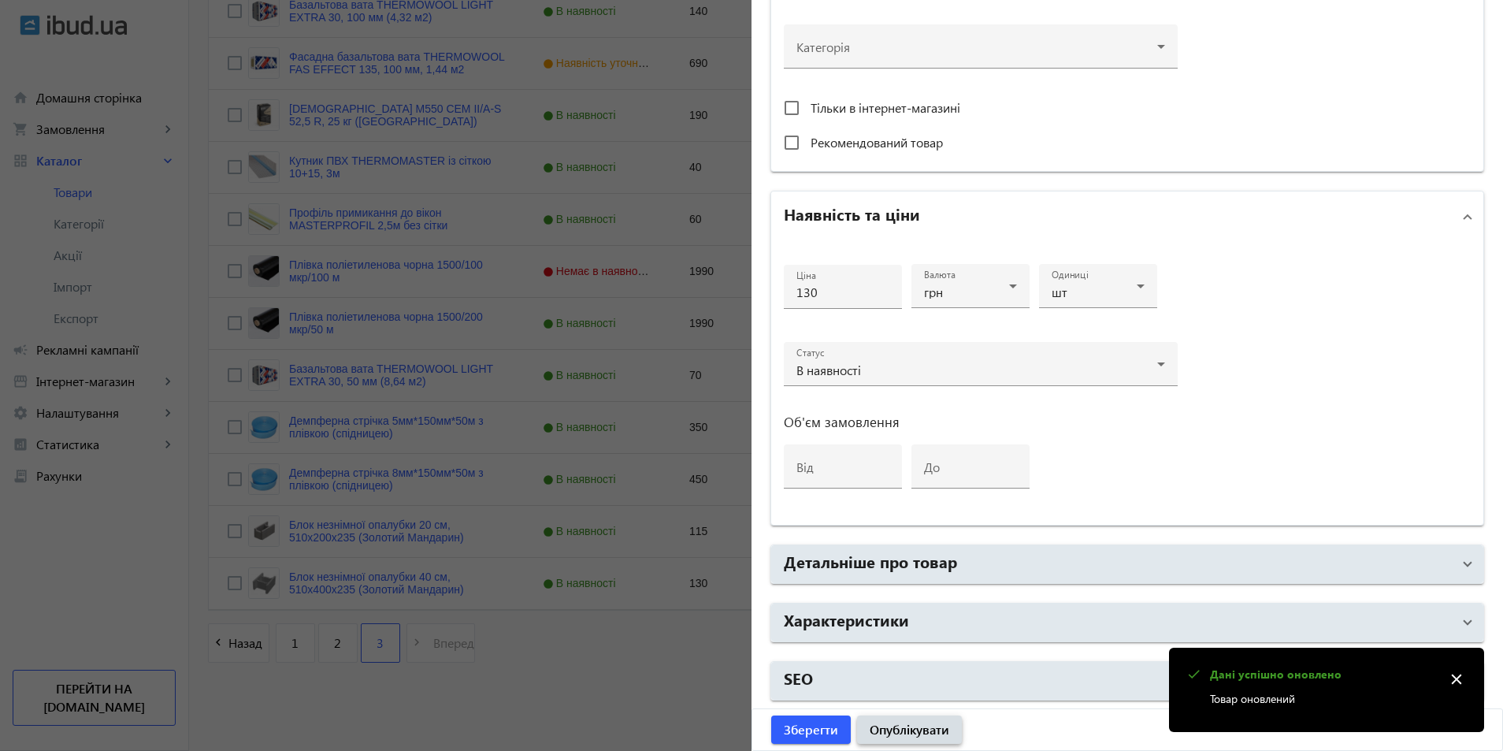
click at [893, 729] on span "Опублікувати" at bounding box center [909, 729] width 80 height 17
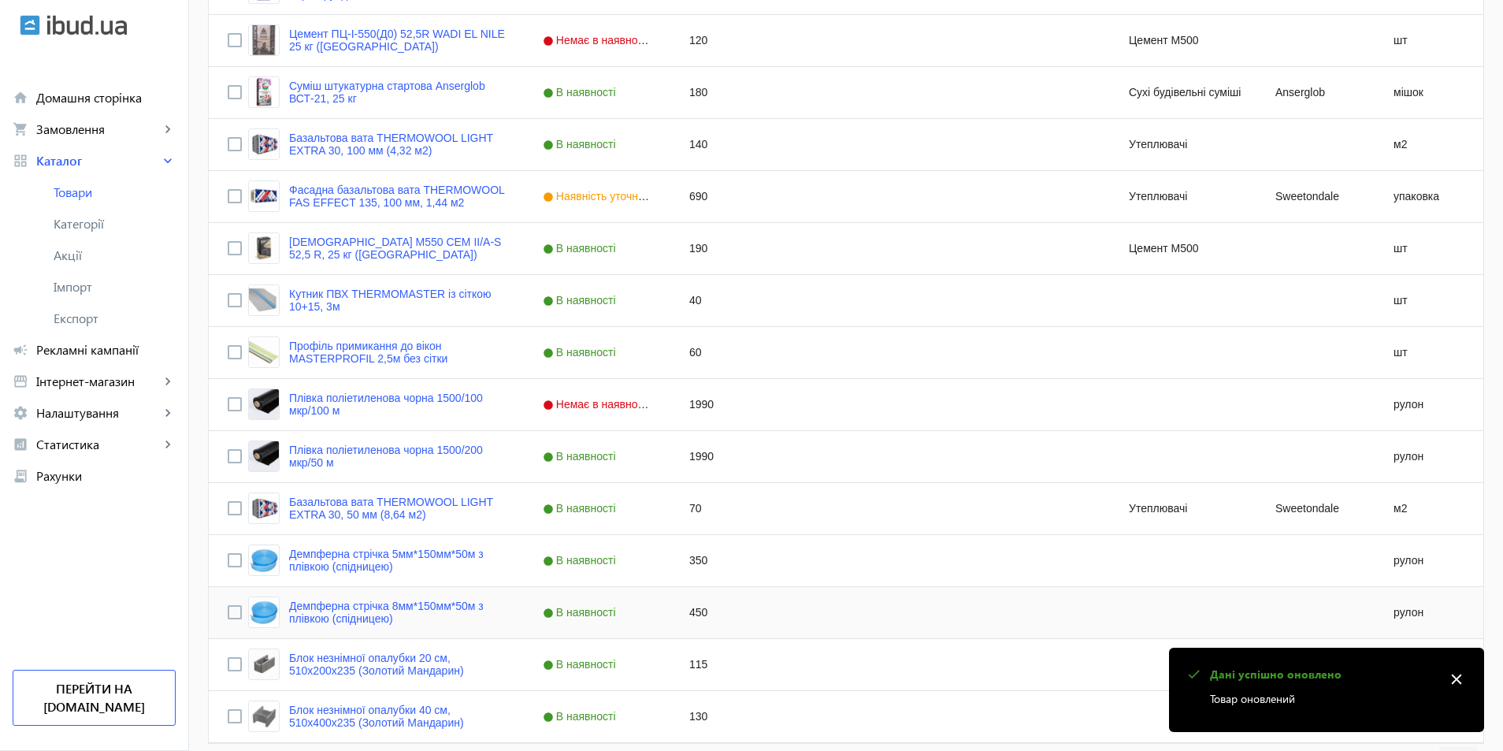
scroll to position [684, 0]
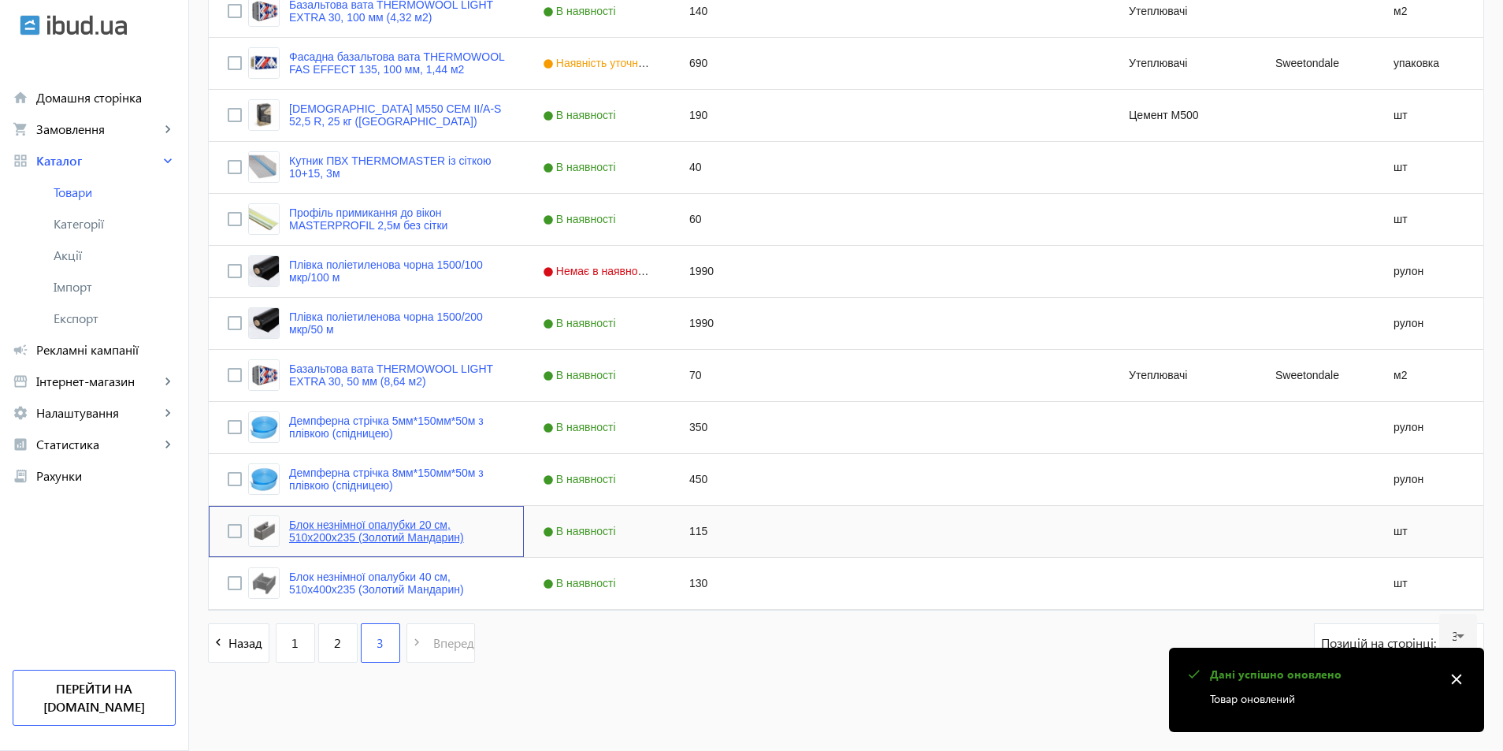
click at [346, 531] on link "Блок незнімної опалубки 20 см, 510х200х235 (Золотий Мандарин)" at bounding box center [397, 530] width 216 height 25
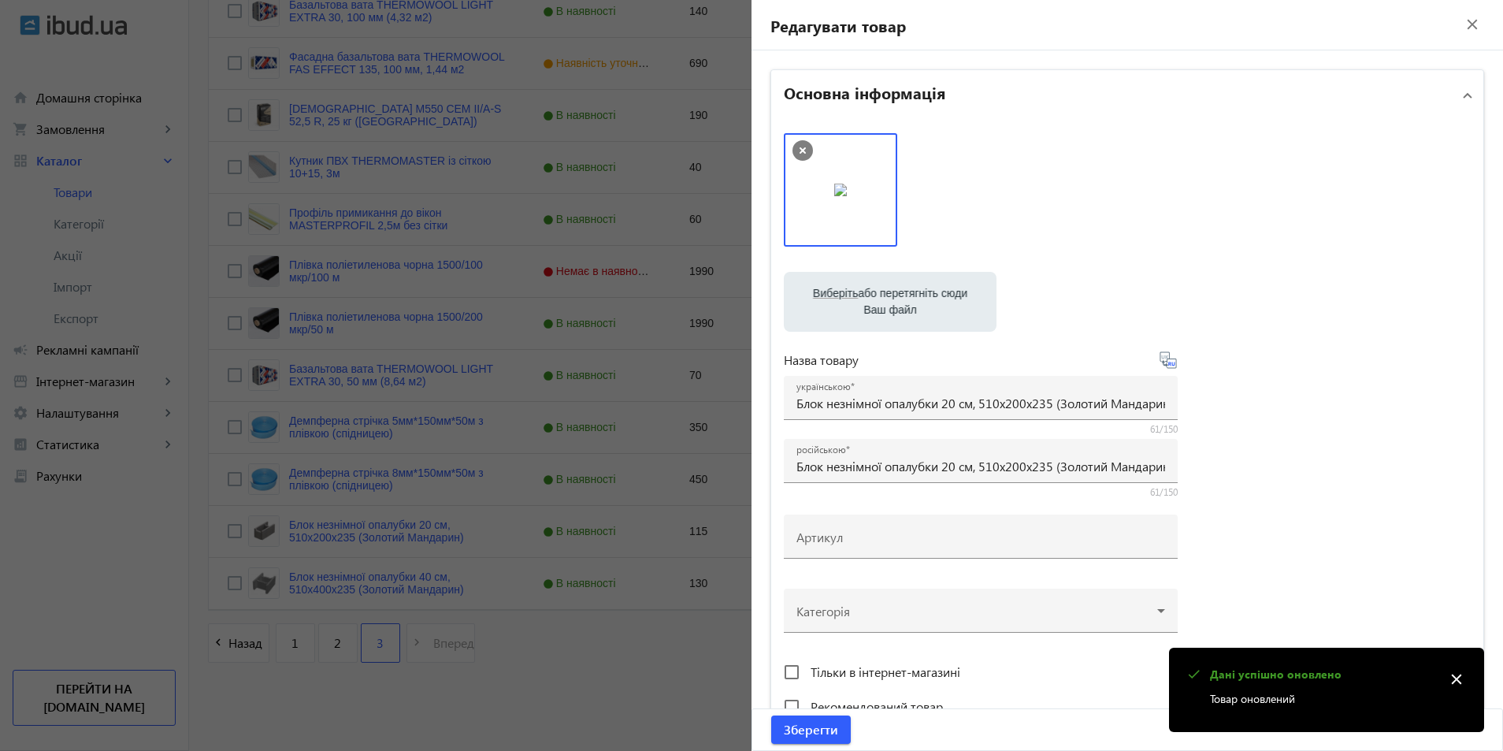
drag, startPoint x: 478, startPoint y: 743, endPoint x: 483, endPoint y: 726, distance: 17.2
click at [478, 741] on div at bounding box center [751, 375] width 1503 height 751
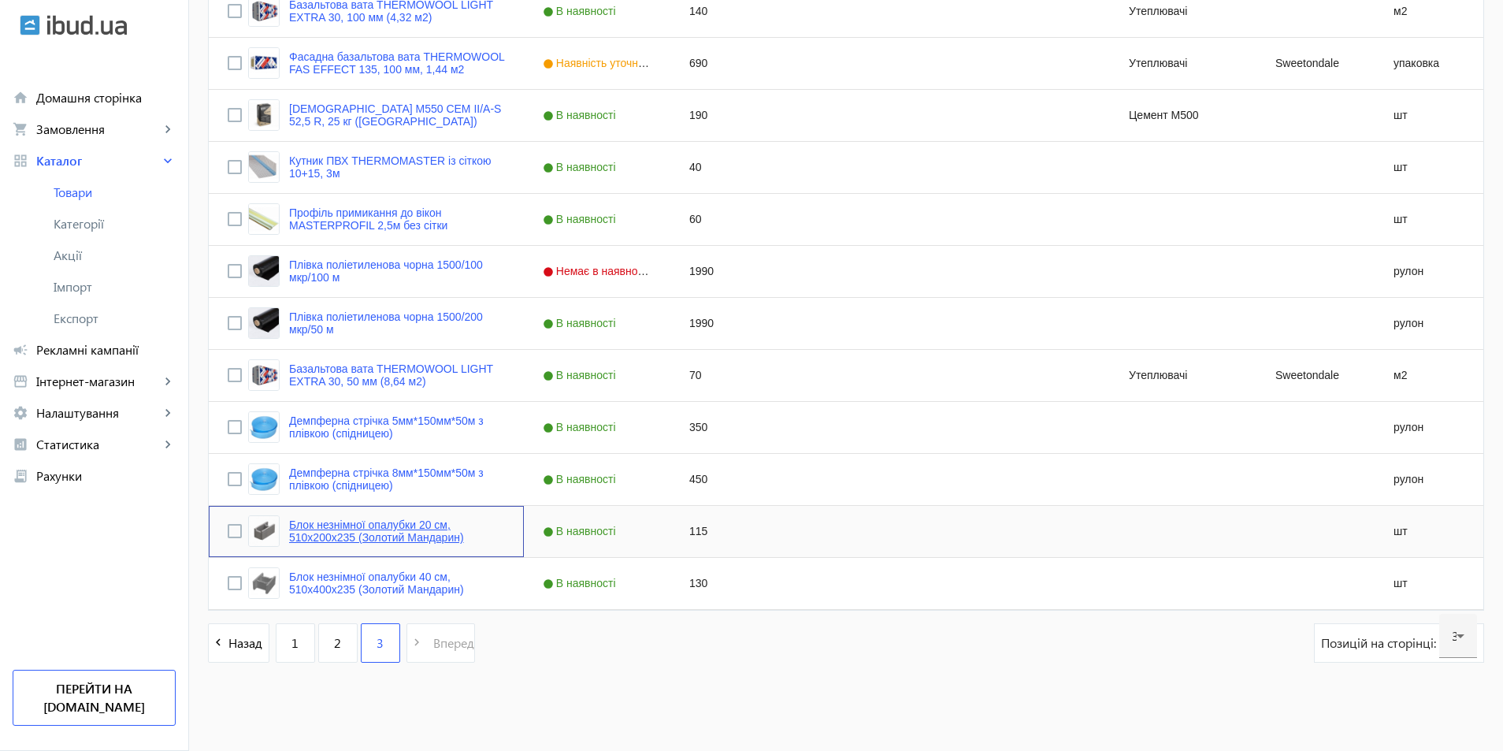
click at [380, 531] on link "Блок незнімної опалубки 20 см, 510х200х235 (Золотий Мандарин)" at bounding box center [397, 530] width 216 height 25
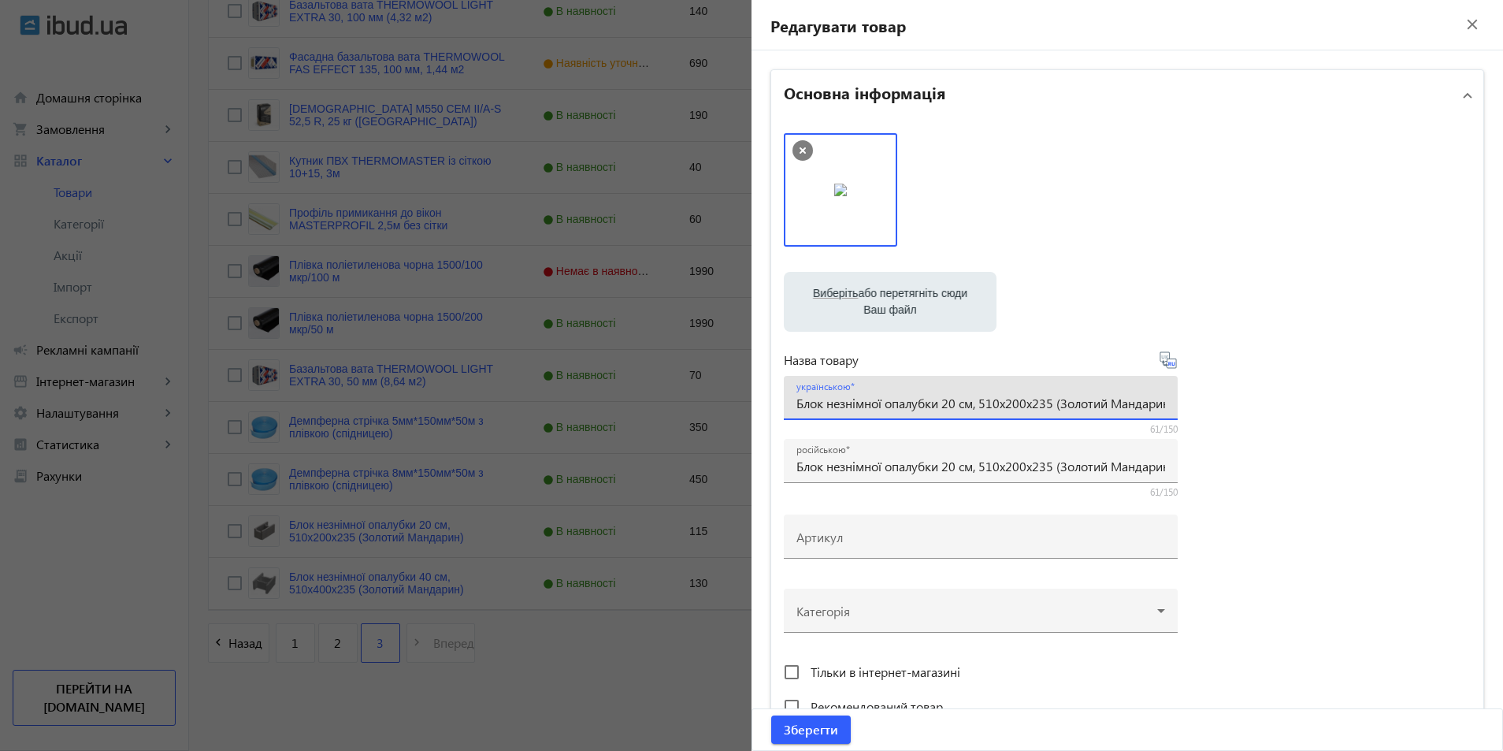
scroll to position [0, 13]
drag, startPoint x: 792, startPoint y: 402, endPoint x: 1288, endPoint y: 397, distance: 495.4
click at [1288, 397] on div "Виберіть або перетягніть сюди Ваш файл 1908068dfc2b90f1126171675693969-204e67c4…" at bounding box center [1127, 427] width 687 height 589
click at [1460, 23] on mat-icon "close" at bounding box center [1472, 25] width 24 height 24
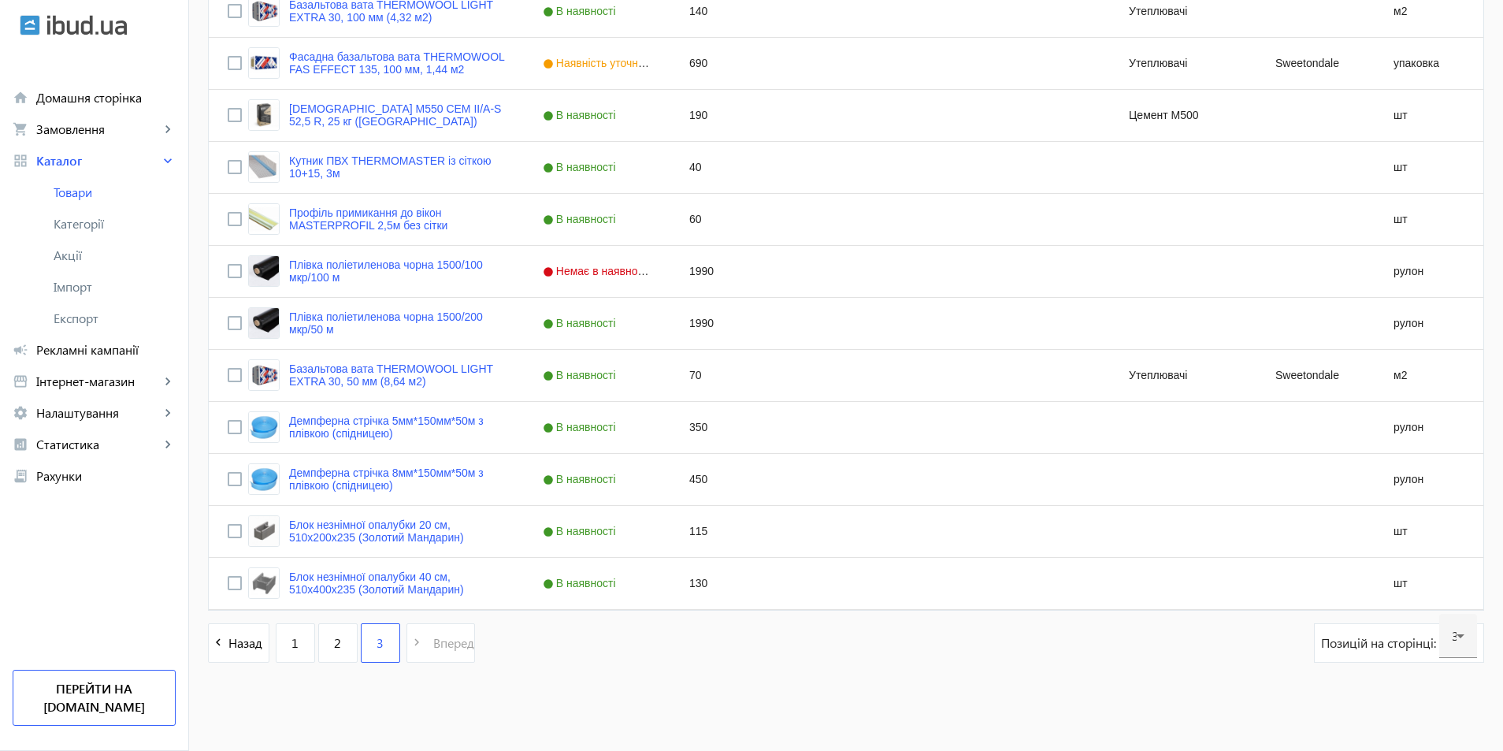
scroll to position [369, 0]
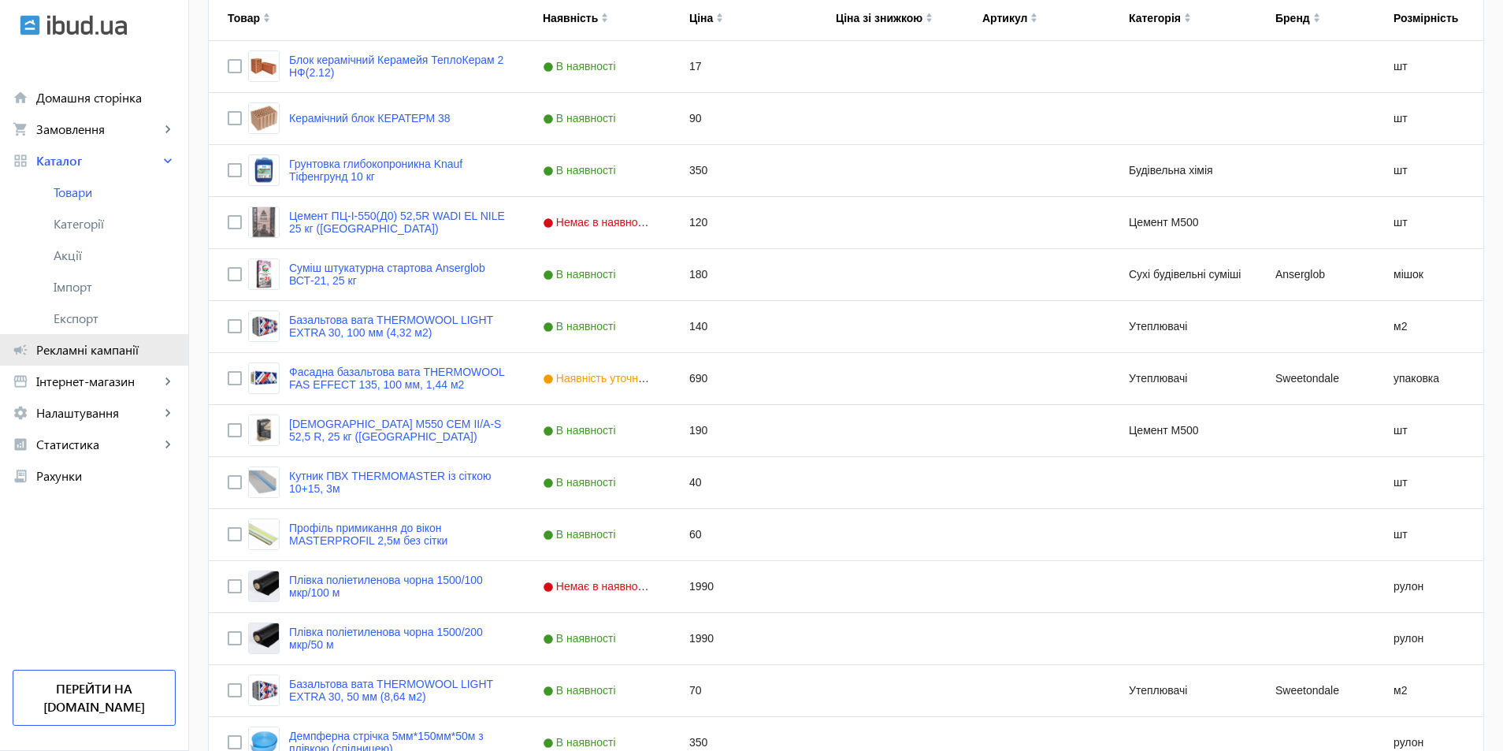
click at [74, 349] on span "Рекламні кампанії" at bounding box center [105, 350] width 139 height 16
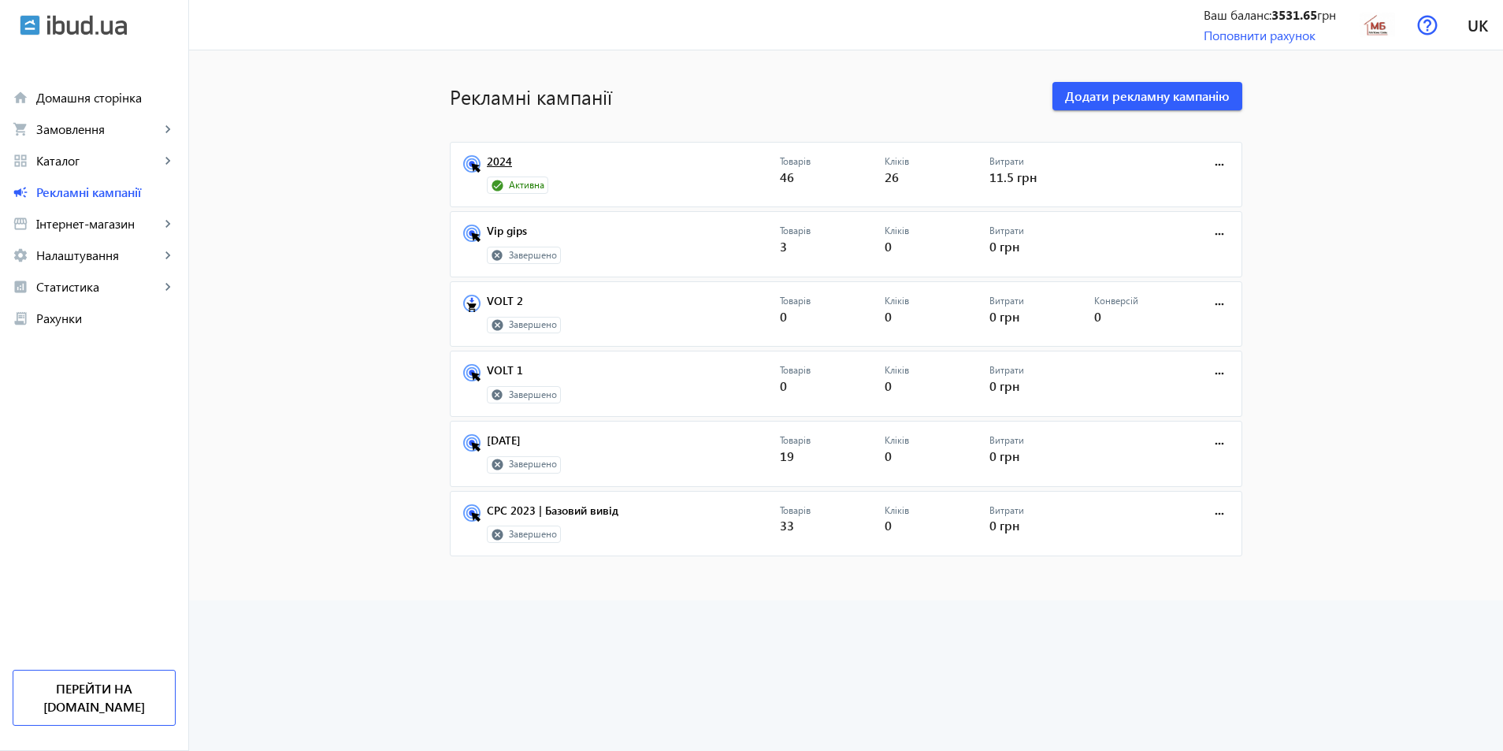
click at [502, 165] on link "2024" at bounding box center [633, 166] width 293 height 22
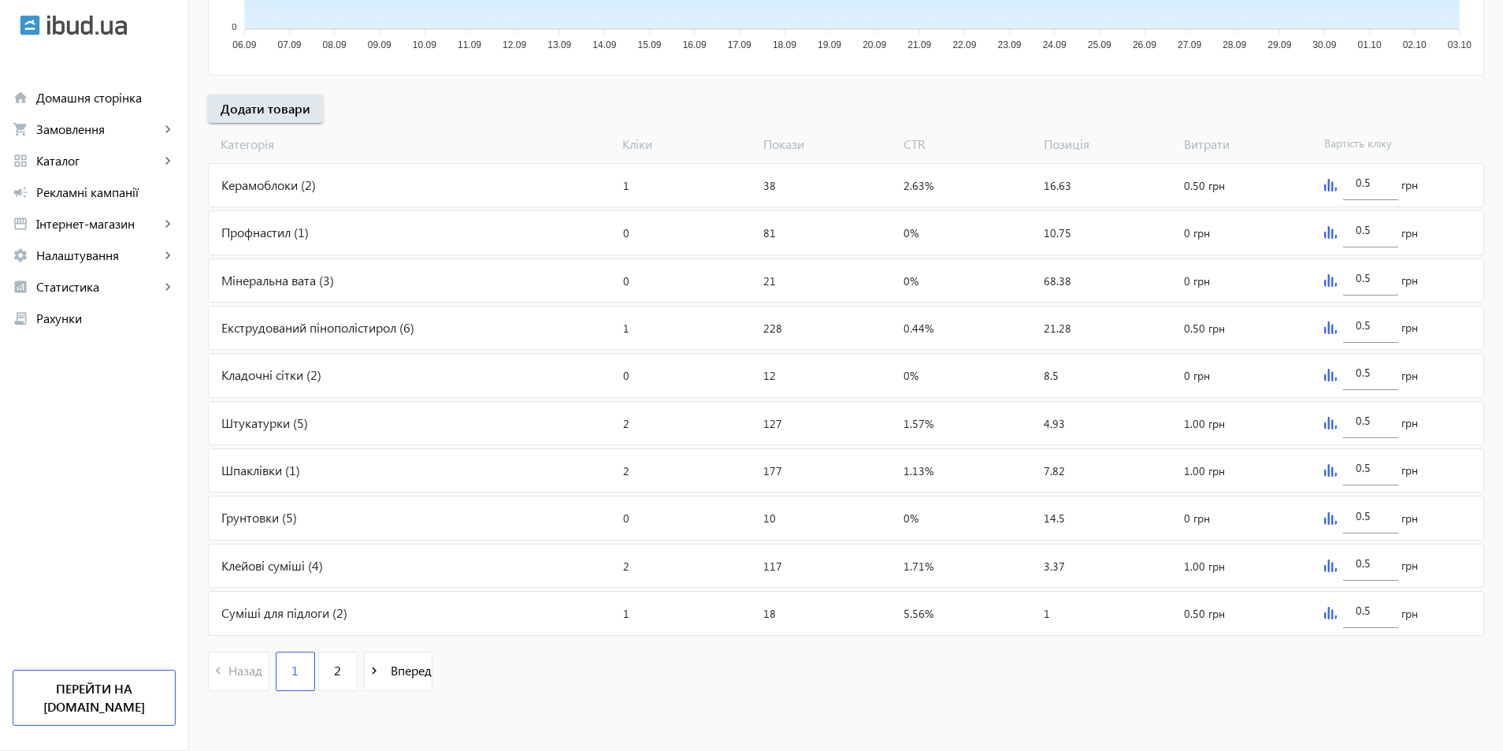
scroll to position [193, 0]
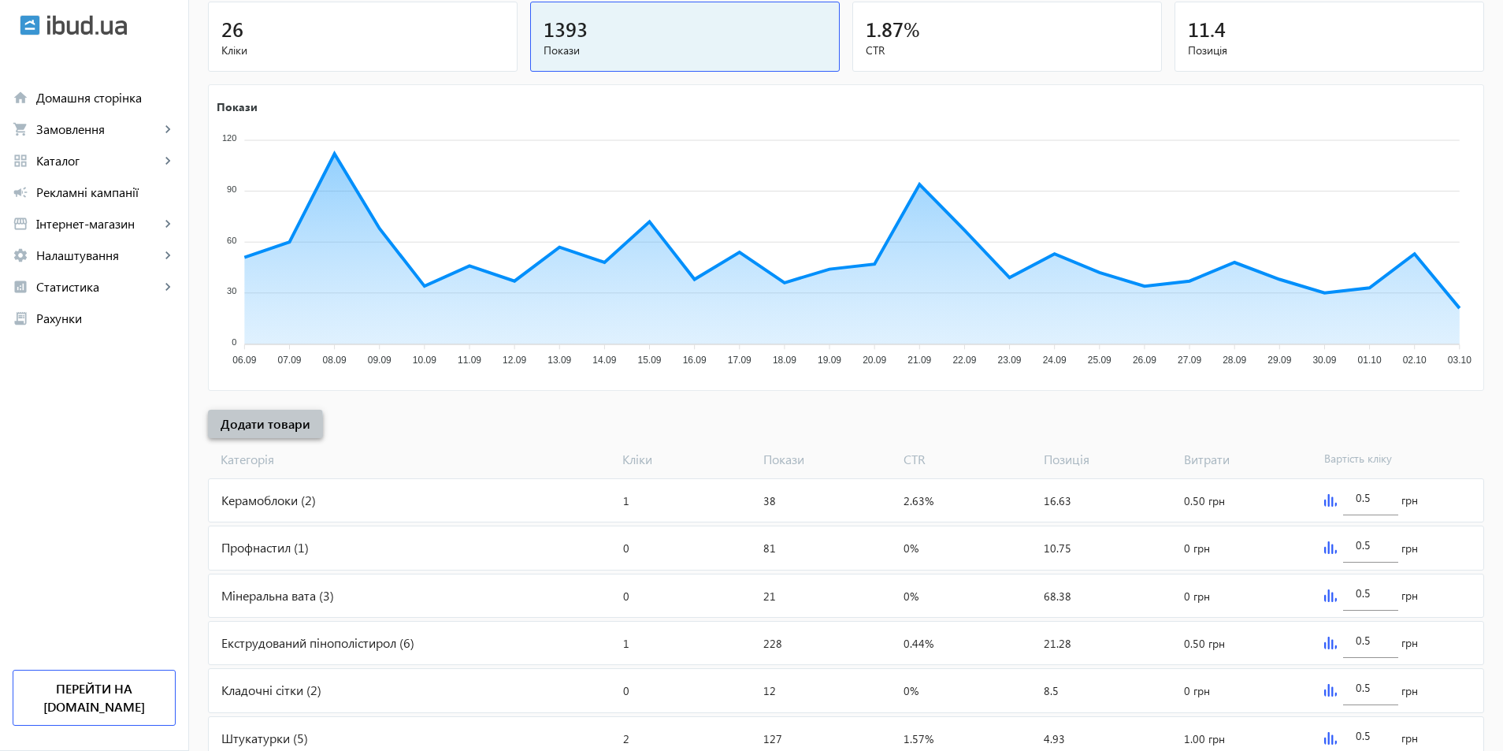
click at [232, 428] on span "Додати товари" at bounding box center [266, 423] width 90 height 17
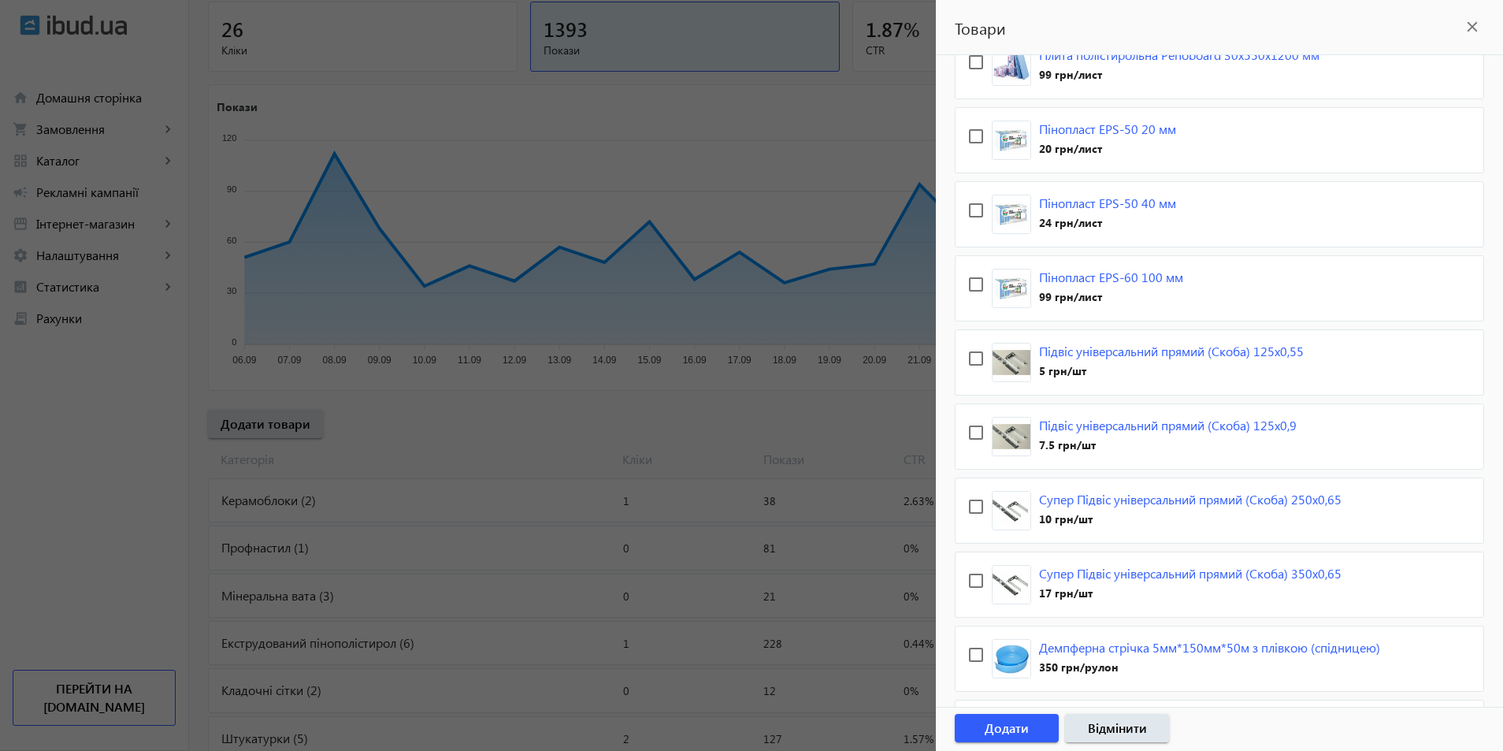
scroll to position [454, 0]
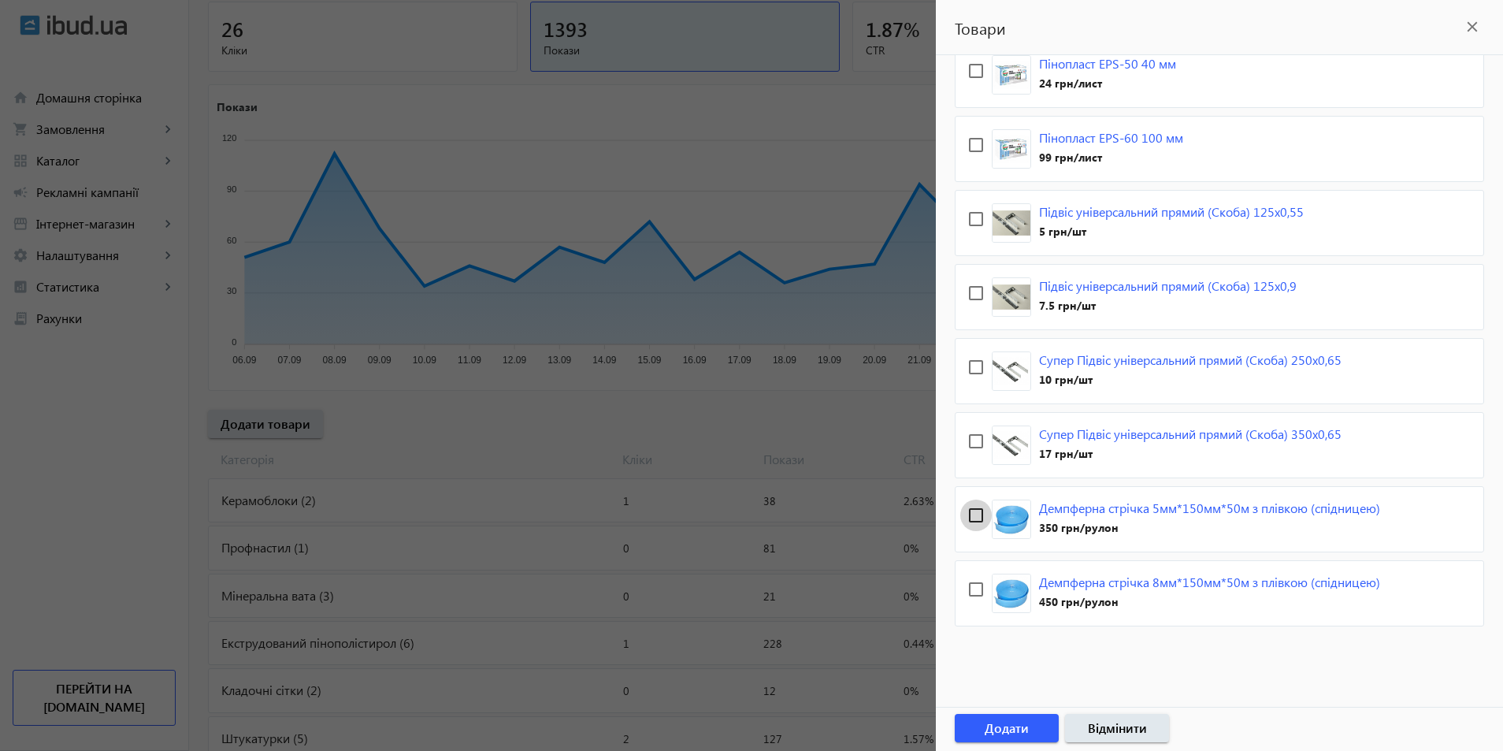
click at [979, 513] on input "checkbox" at bounding box center [976, 515] width 32 height 32
checkbox input "true"
click at [977, 587] on input "checkbox" at bounding box center [976, 589] width 32 height 32
checkbox input "true"
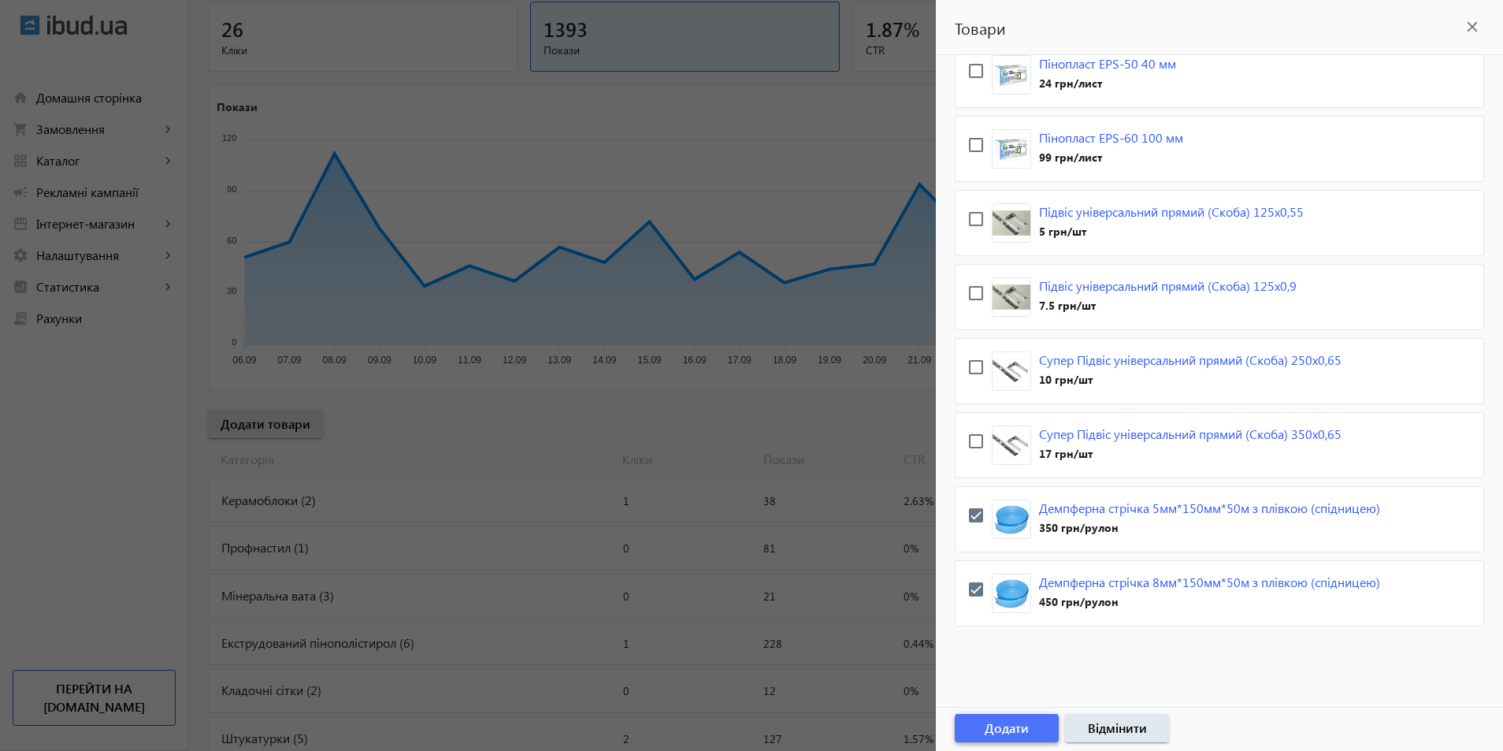
click at [1021, 734] on span "Додати" at bounding box center [1006, 727] width 44 height 17
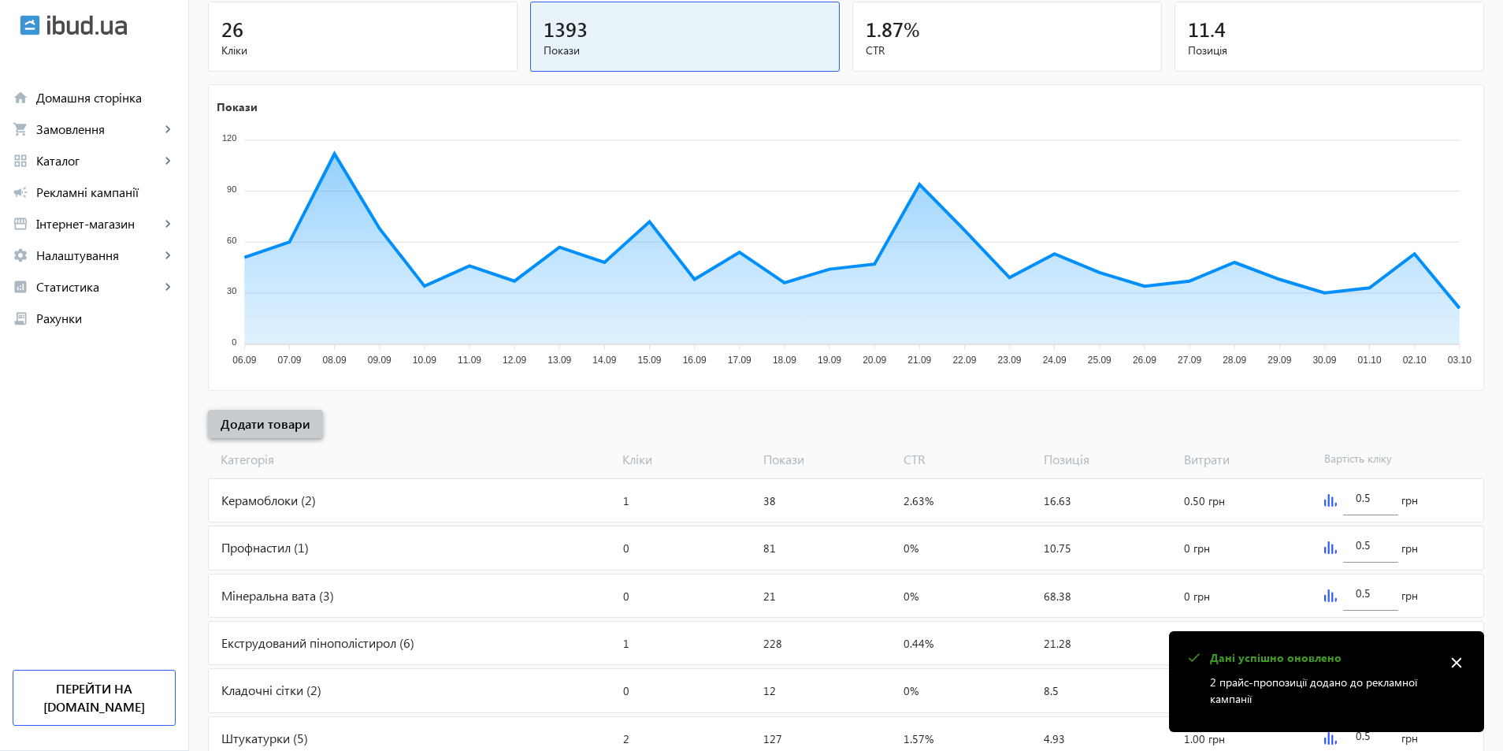
scroll to position [508, 0]
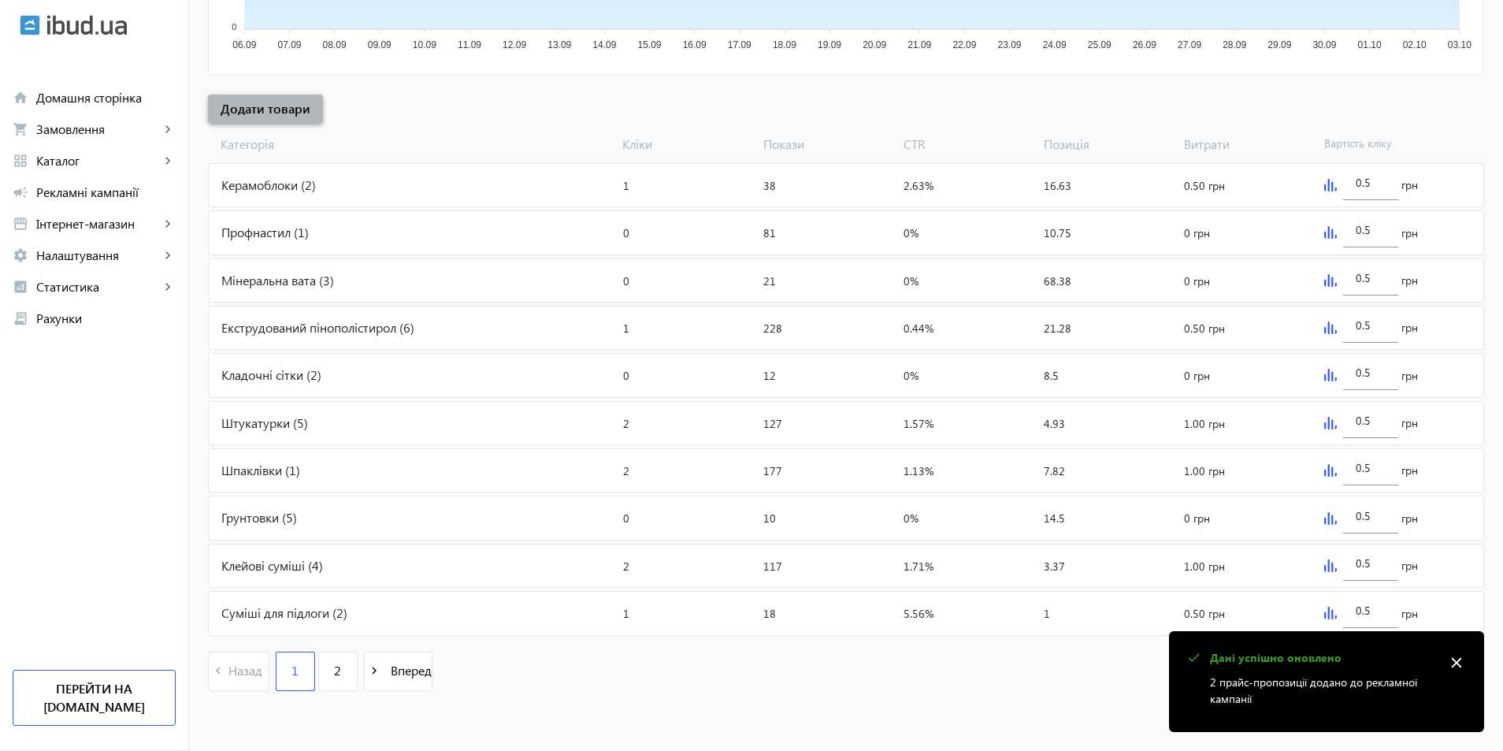
click at [264, 104] on span "Додати товари" at bounding box center [266, 108] width 90 height 17
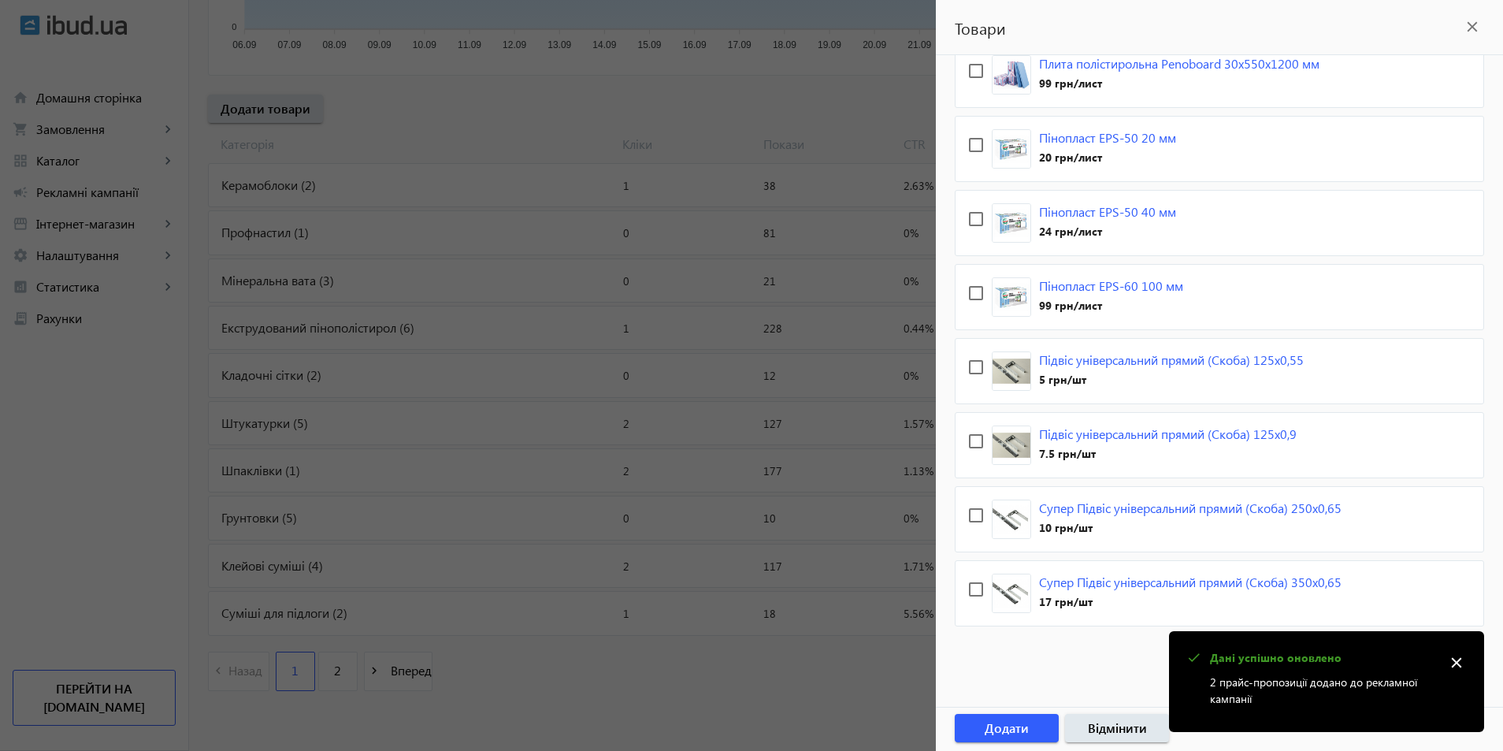
scroll to position [0, 0]
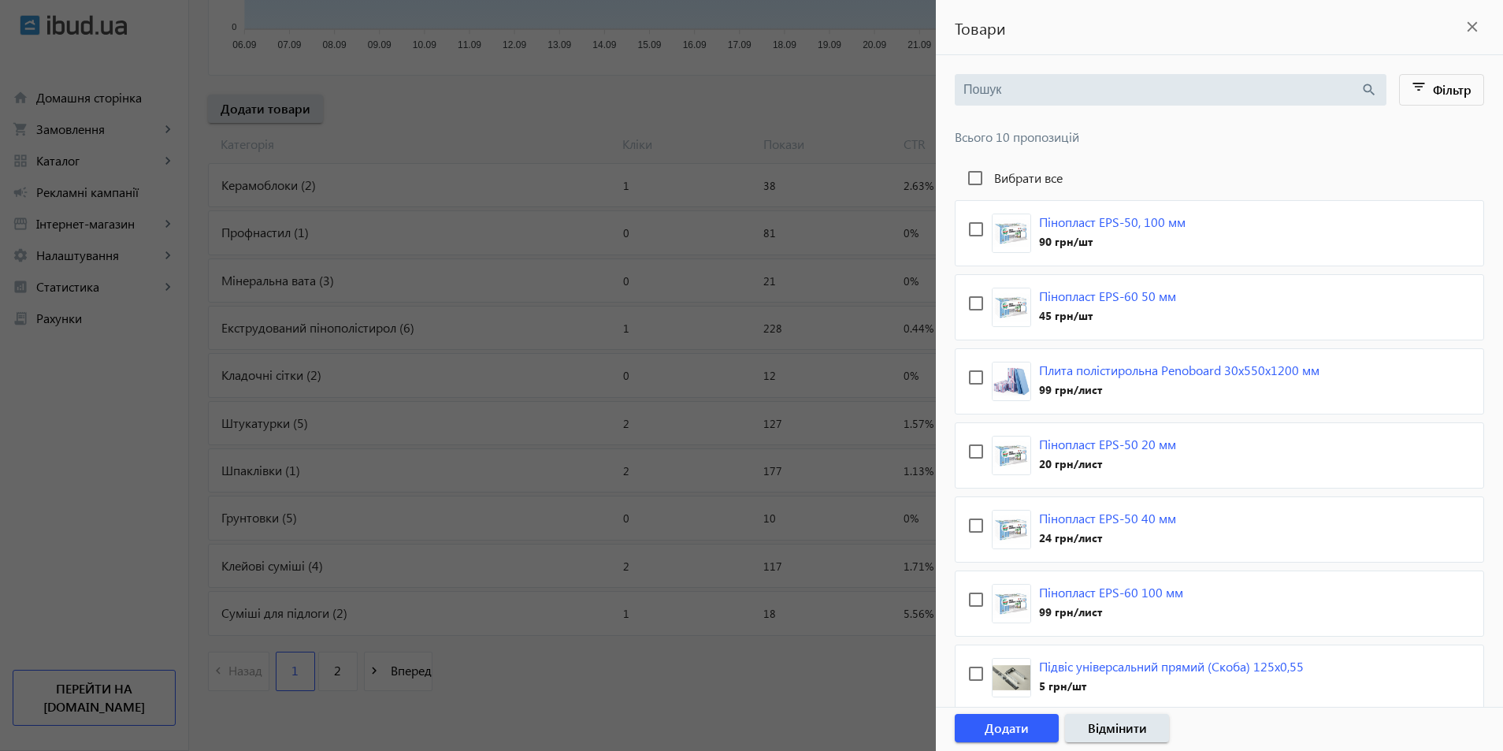
click at [692, 117] on div at bounding box center [751, 375] width 1503 height 751
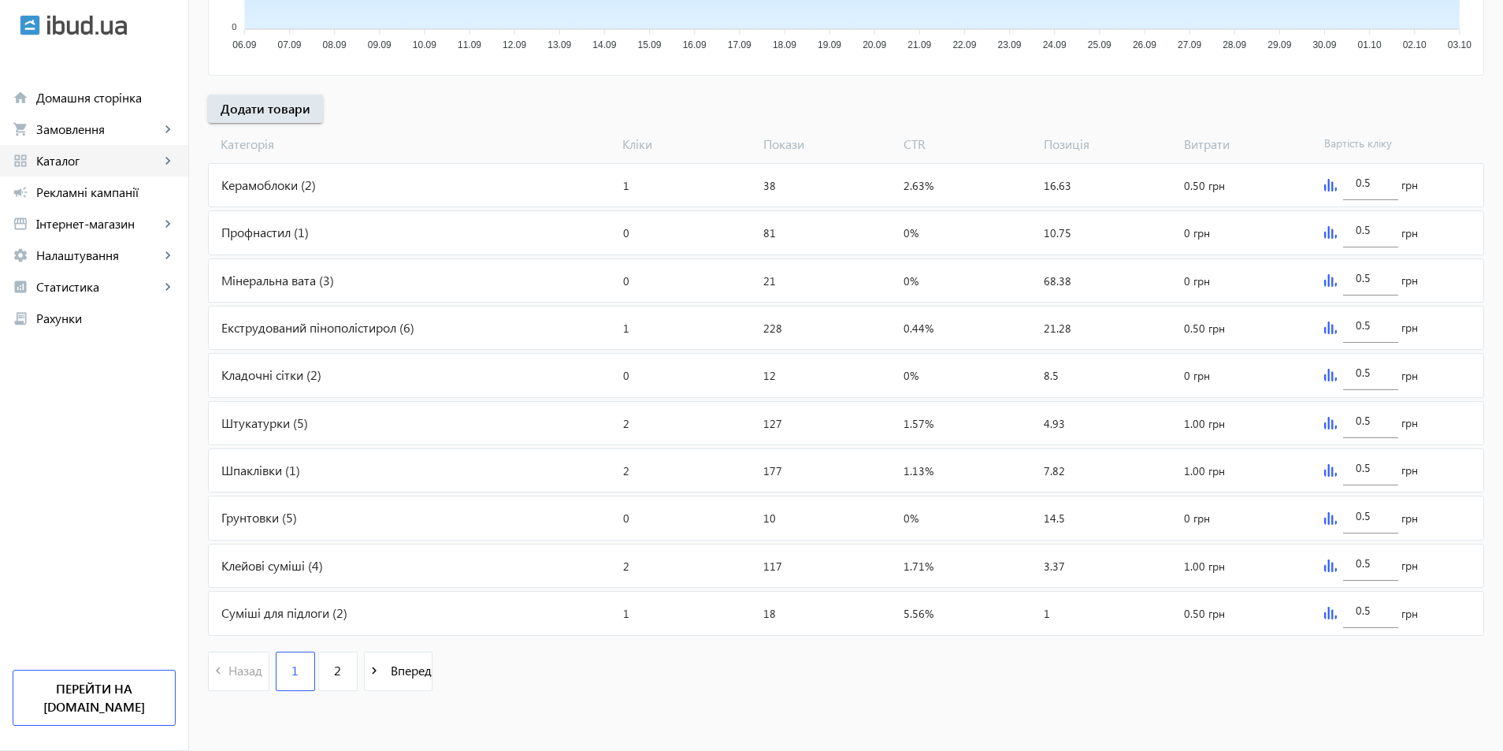
click at [61, 168] on span "Каталог" at bounding box center [98, 161] width 124 height 16
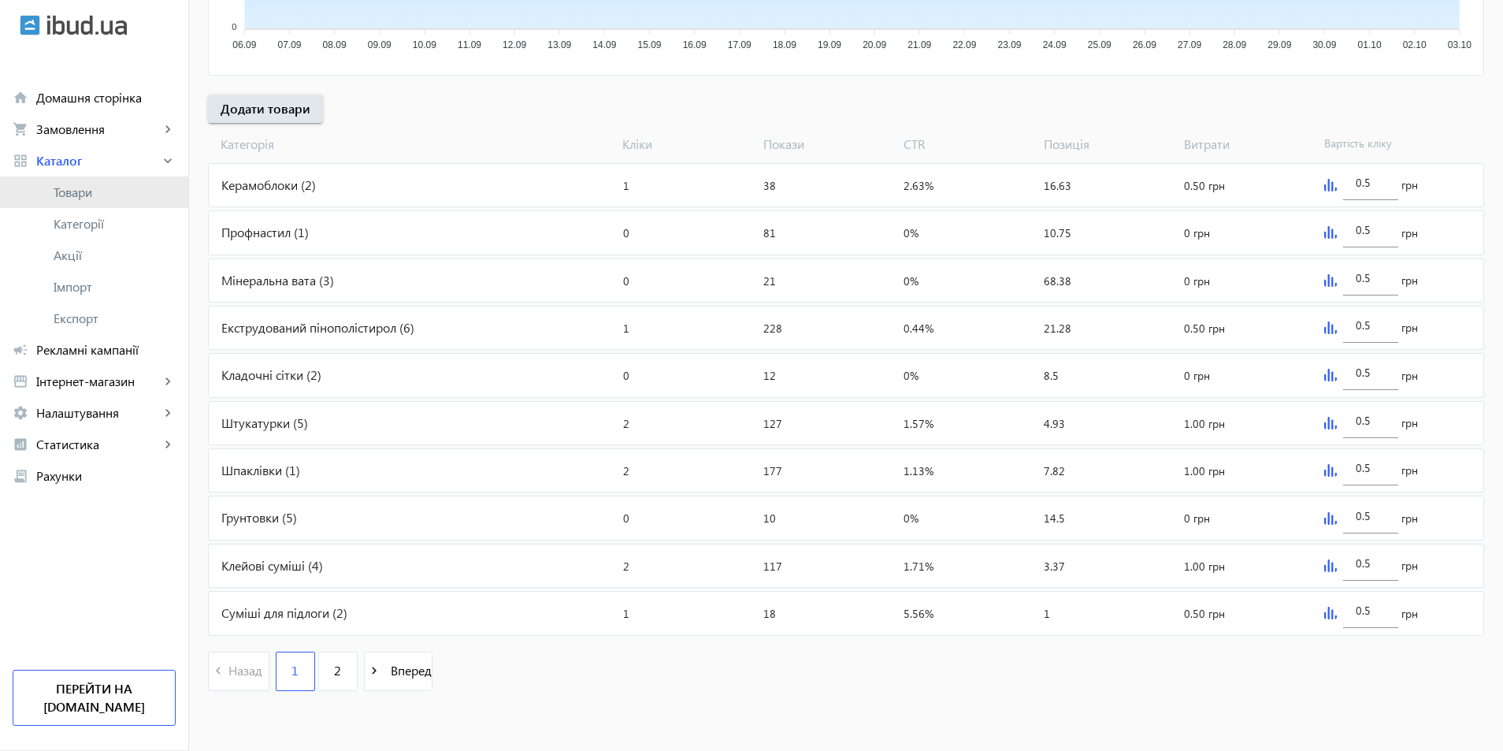
click at [79, 201] on link "Товари" at bounding box center [94, 192] width 188 height 32
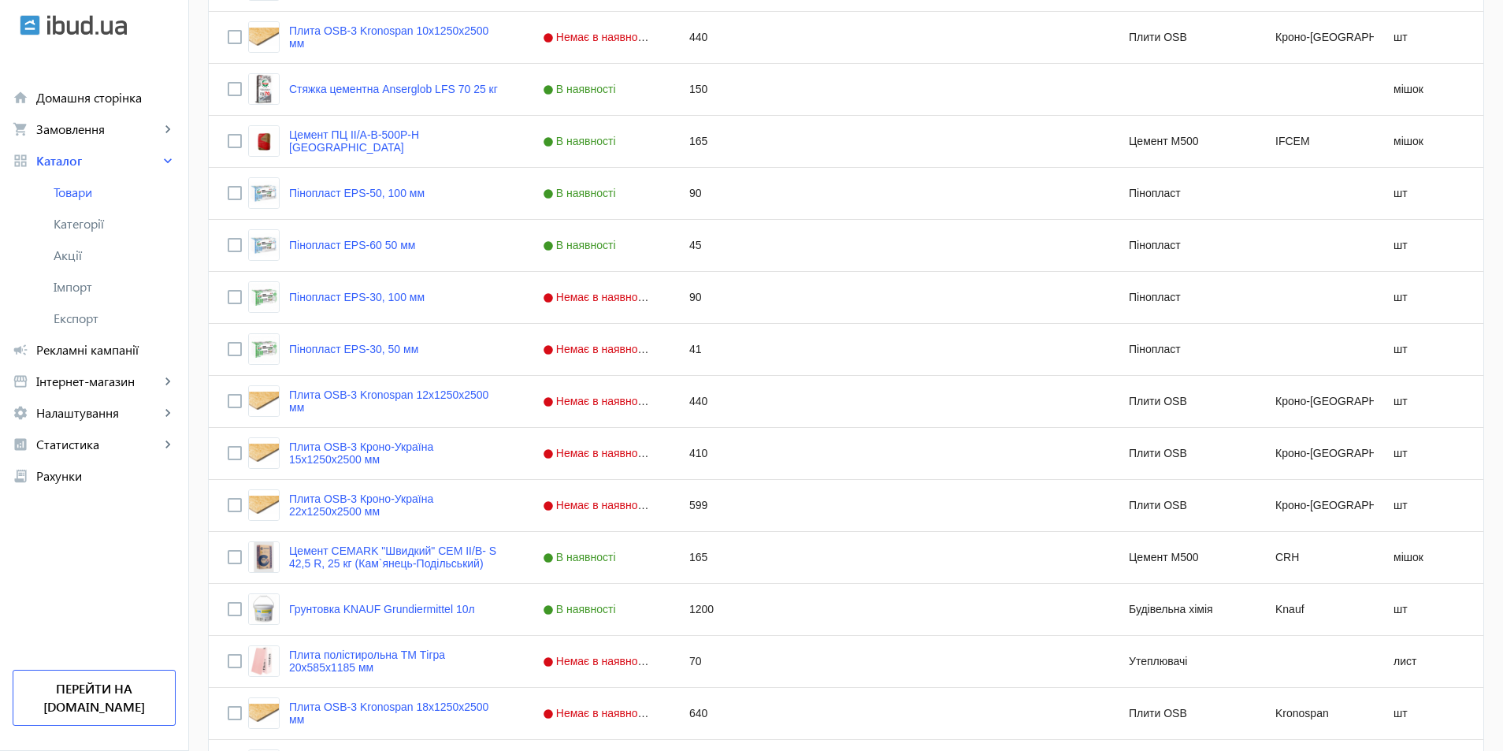
scroll to position [1360, 0]
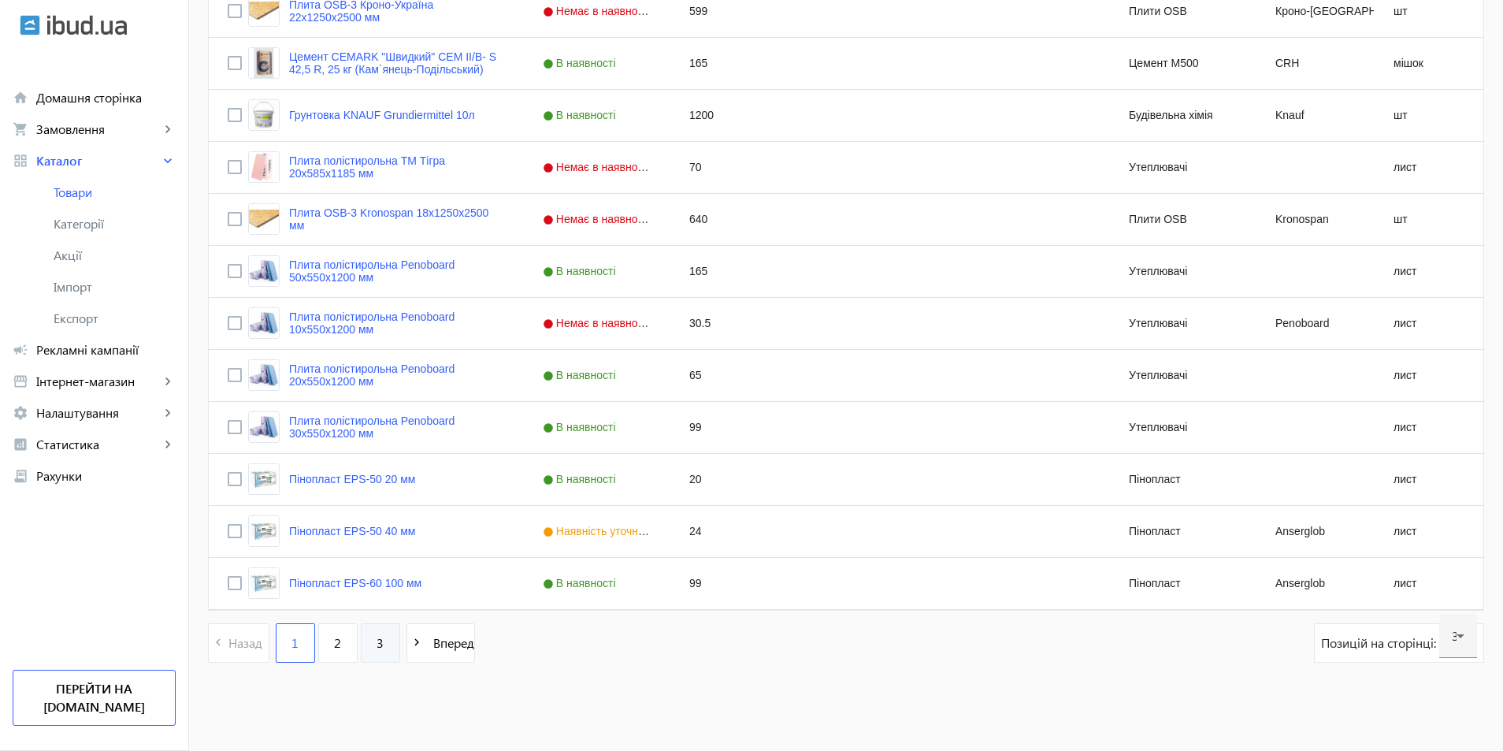
click at [376, 647] on span "3" at bounding box center [379, 642] width 7 height 17
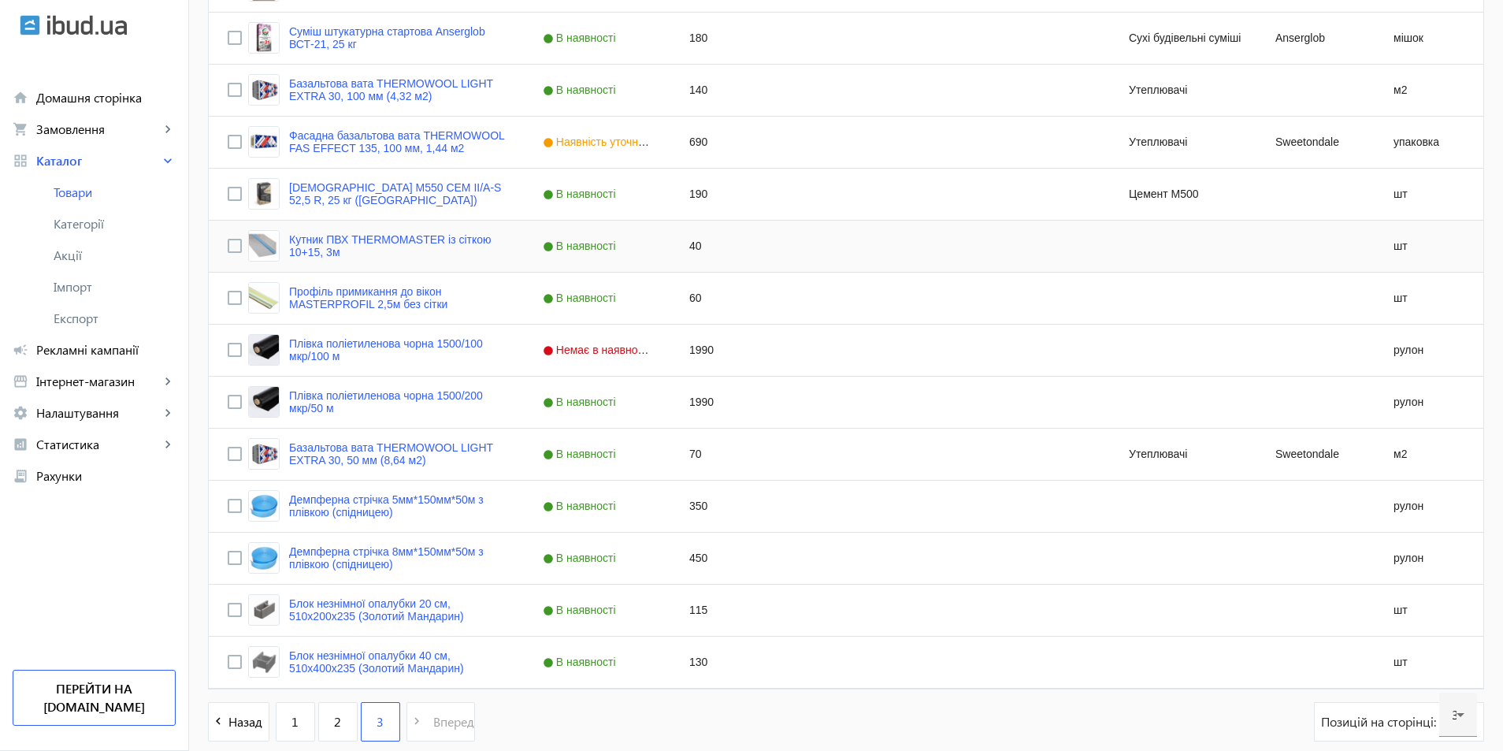
scroll to position [684, 0]
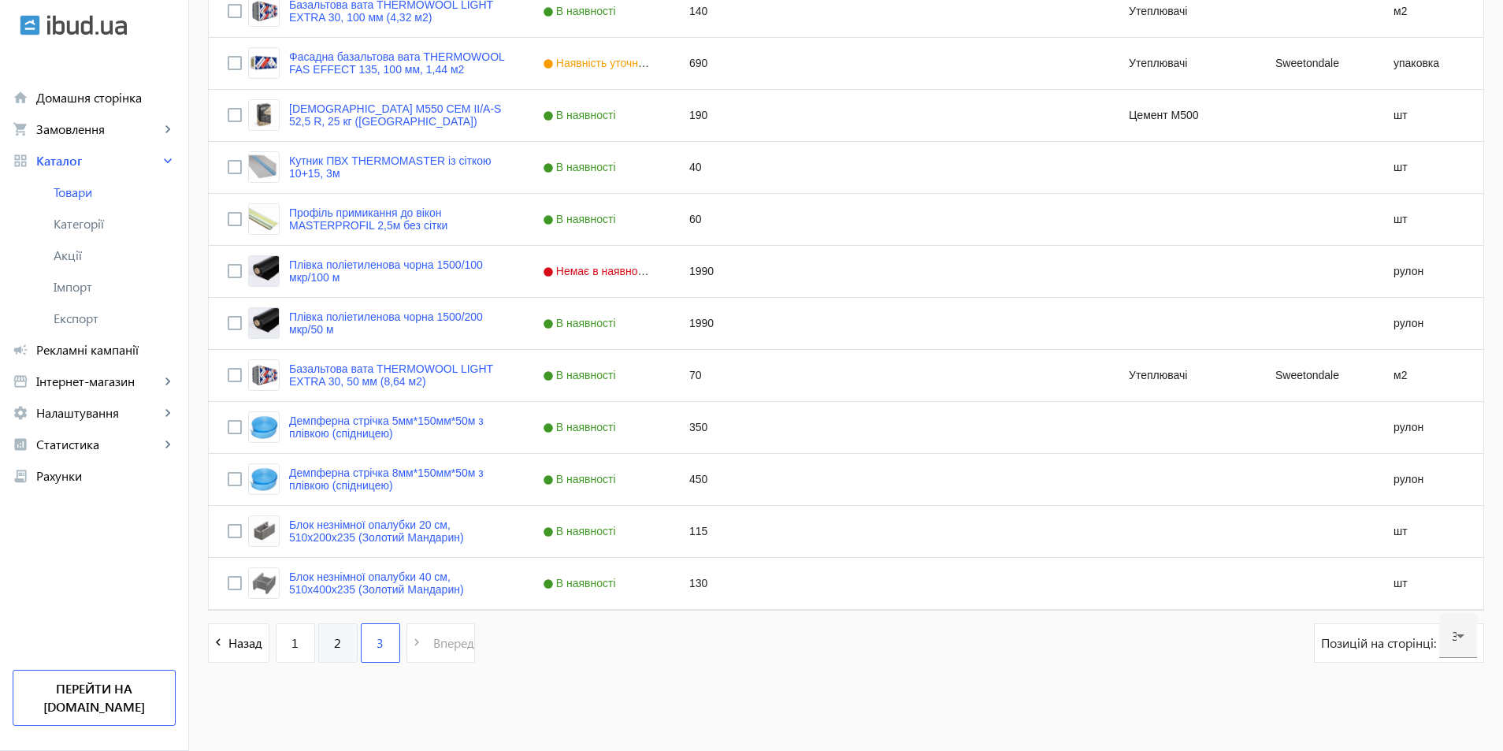
click at [335, 639] on link "2" at bounding box center [337, 642] width 39 height 39
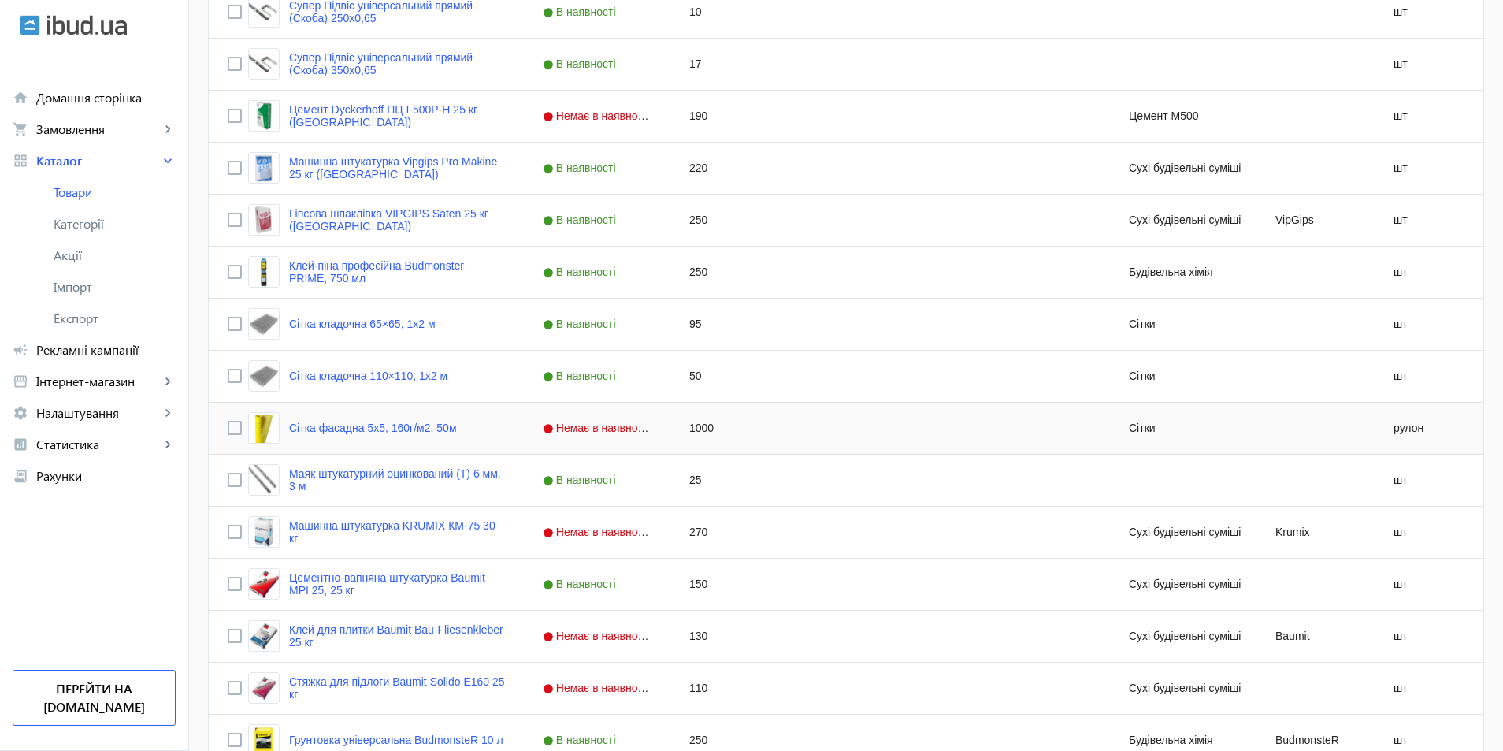
scroll to position [866, 0]
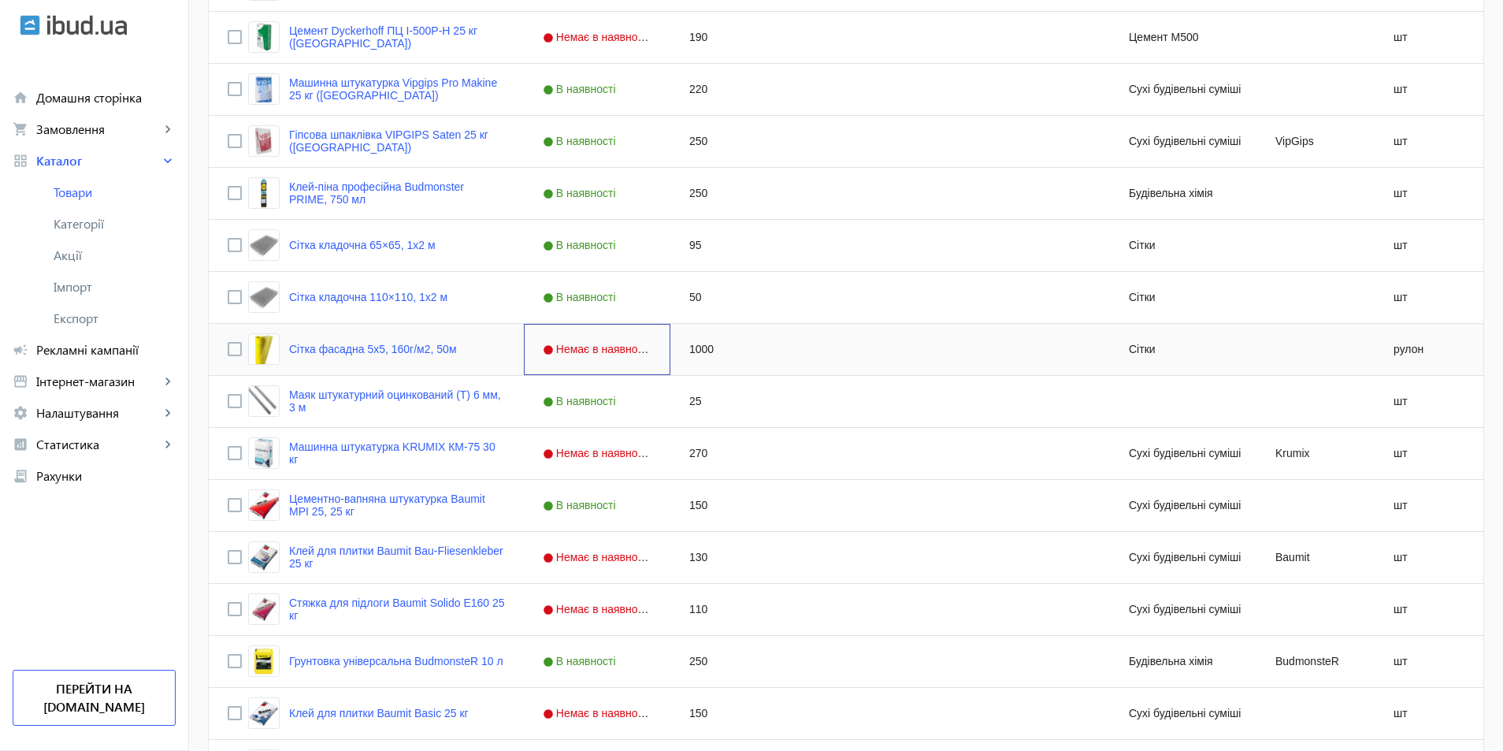
click at [628, 346] on span "Немає в наявності" at bounding box center [599, 349] width 112 height 13
click at [648, 347] on span "Press SPACE to select this row." at bounding box center [655, 349] width 14 height 14
click at [575, 407] on span "В наявності" at bounding box center [561, 408] width 55 height 12
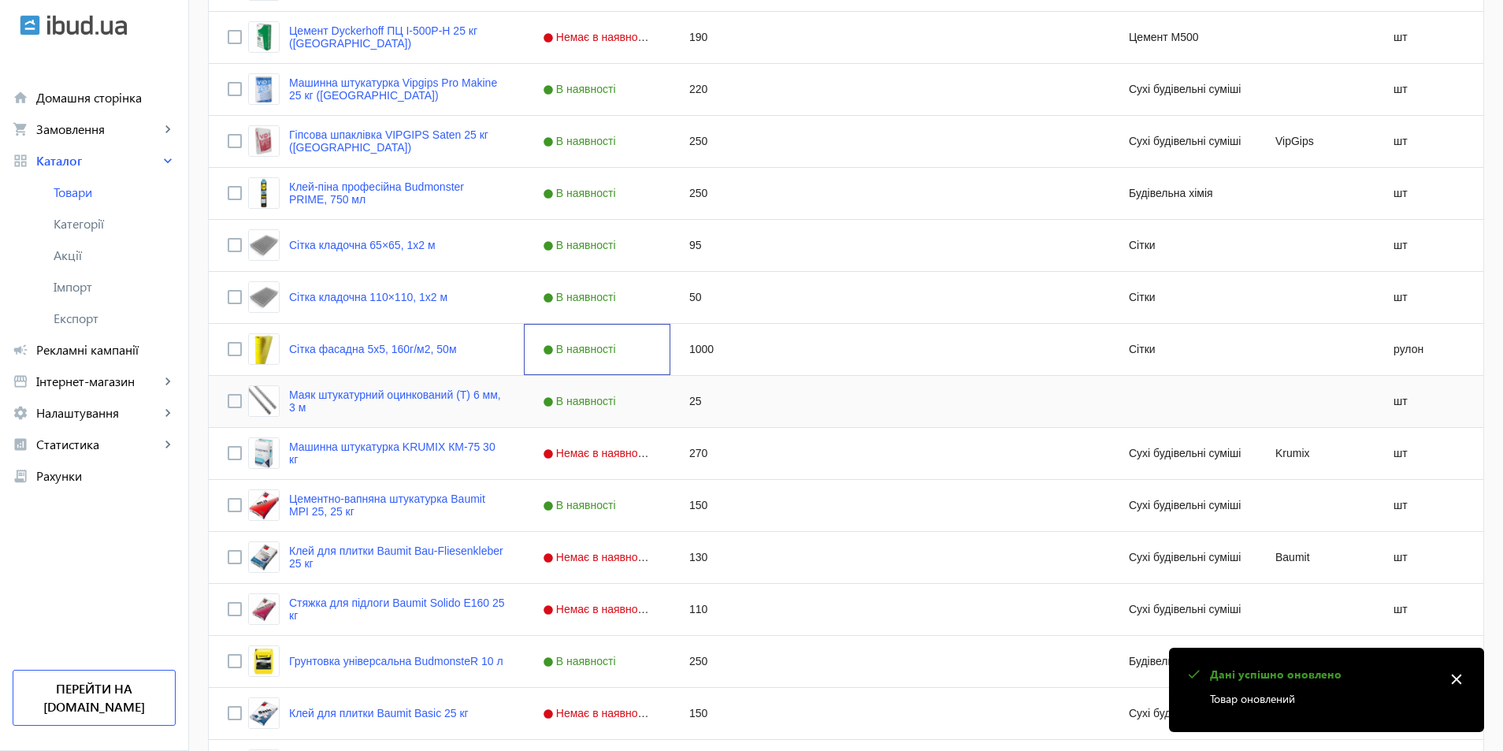
scroll to position [1024, 0]
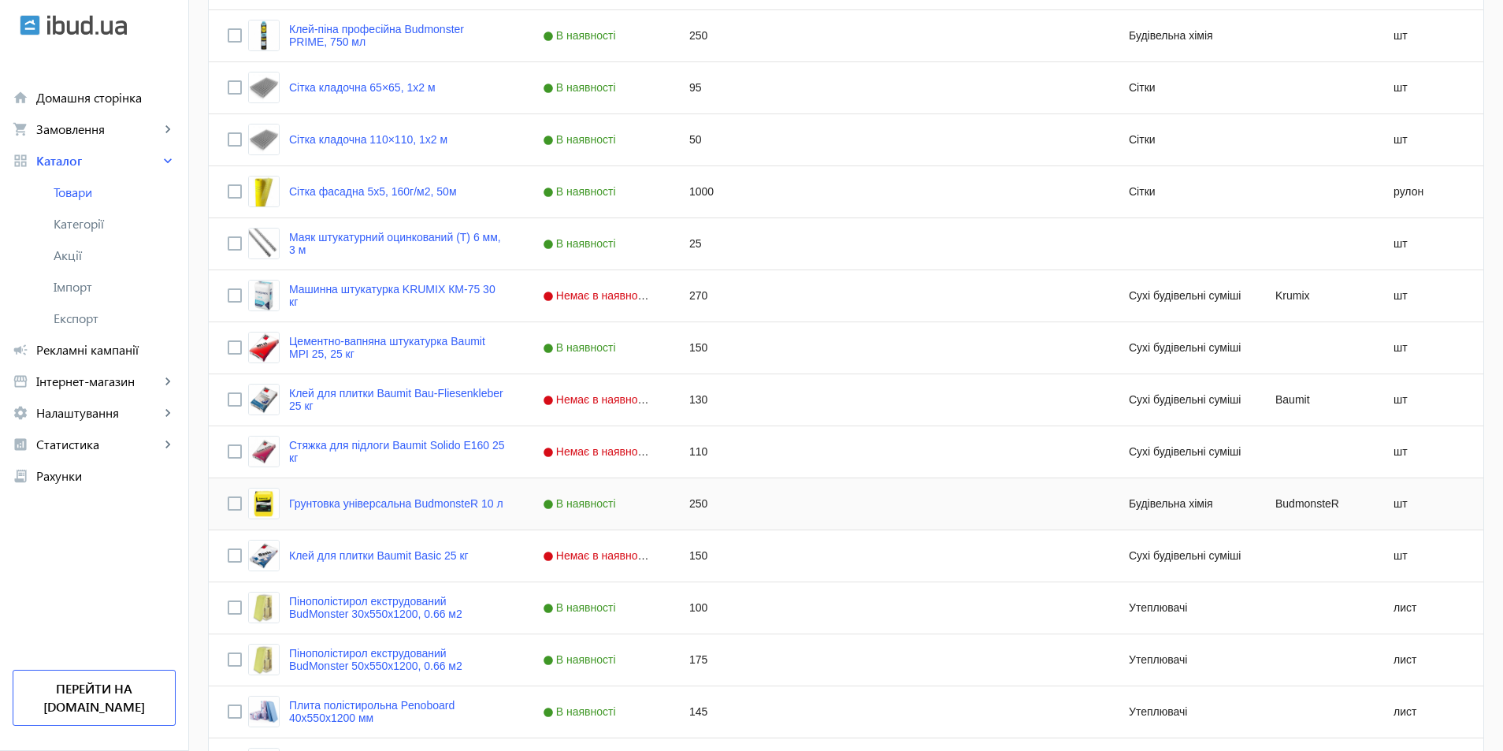
click at [627, 505] on div "В наявності" at bounding box center [597, 503] width 146 height 51
click at [648, 503] on span "Press SPACE to select this row." at bounding box center [655, 503] width 14 height 14
click at [572, 542] on span "Немає в наявності" at bounding box center [578, 538] width 88 height 12
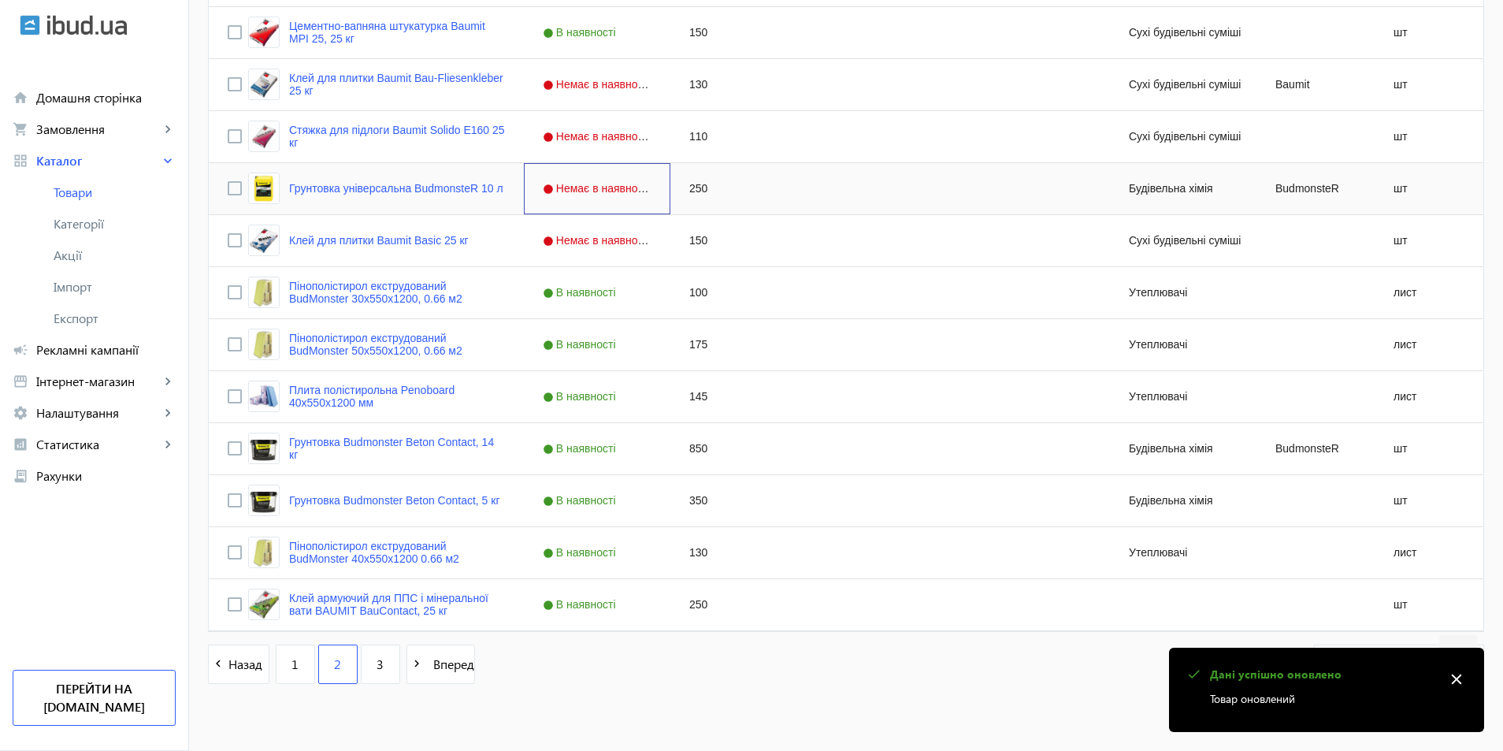
scroll to position [1360, 0]
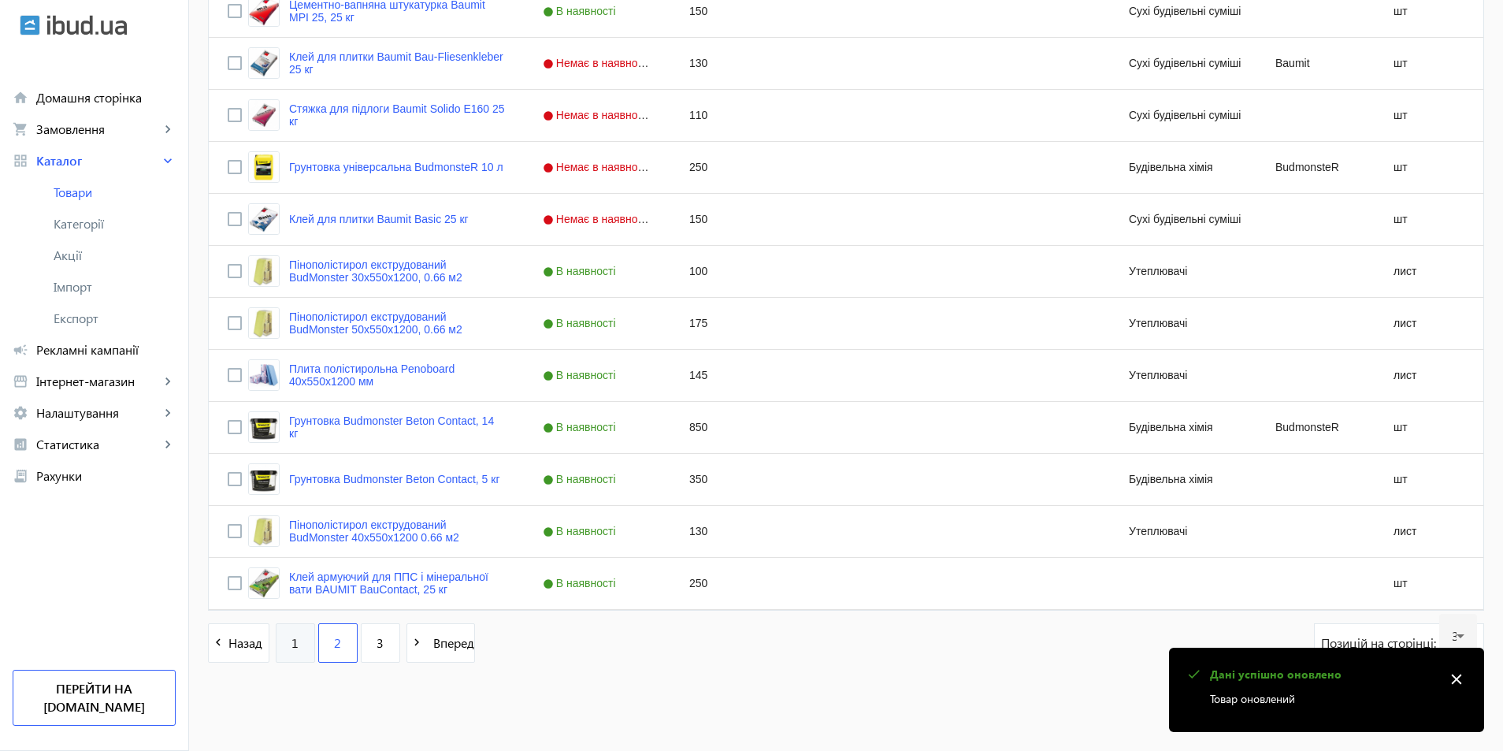
click at [291, 646] on span "1" at bounding box center [294, 642] width 7 height 17
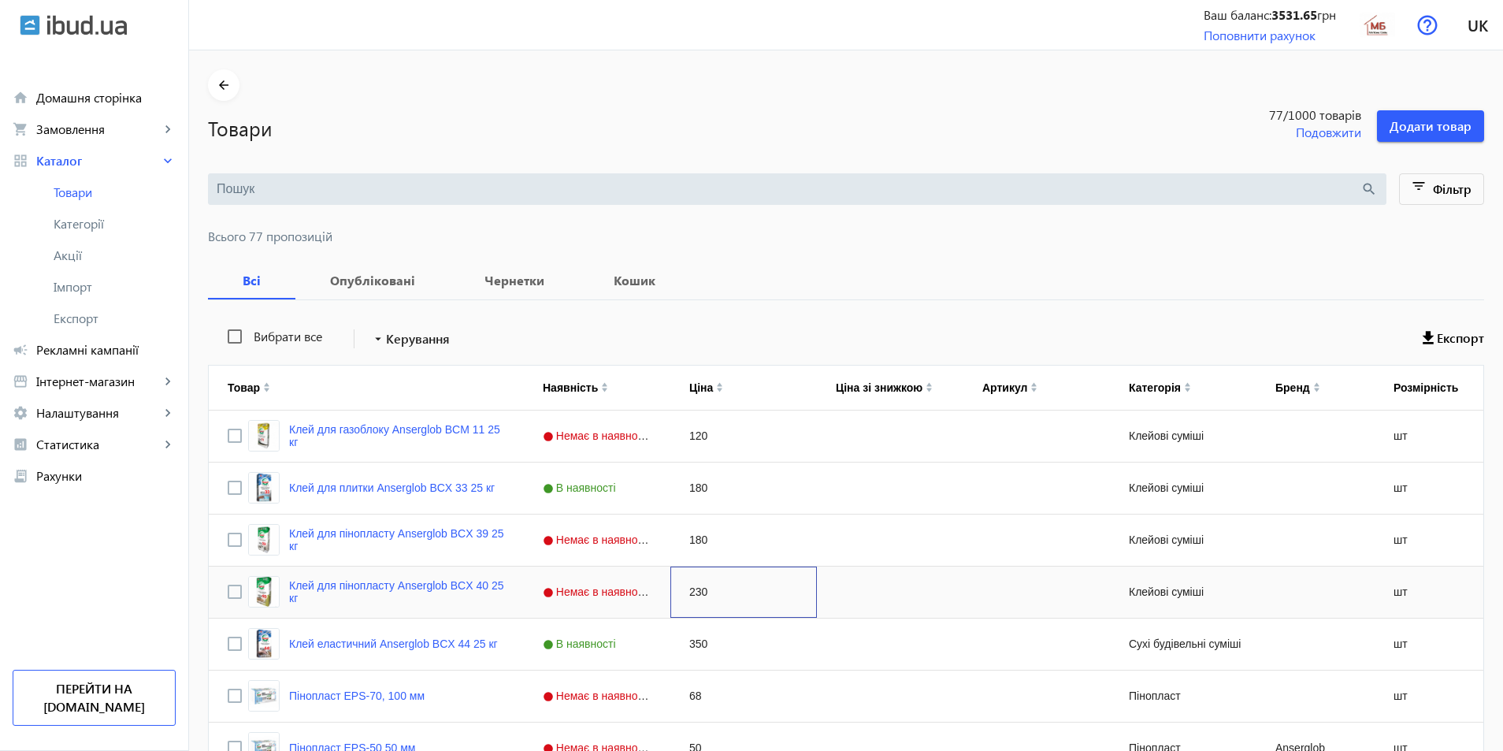
click at [696, 590] on div "230" at bounding box center [743, 591] width 146 height 51
type input "5"
type input "250"
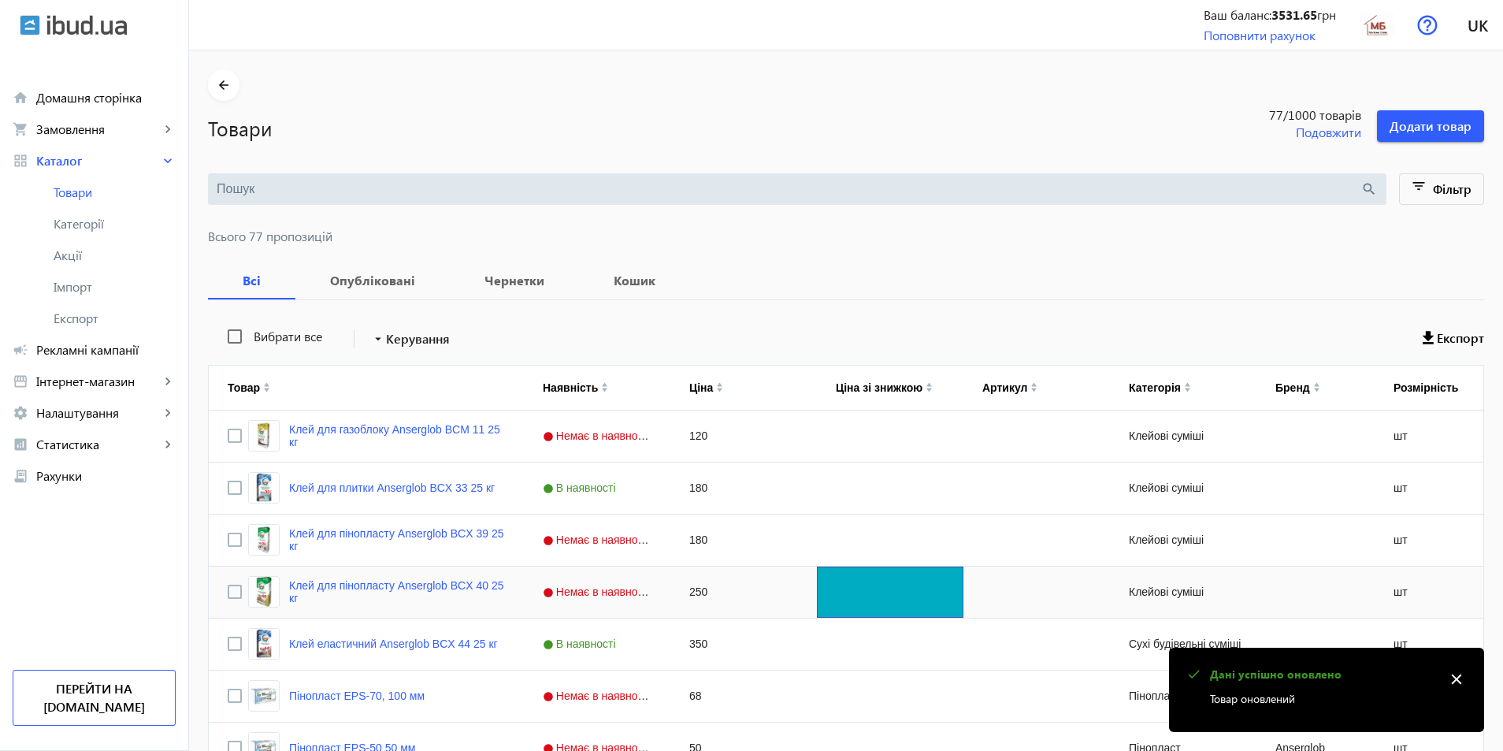
click at [888, 597] on div "Press SPACE to select this row." at bounding box center [890, 591] width 146 height 51
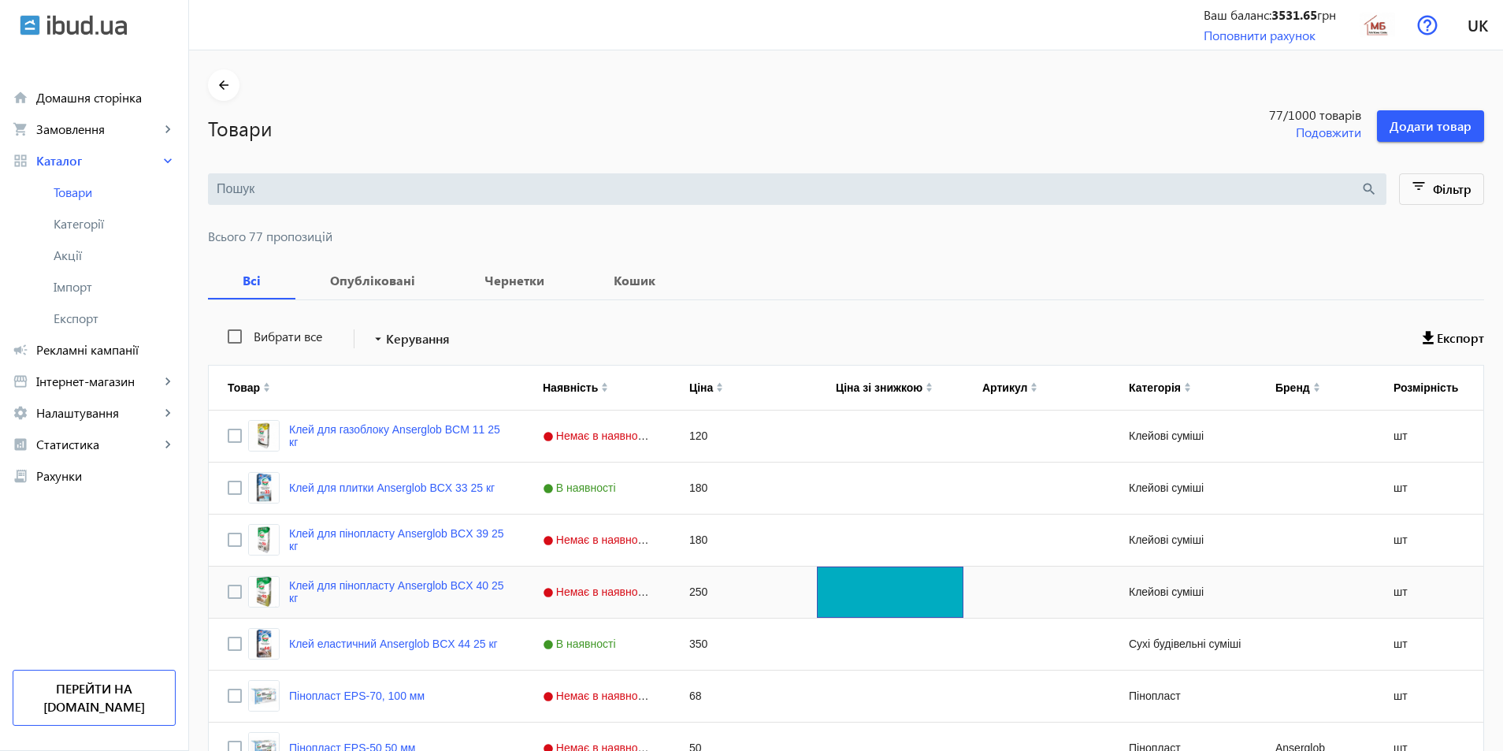
click at [888, 597] on div "Press SPACE to select this row." at bounding box center [890, 591] width 146 height 51
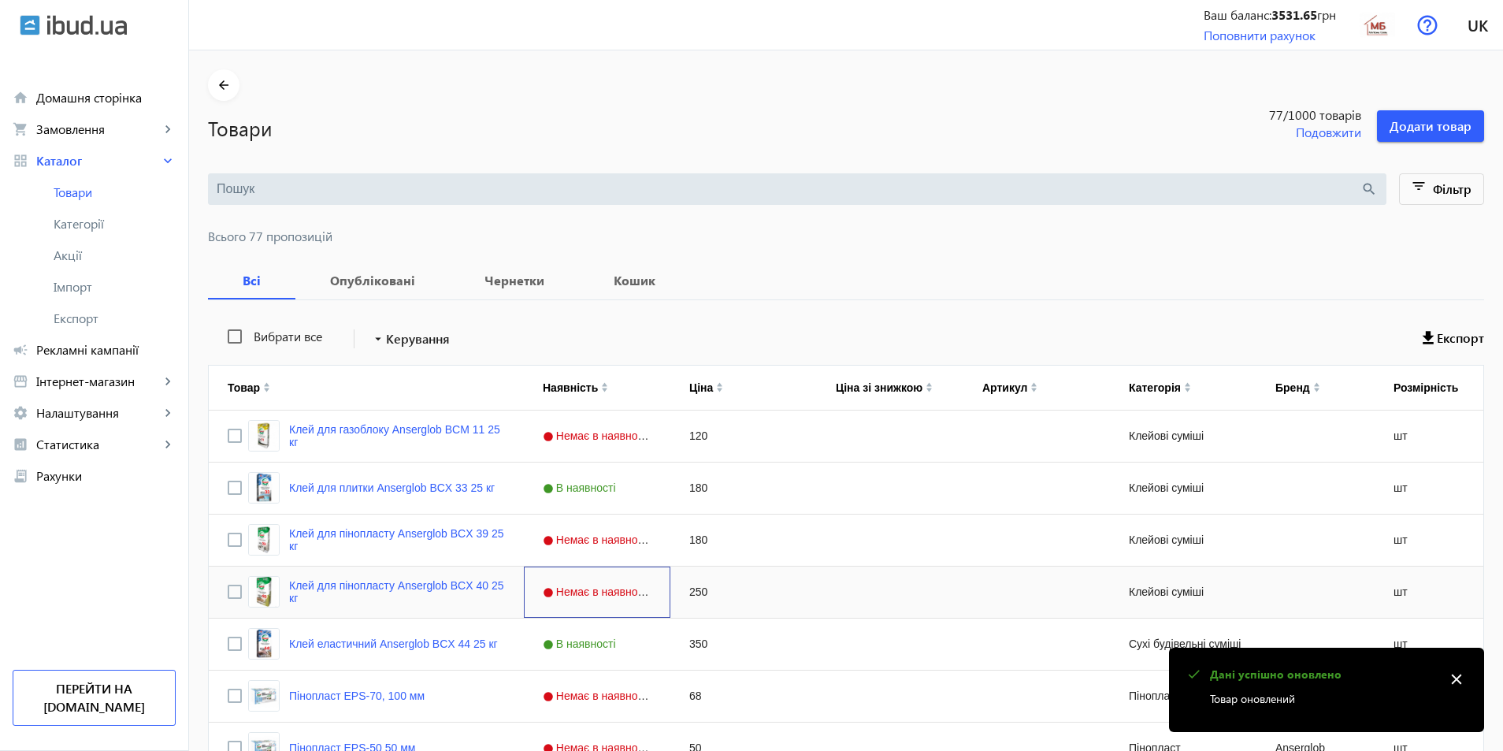
click at [599, 591] on span "Немає в наявності" at bounding box center [599, 591] width 112 height 13
click at [600, 590] on span "Немає в наявності" at bounding box center [599, 591] width 112 height 13
click at [648, 587] on span "Press SPACE to select this row." at bounding box center [655, 591] width 14 height 14
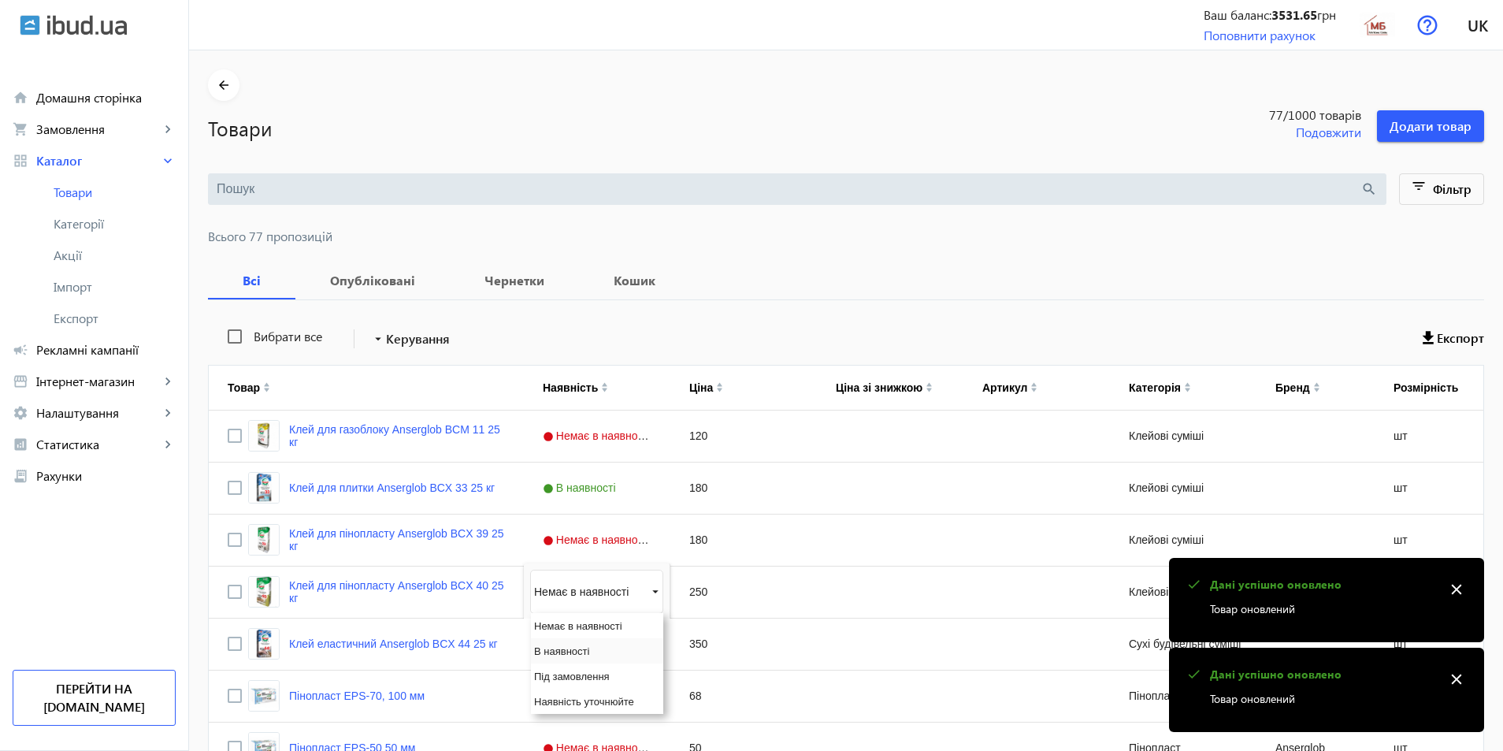
click at [548, 652] on span "В наявності" at bounding box center [561, 651] width 55 height 12
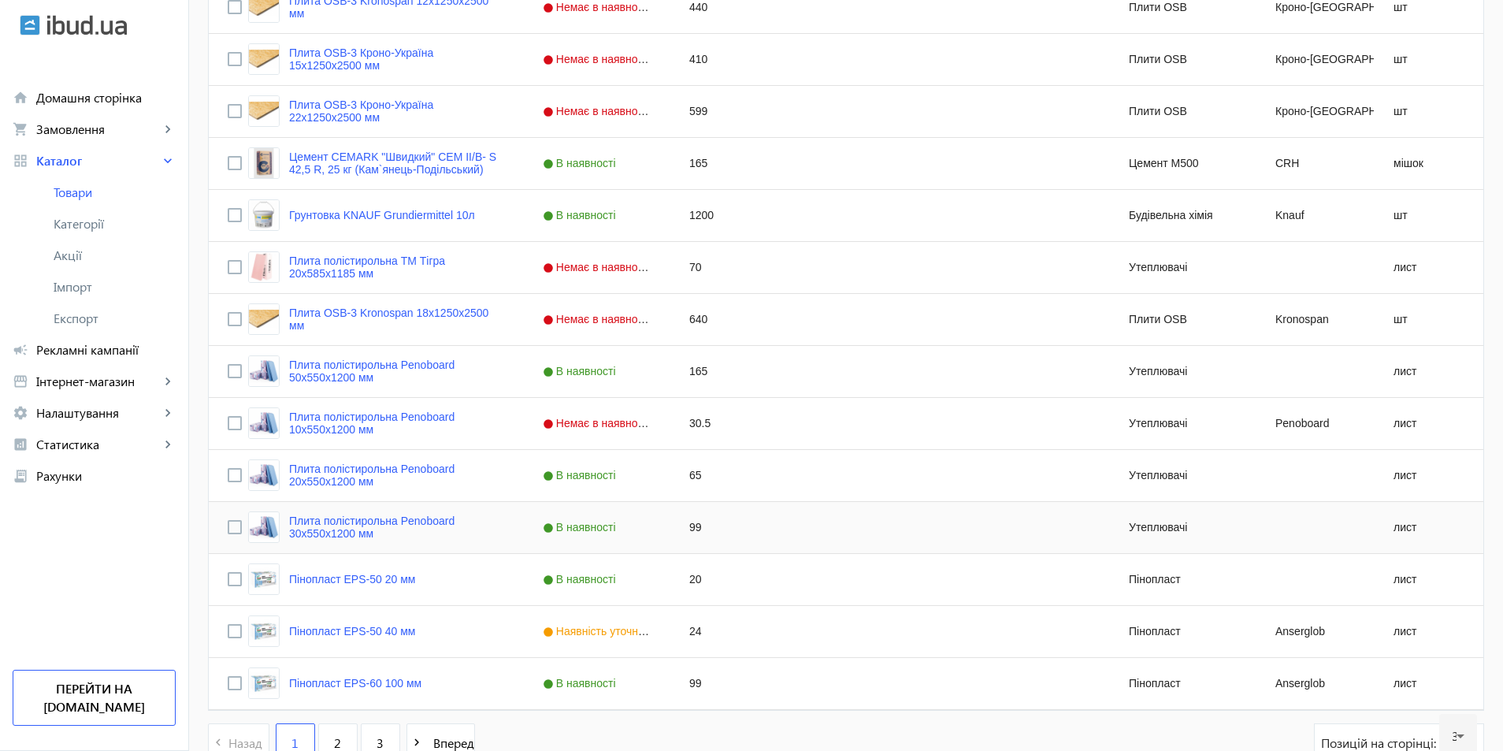
scroll to position [1360, 0]
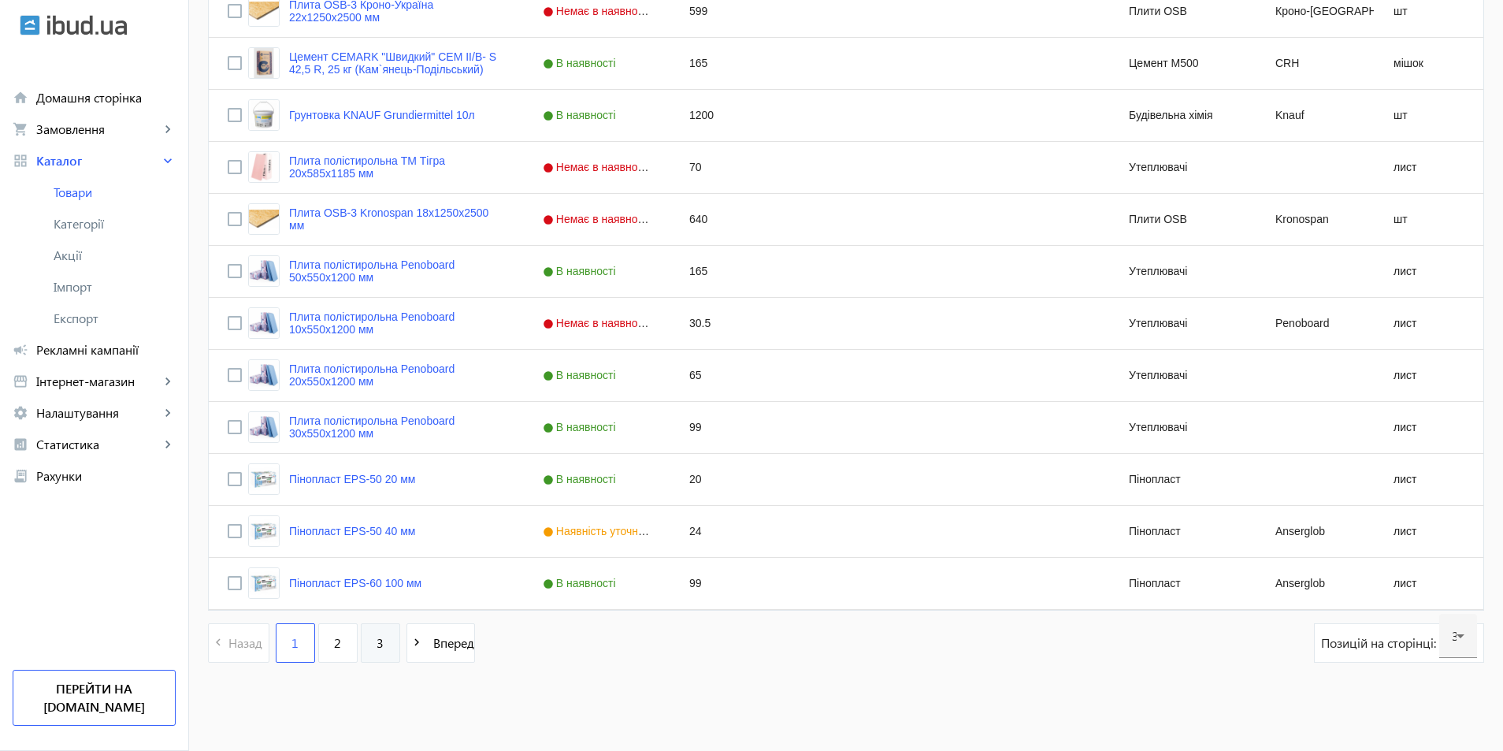
click at [378, 643] on link "3" at bounding box center [380, 642] width 39 height 39
